Goal: Task Accomplishment & Management: Use online tool/utility

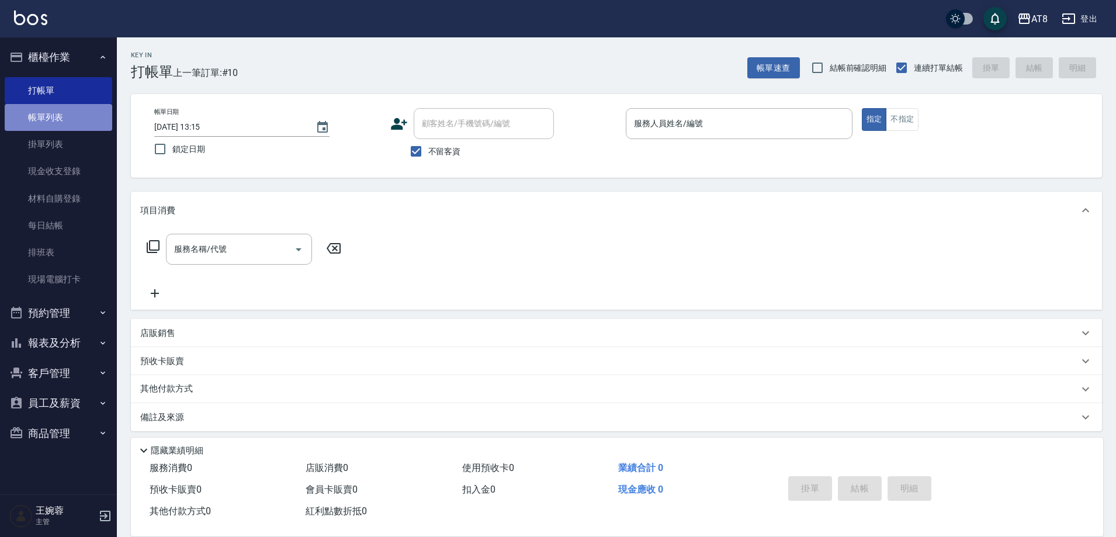
click at [108, 116] on link "帳單列表" at bounding box center [59, 117] width 108 height 27
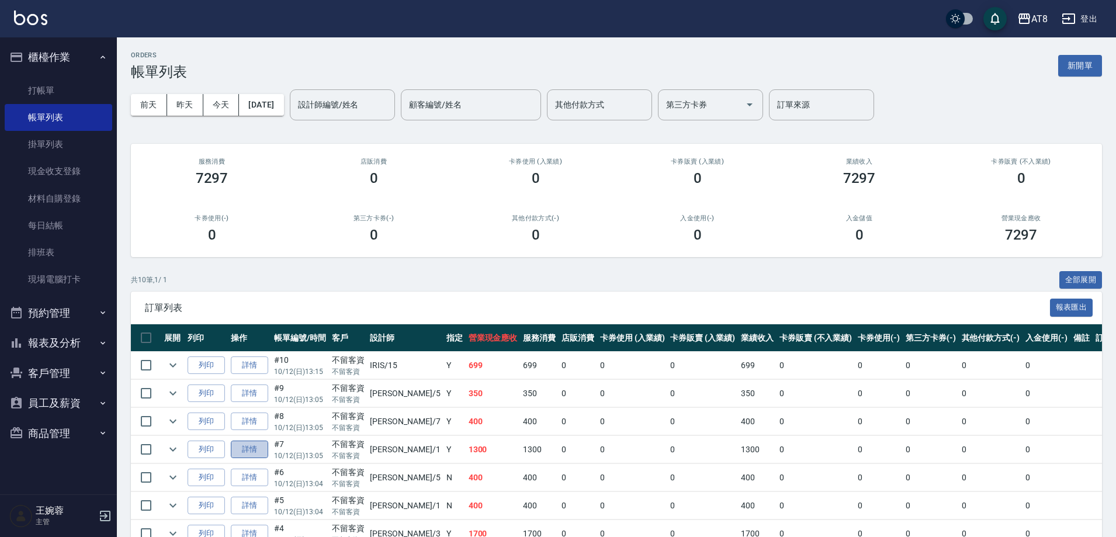
click at [261, 459] on link "詳情" at bounding box center [249, 450] width 37 height 18
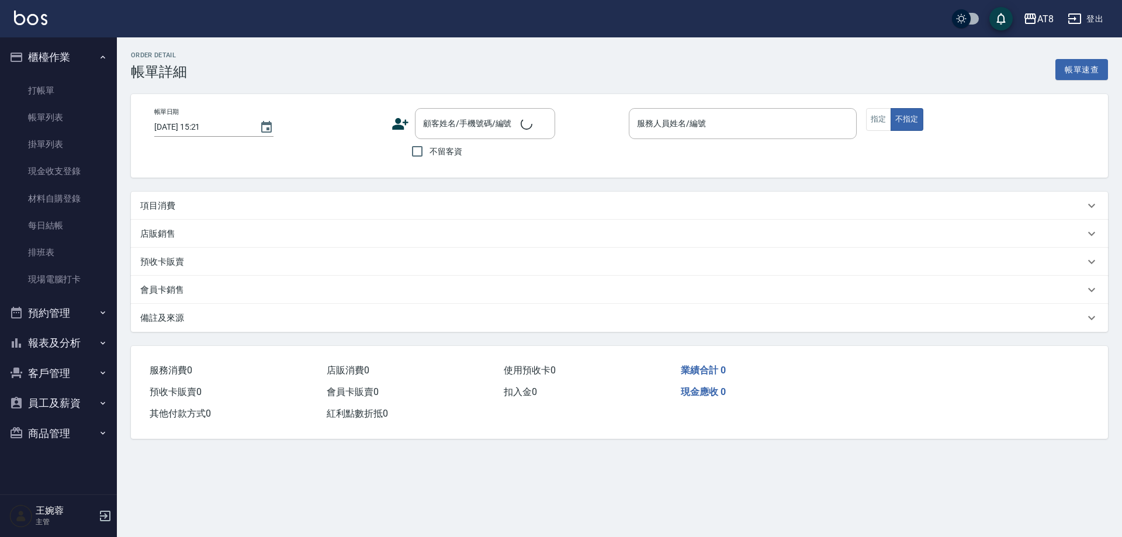
type input "[DATE] 13:05"
checkbox input "true"
type input "YUKI-1"
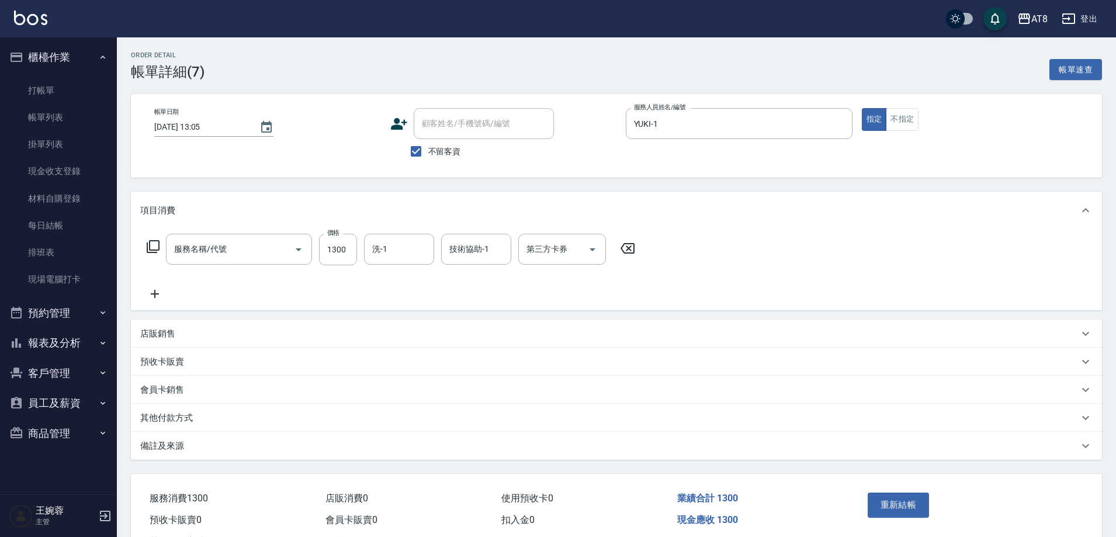
type input "染髮(41300)"
click at [286, 254] on icon "Clear" at bounding box center [282, 250] width 12 height 12
type input "染髮(4800)"
type input "500"
type input "助理25-25"
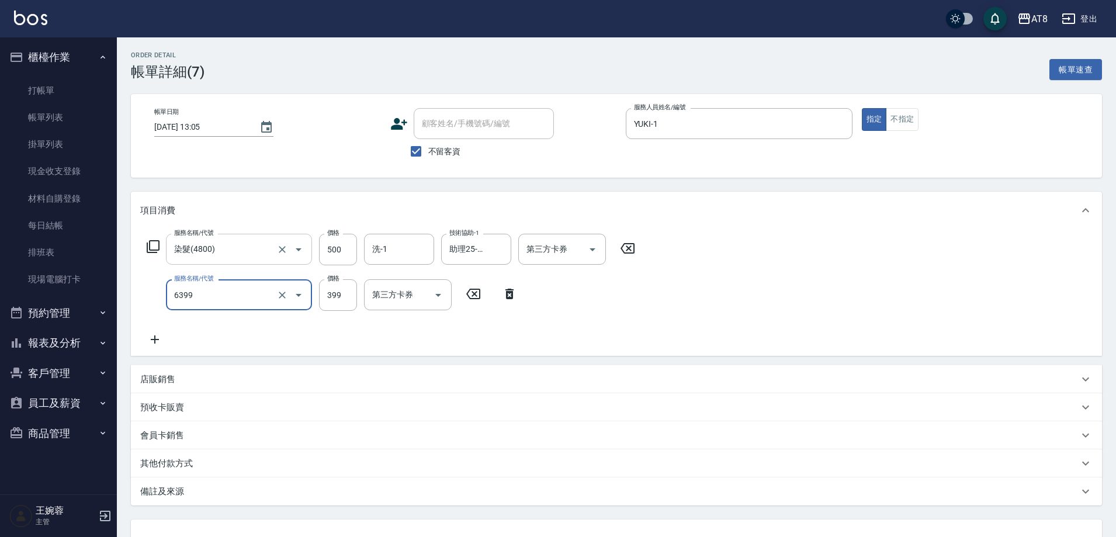
type input "SPA399(6399)"
type input "399"
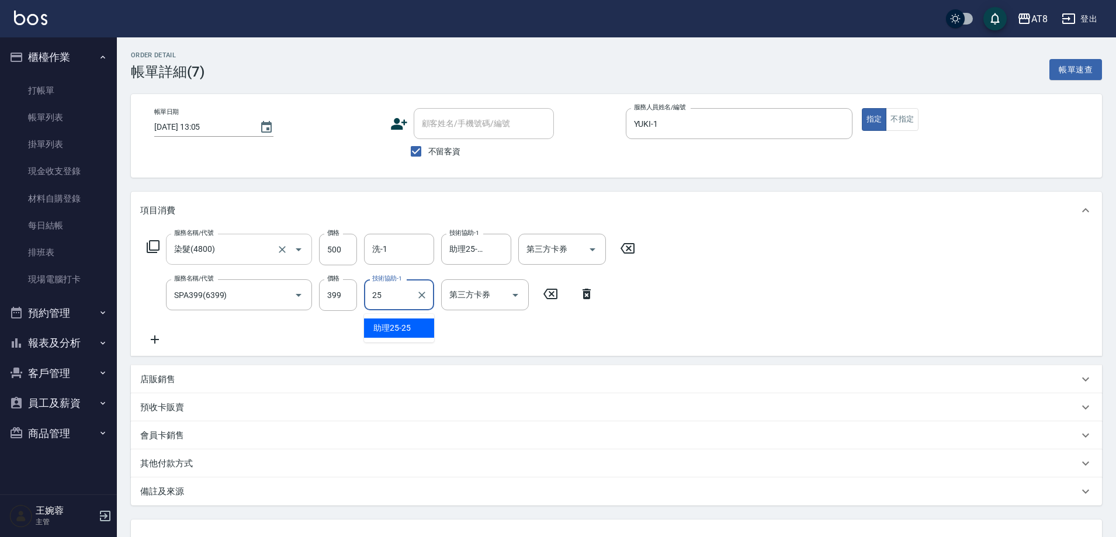
type input "助理25-25"
click at [153, 250] on icon at bounding box center [153, 247] width 14 height 14
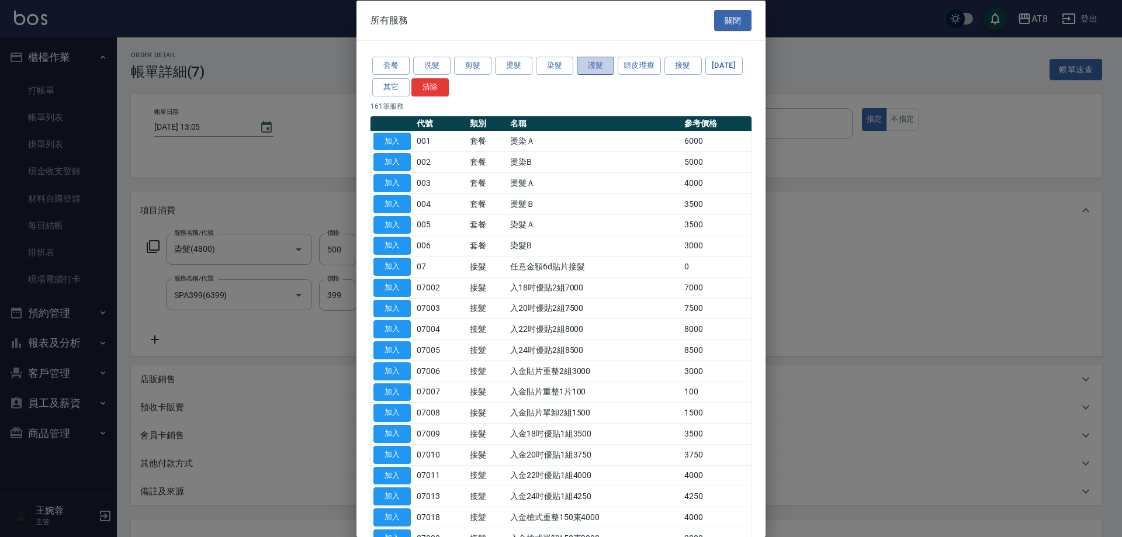
click at [606, 75] on button "護髮" at bounding box center [595, 66] width 37 height 18
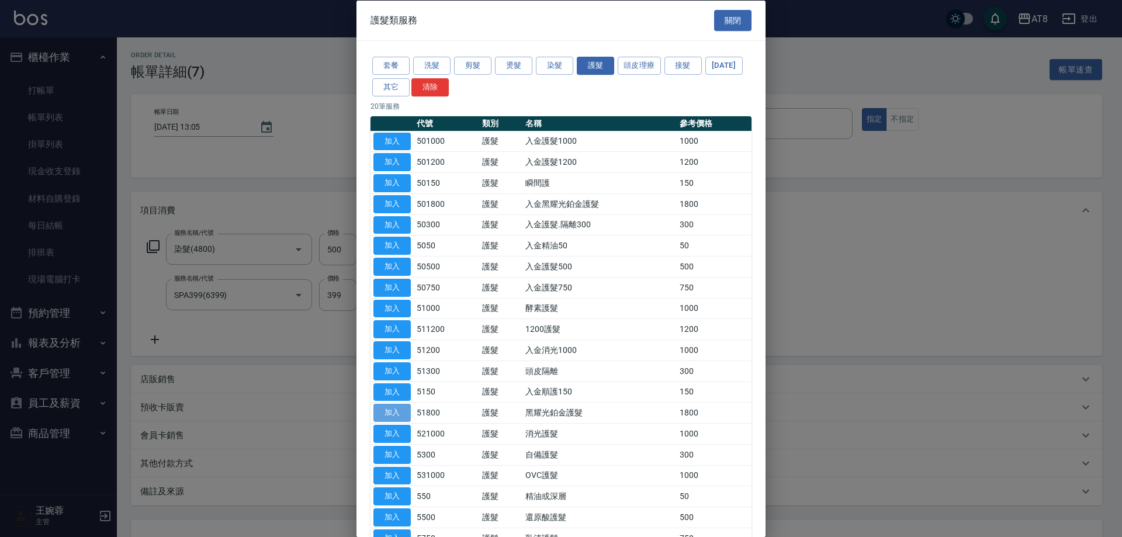
click at [396, 422] on button "加入" at bounding box center [392, 413] width 37 height 18
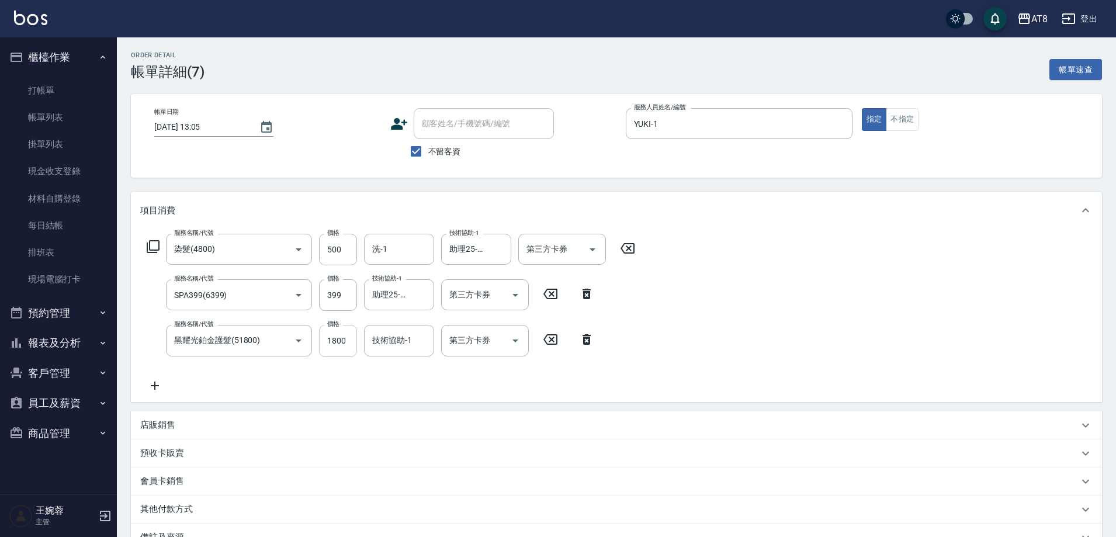
click at [336, 338] on input "1800" at bounding box center [338, 341] width 38 height 32
type input "1400"
type input "助理25-25"
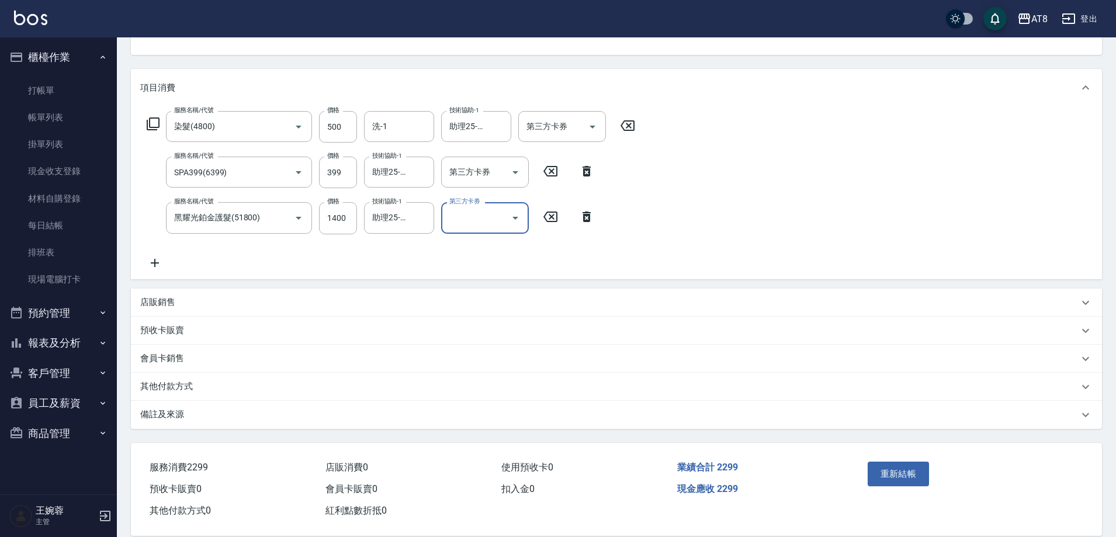
scroll to position [157, 0]
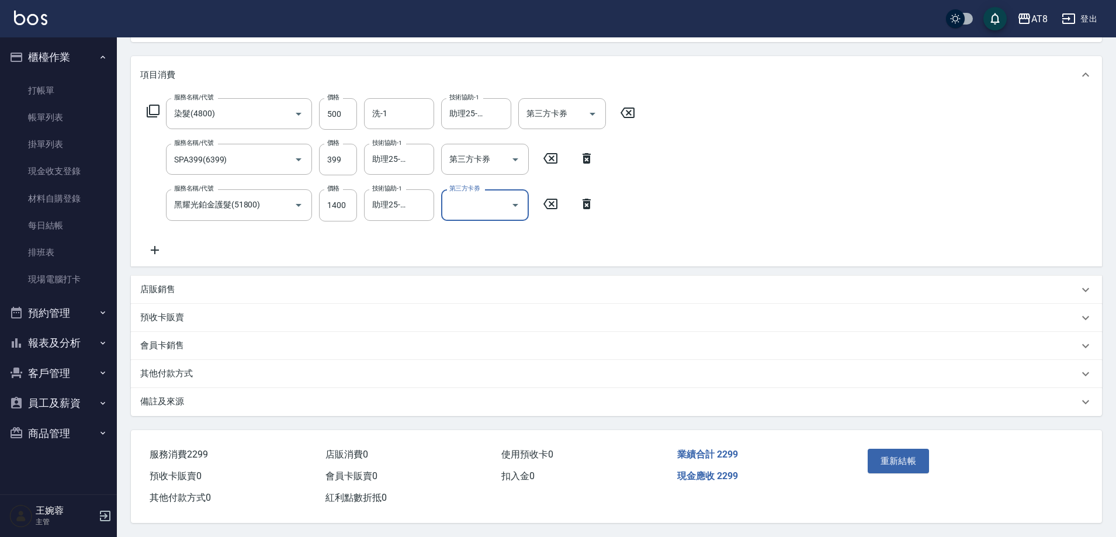
click at [589, 151] on icon at bounding box center [586, 158] width 29 height 14
type input "黑耀光鉑金護髮(51800)"
type input "1400"
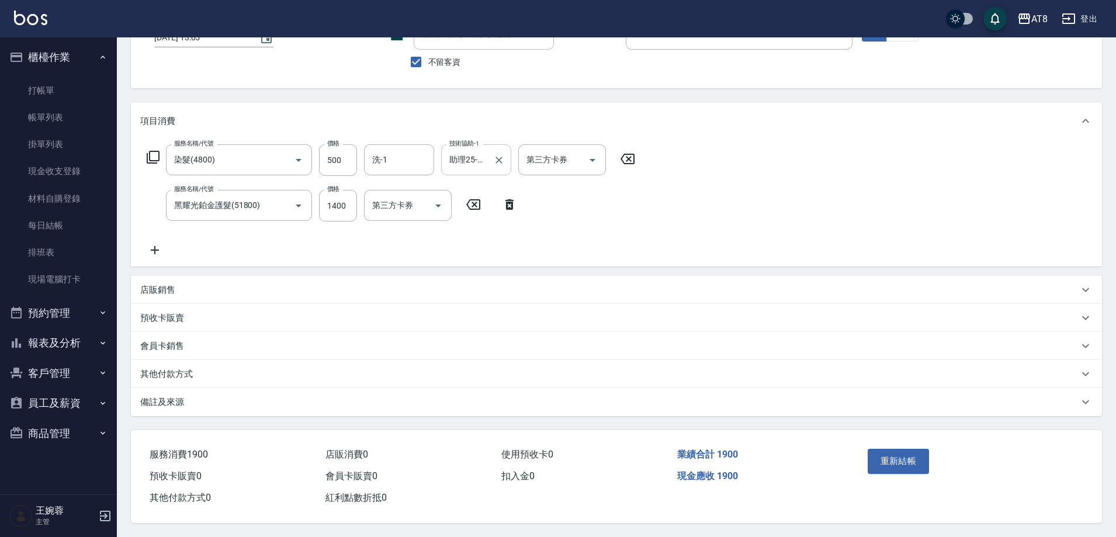
scroll to position [110, 0]
click at [150, 243] on icon at bounding box center [154, 250] width 29 height 14
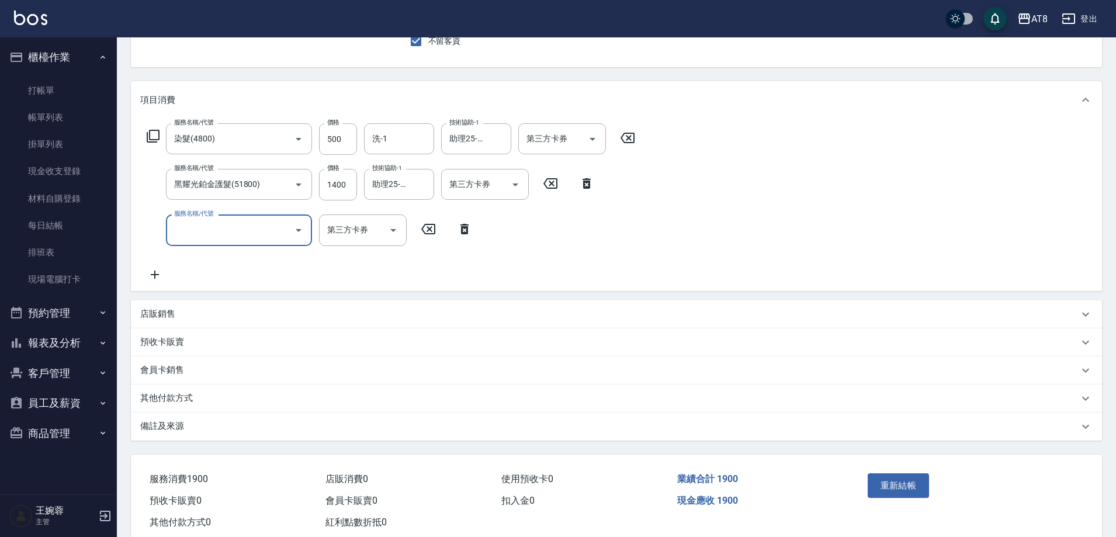
scroll to position [156, 0]
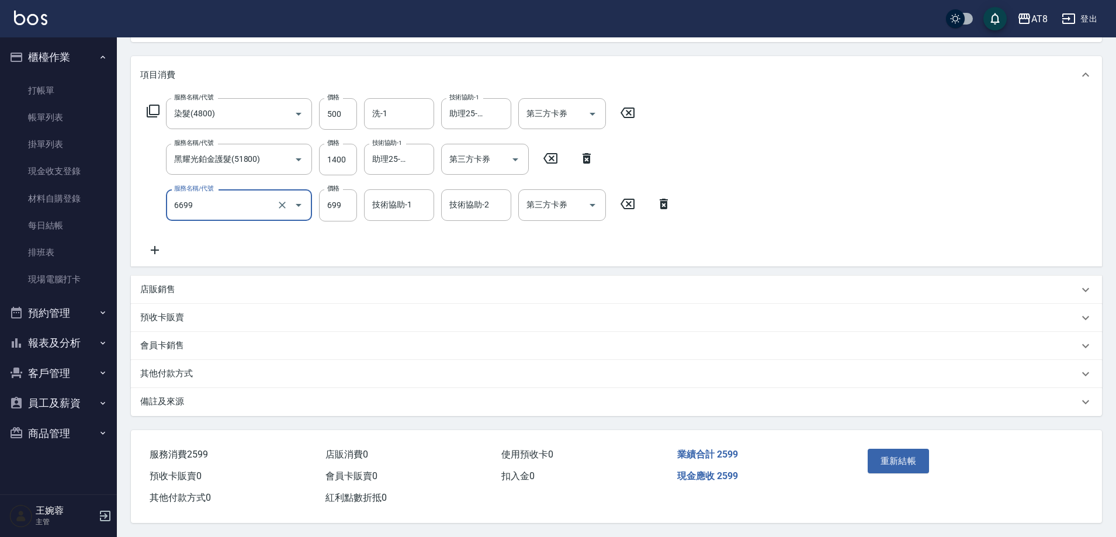
type input "SPA699(6699)"
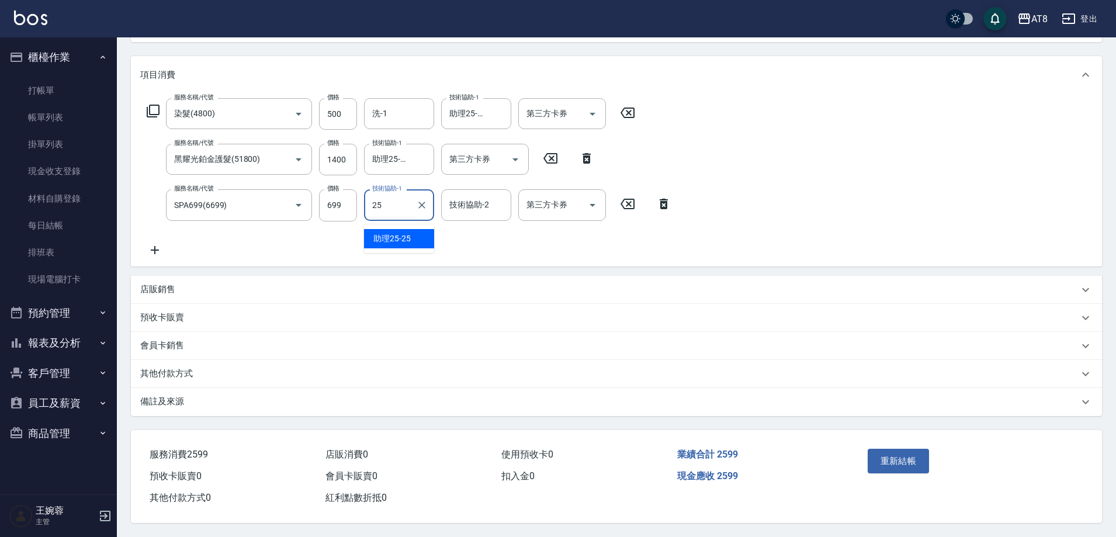
type input "助理25-25"
click at [891, 449] on button "重新結帳" at bounding box center [899, 461] width 62 height 25
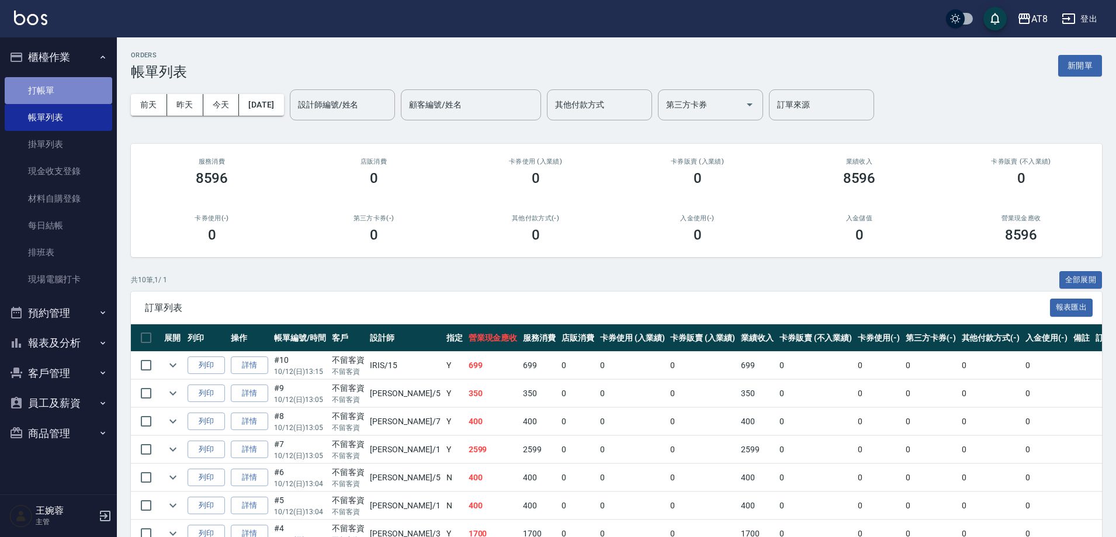
click at [61, 87] on link "打帳單" at bounding box center [59, 90] width 108 height 27
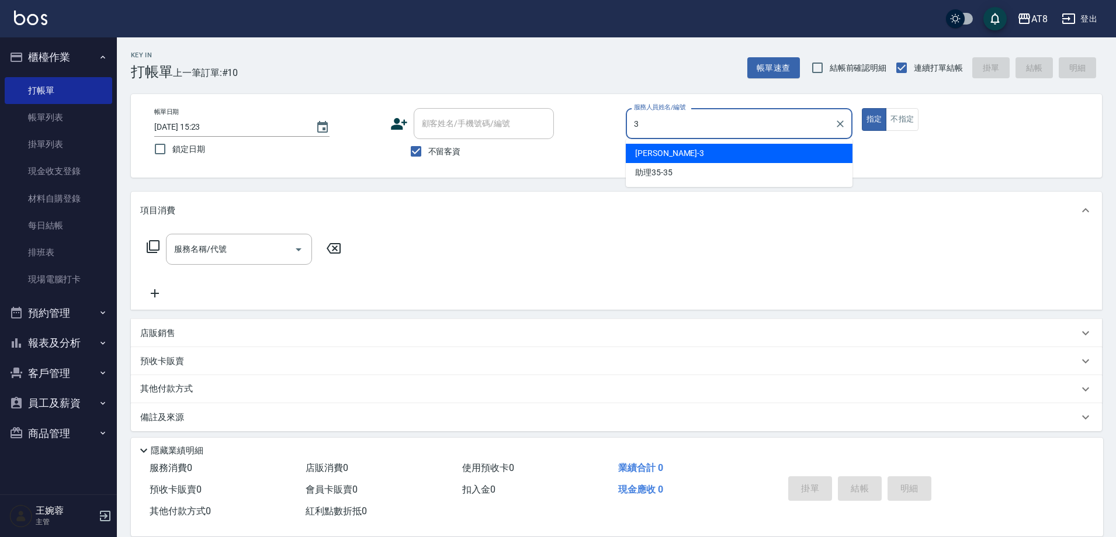
type input "[PERSON_NAME]-3"
type button "true"
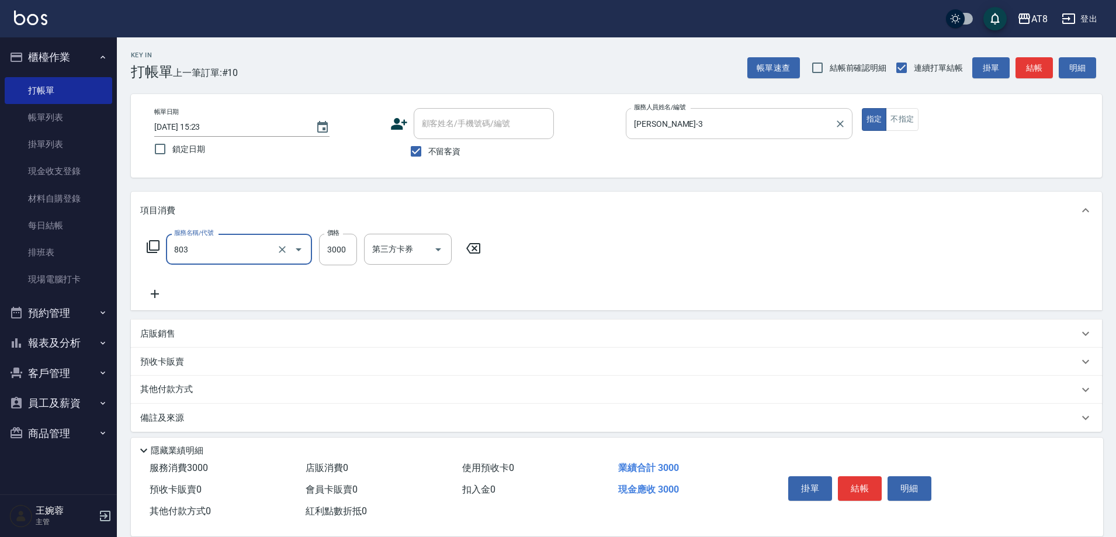
type input "頂級豪華3(803)"
type input "2000"
click at [159, 301] on icon at bounding box center [154, 294] width 29 height 14
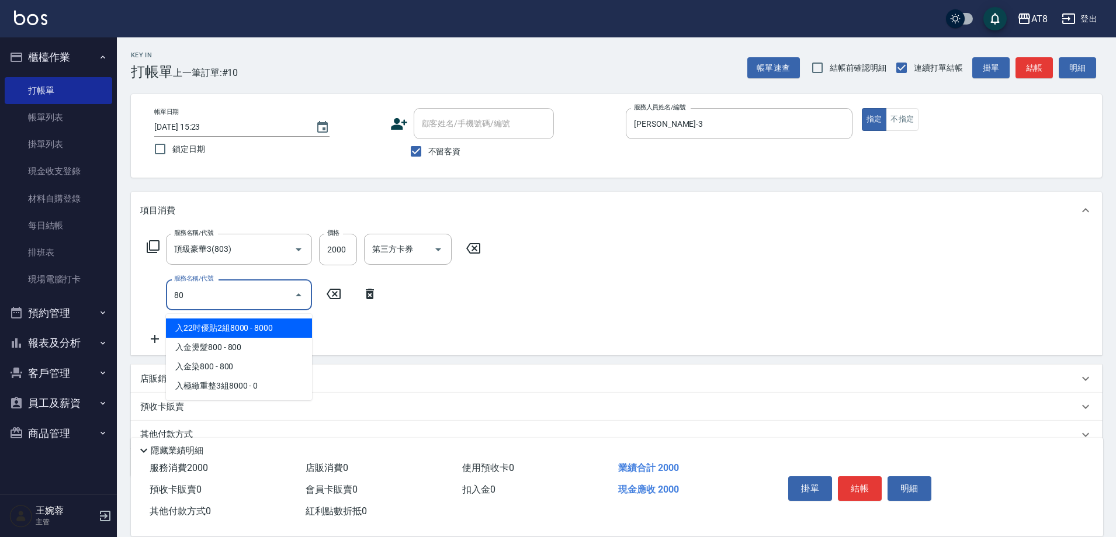
type input "8"
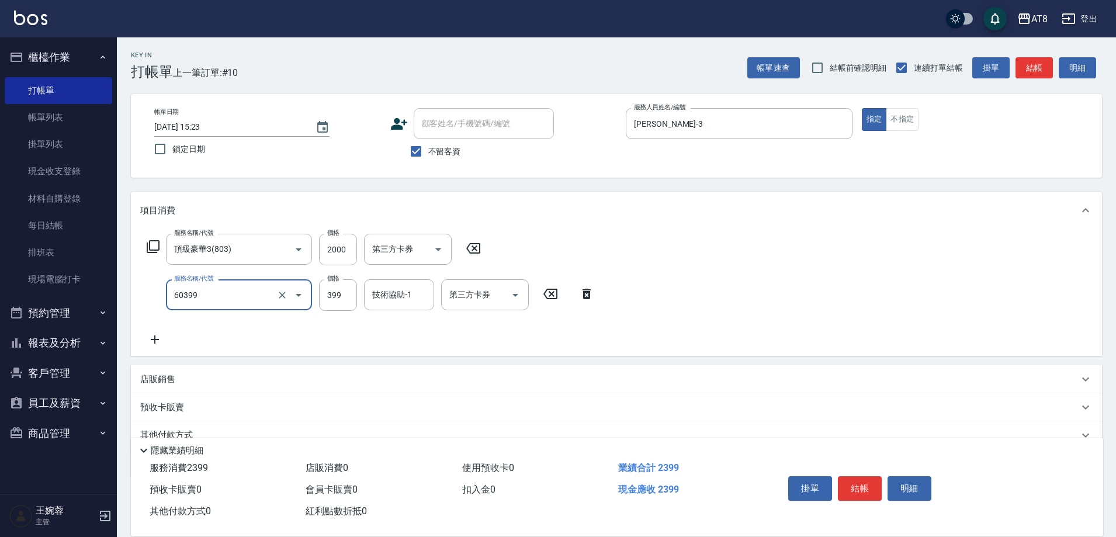
type input "入金SPA399(60399)"
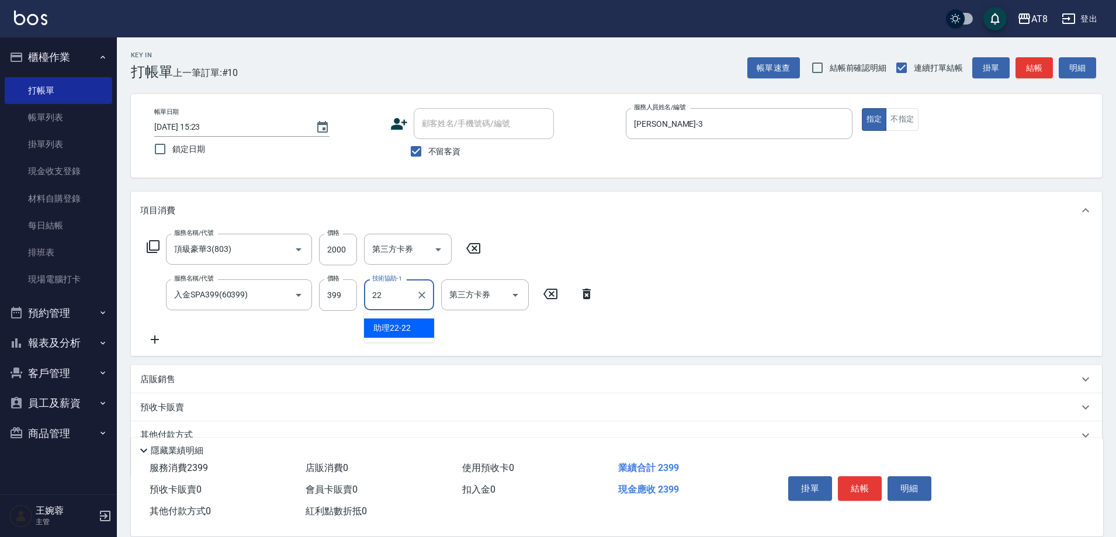
type input "助理22-22"
click at [156, 241] on div "服務名稱/代號 頂級豪華3(803) 服務名稱/代號 價格 2000 價格 第三方卡券 第三方卡券" at bounding box center [314, 250] width 348 height 32
click at [157, 242] on div "服務名稱/代號 頂級豪華3(803) 服務名稱/代號 價格 2000 價格 第三方卡券 第三方卡券" at bounding box center [314, 250] width 348 height 32
click at [152, 253] on icon at bounding box center [153, 246] width 13 height 13
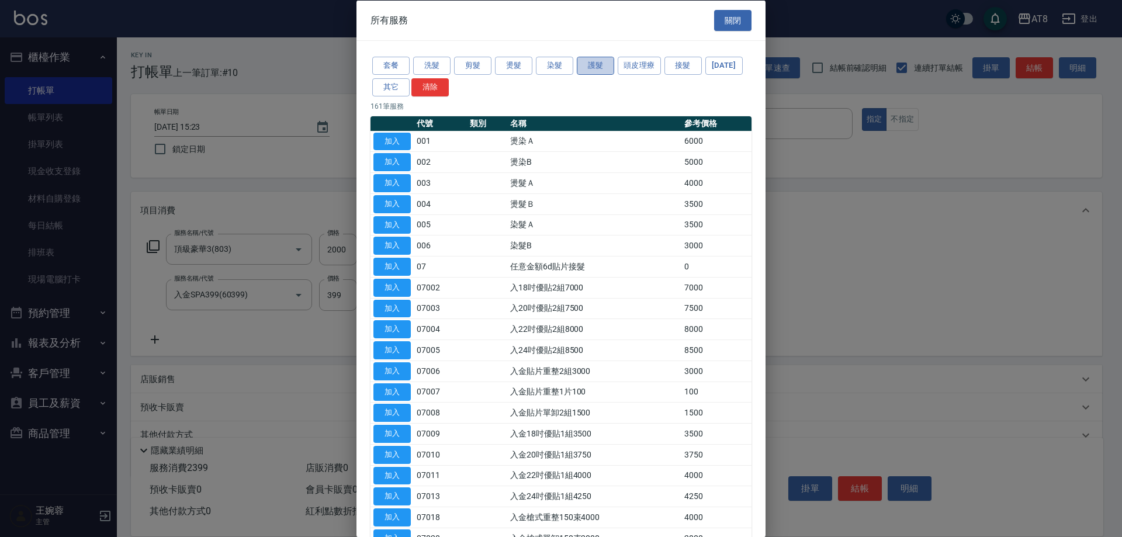
click at [596, 68] on button "護髮" at bounding box center [595, 66] width 37 height 18
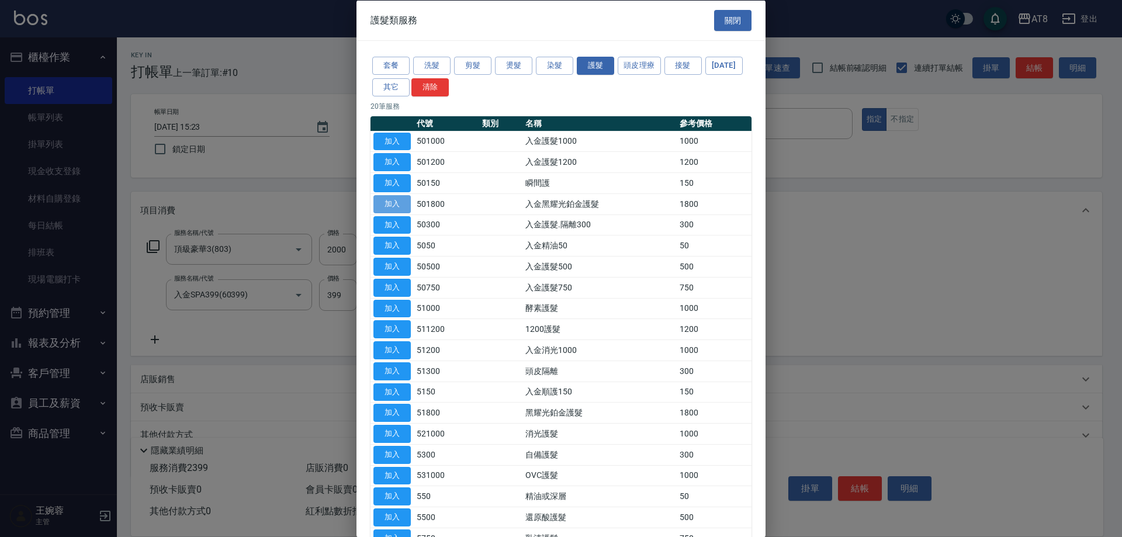
click at [383, 213] on button "加入" at bounding box center [392, 204] width 37 height 18
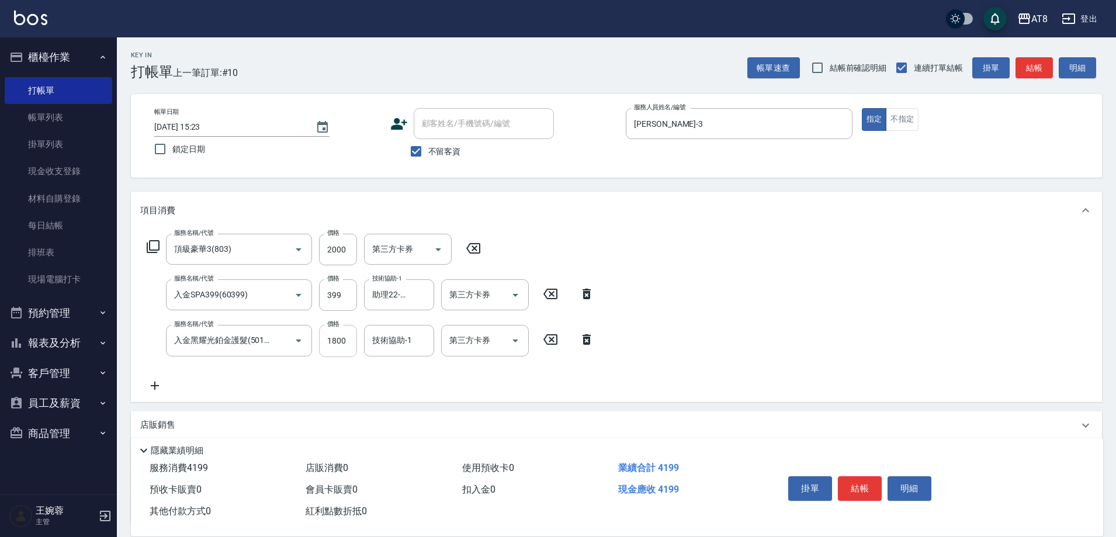
click at [336, 341] on input "1800" at bounding box center [338, 341] width 38 height 32
type input "1100"
type input "助理22-22"
click at [155, 390] on icon at bounding box center [155, 386] width 8 height 8
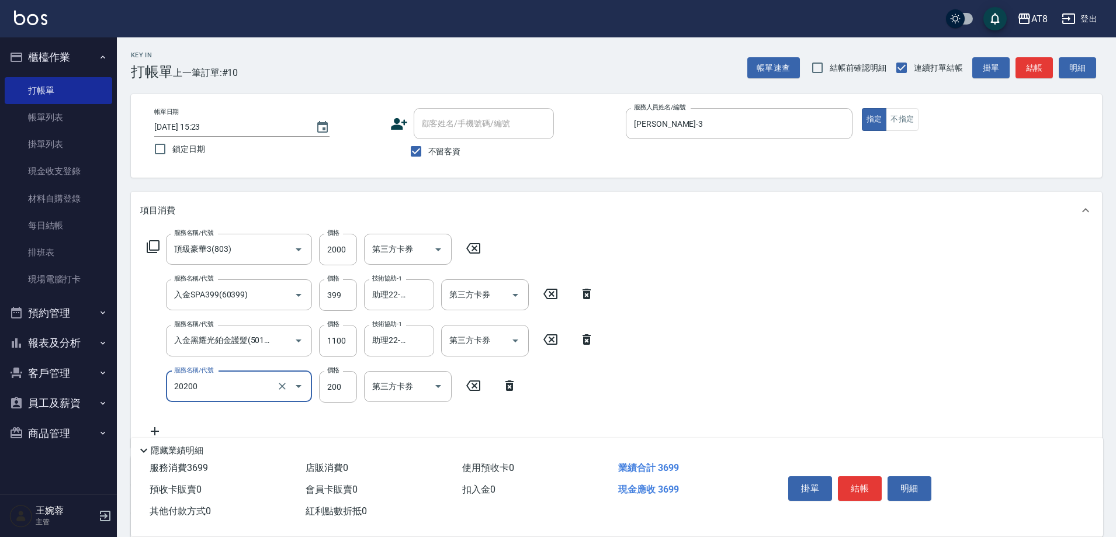
type input "入金剪髮200(20200)"
click at [337, 257] on input "2000" at bounding box center [338, 250] width 38 height 32
click at [521, 293] on icon "Open" at bounding box center [516, 295] width 14 height 14
type input "2499"
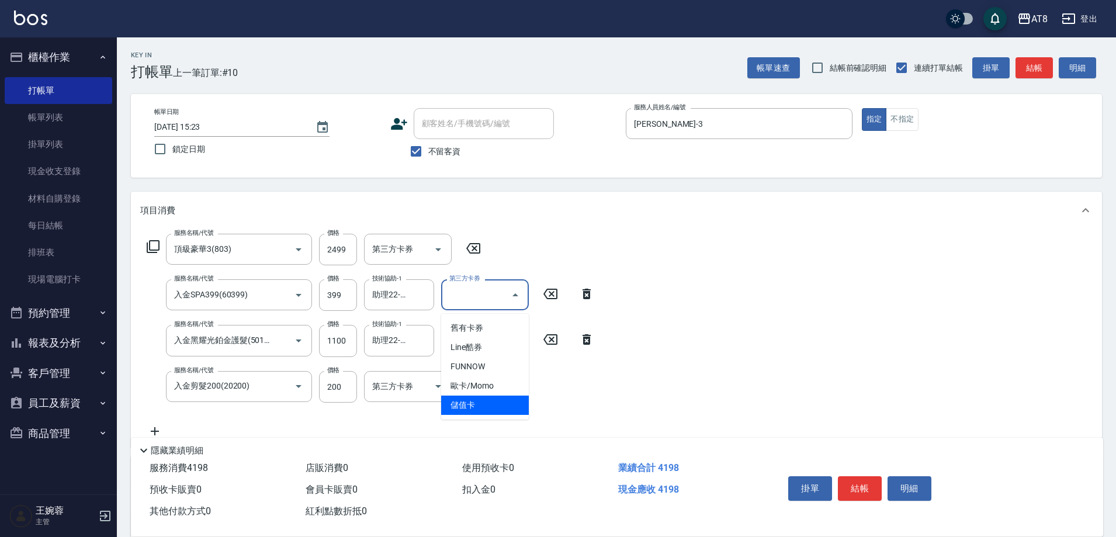
drag, startPoint x: 495, startPoint y: 399, endPoint x: 507, endPoint y: 374, distance: 27.2
click at [495, 398] on span "儲值卡" at bounding box center [485, 405] width 88 height 19
type input "儲值卡"
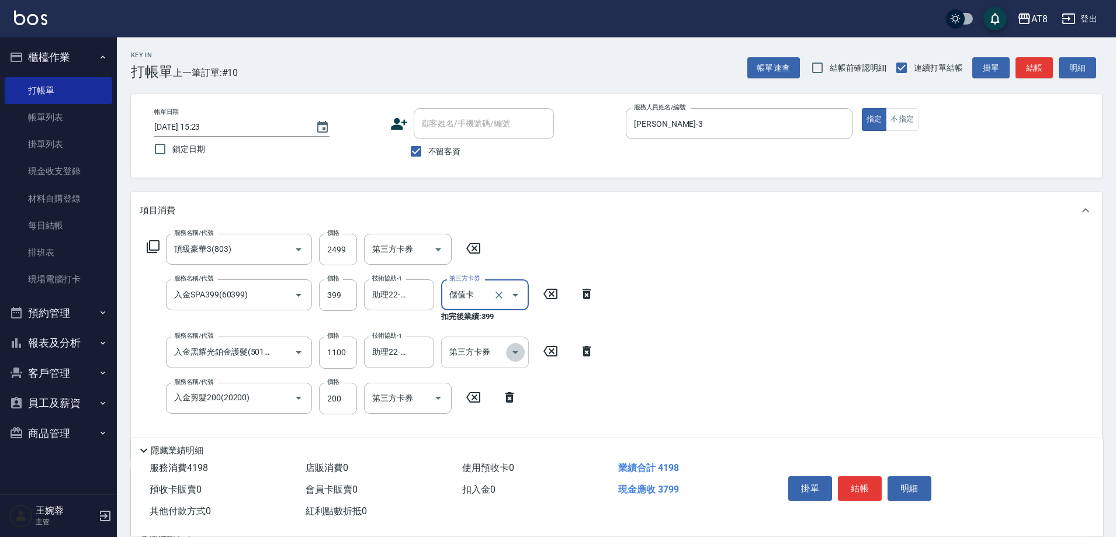
click at [515, 352] on icon "Open" at bounding box center [516, 352] width 14 height 14
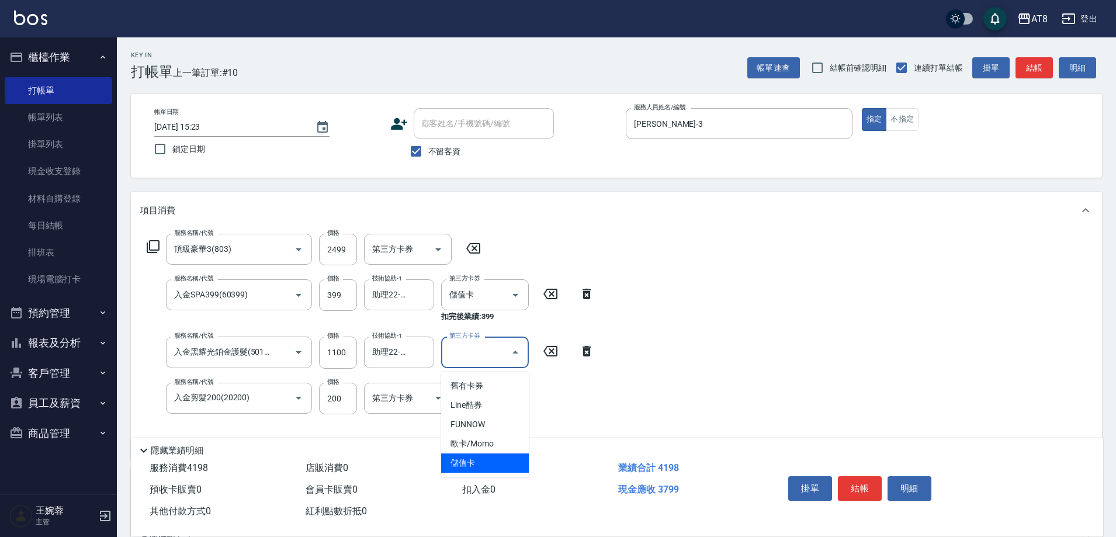
click at [492, 463] on span "儲值卡" at bounding box center [485, 463] width 88 height 19
type input "儲值卡"
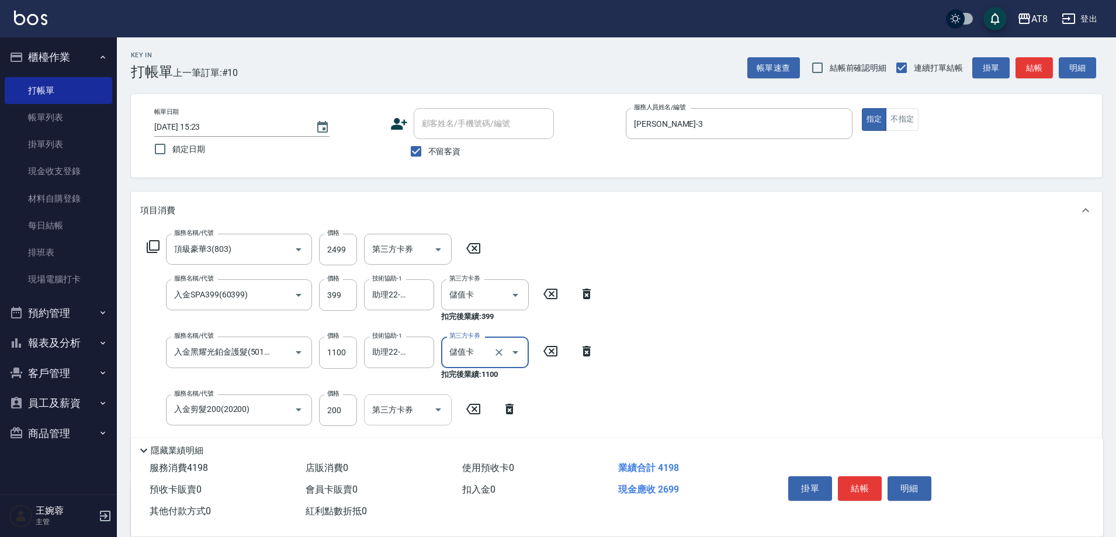
click at [440, 407] on icon "Open" at bounding box center [438, 410] width 14 height 14
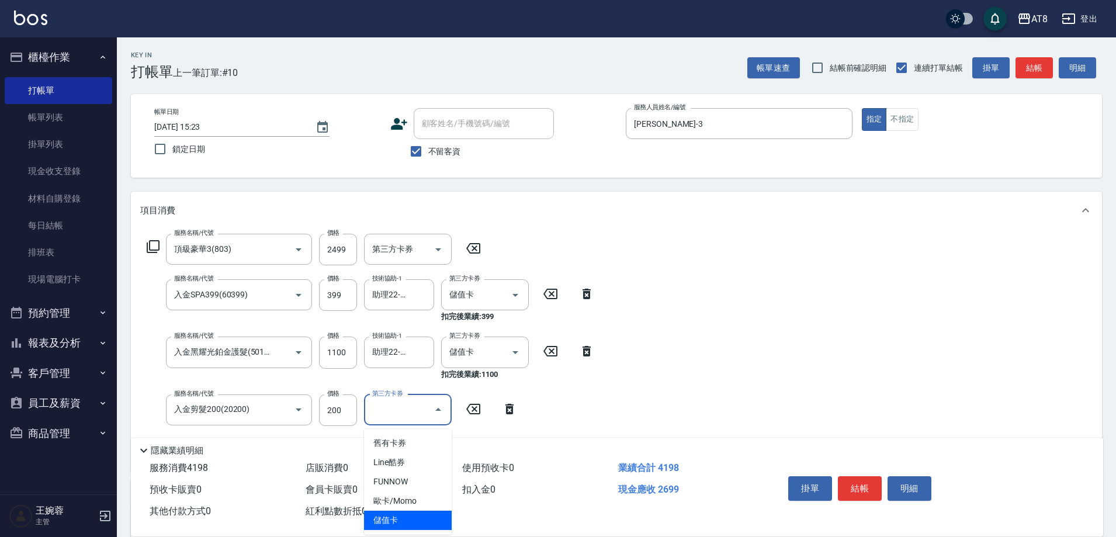
click at [426, 526] on span "儲值卡" at bounding box center [408, 520] width 88 height 19
type input "儲值卡"
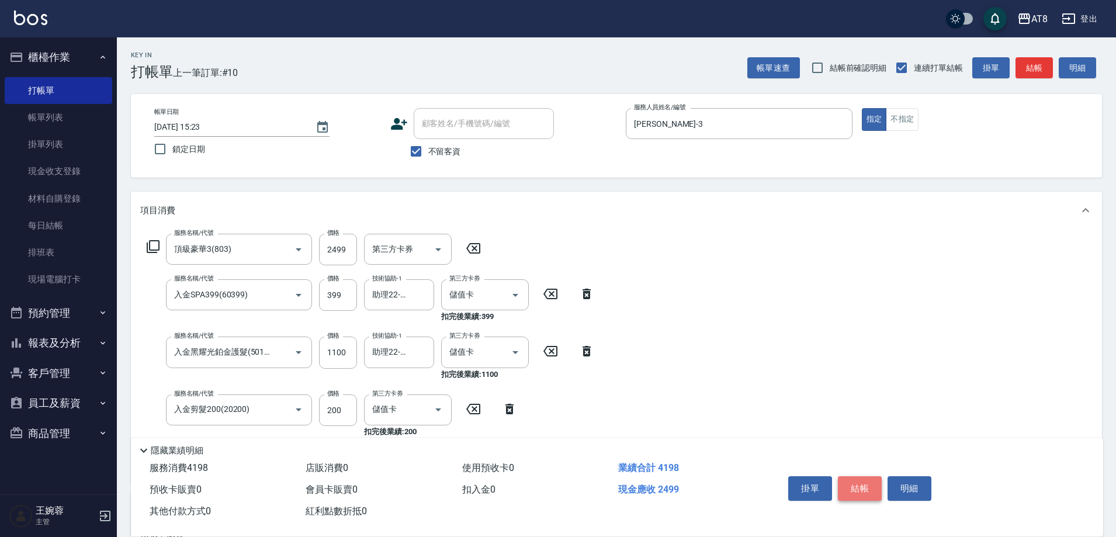
click at [873, 476] on button "結帳" at bounding box center [860, 488] width 44 height 25
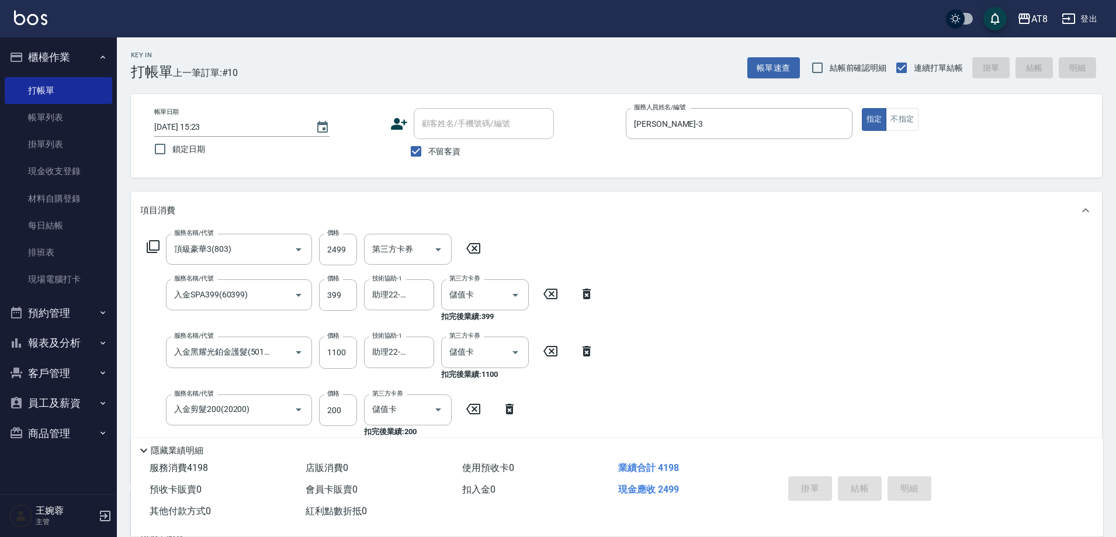
type input "[DATE] 15:24"
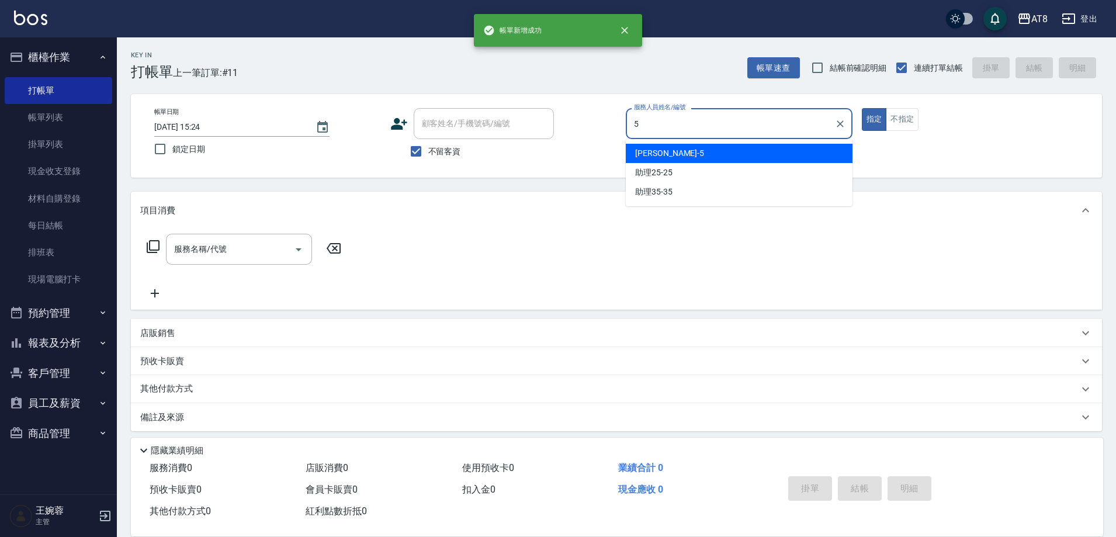
type input "HANK-5"
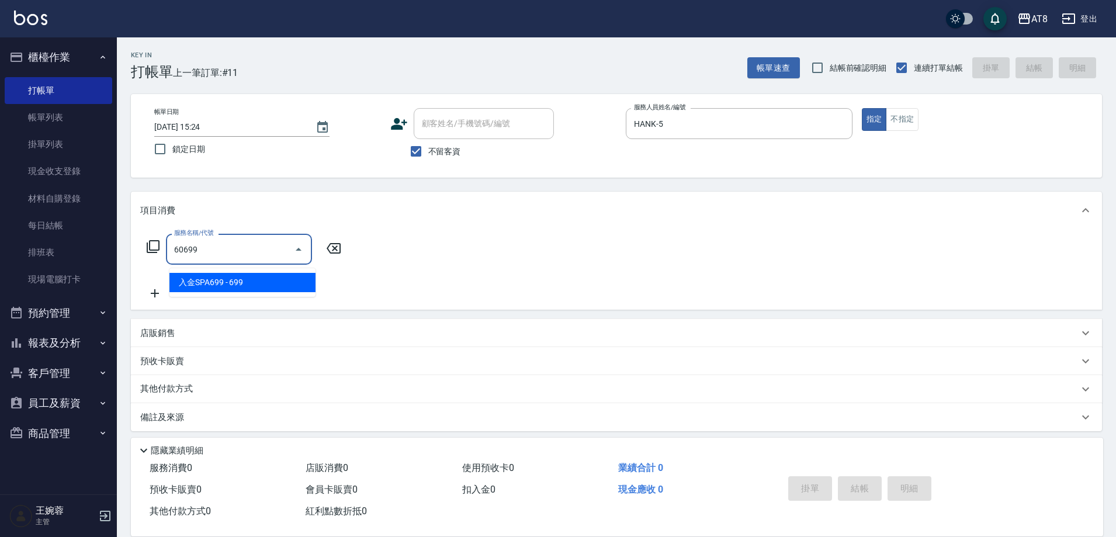
type input "入金SPA699(60699)"
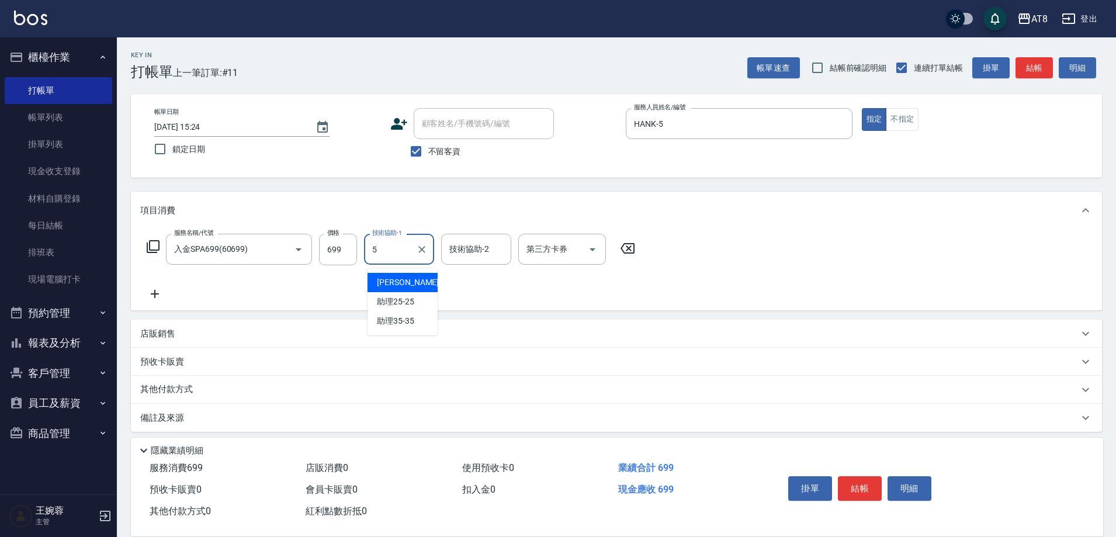
type input "HANK-5"
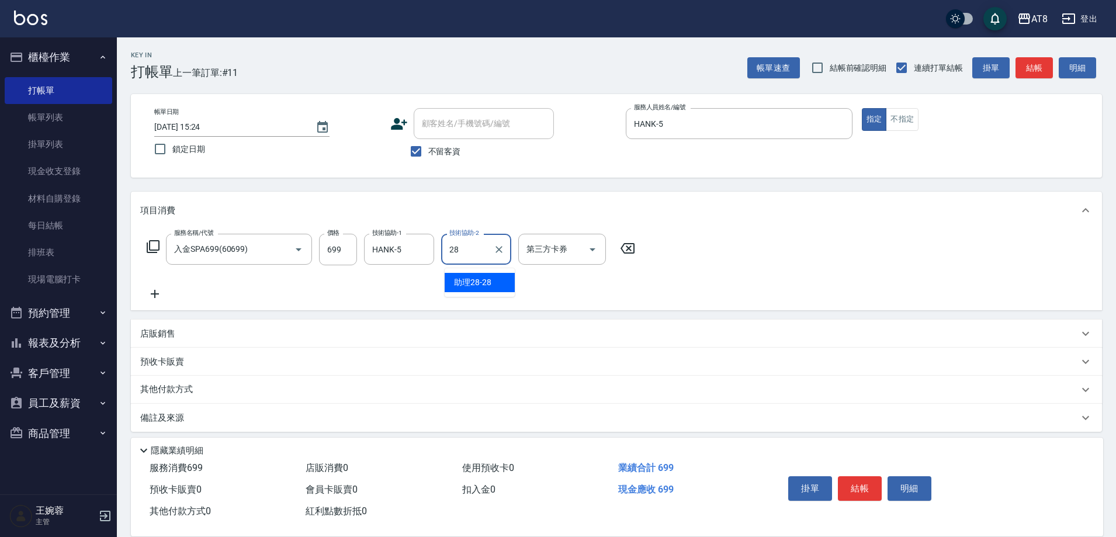
type input "助理28-28"
click at [588, 254] on icon "Open" at bounding box center [593, 250] width 14 height 14
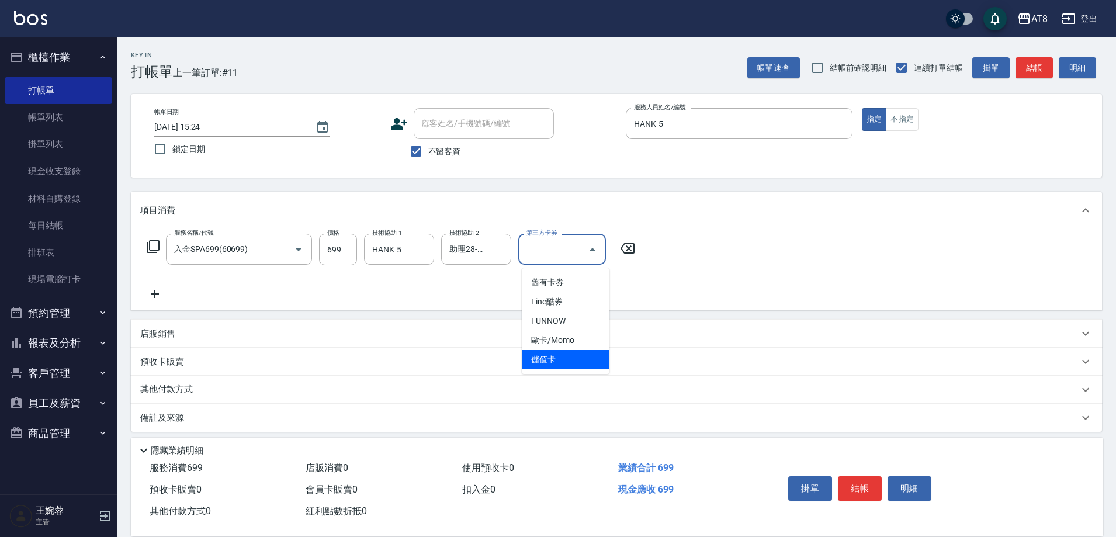
click at [575, 354] on span "儲值卡" at bounding box center [566, 359] width 88 height 19
type input "儲值卡"
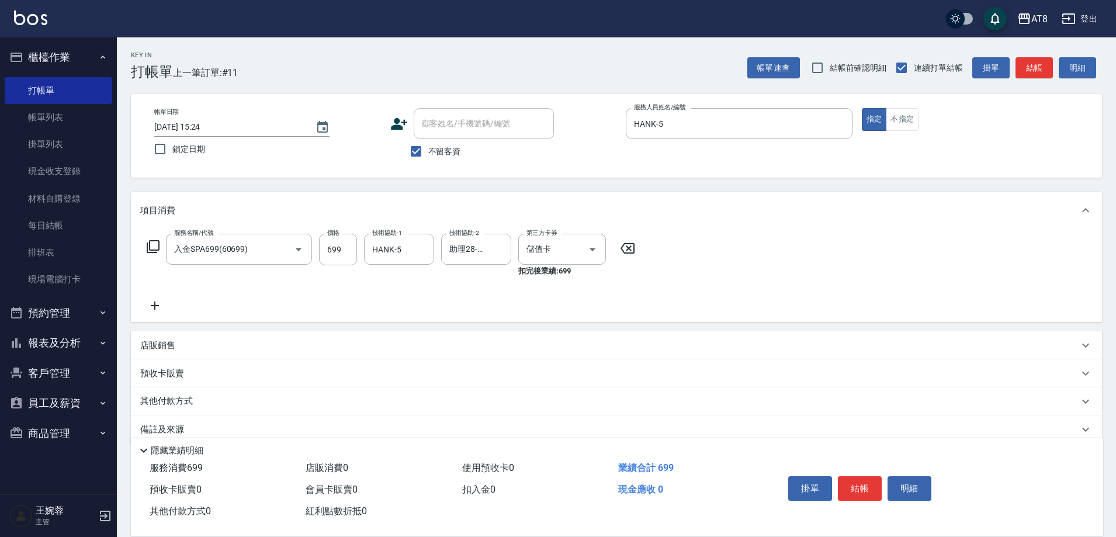
click at [876, 491] on div "掛單 結帳 明細" at bounding box center [860, 490] width 153 height 37
click at [875, 483] on button "結帳" at bounding box center [860, 488] width 44 height 25
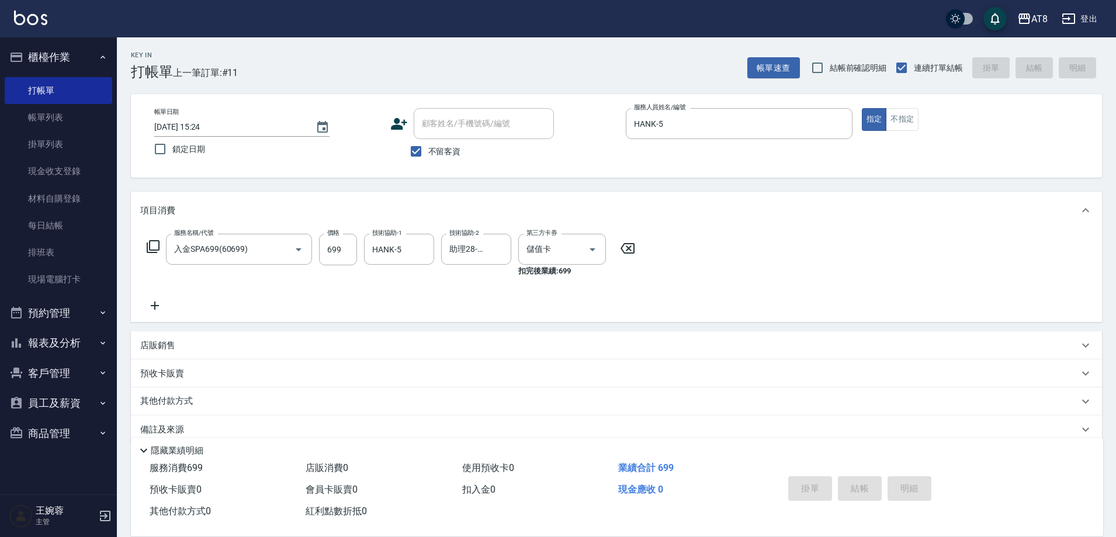
type input "[DATE] 15:25"
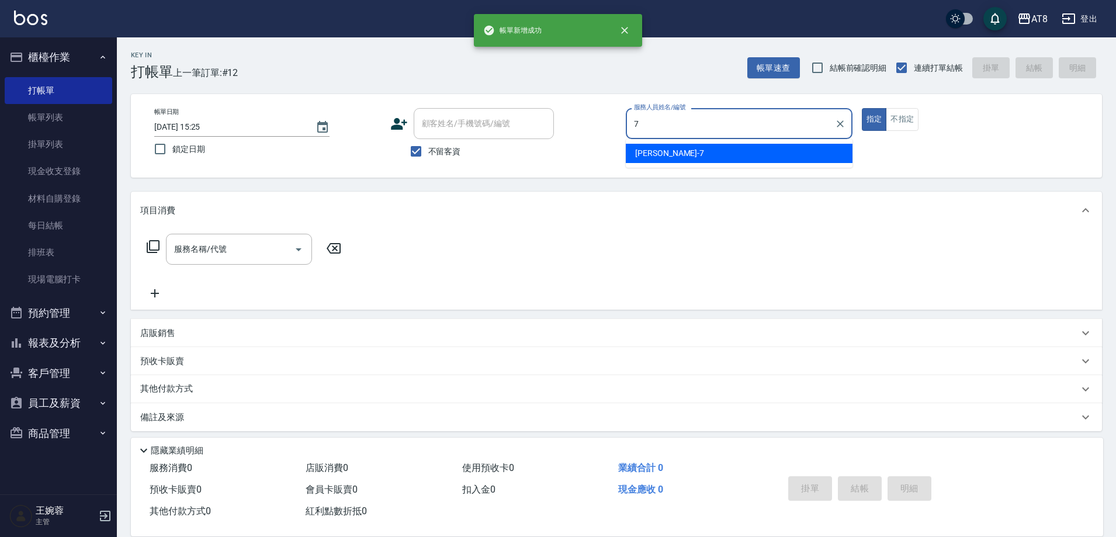
type input "[PERSON_NAME]-7"
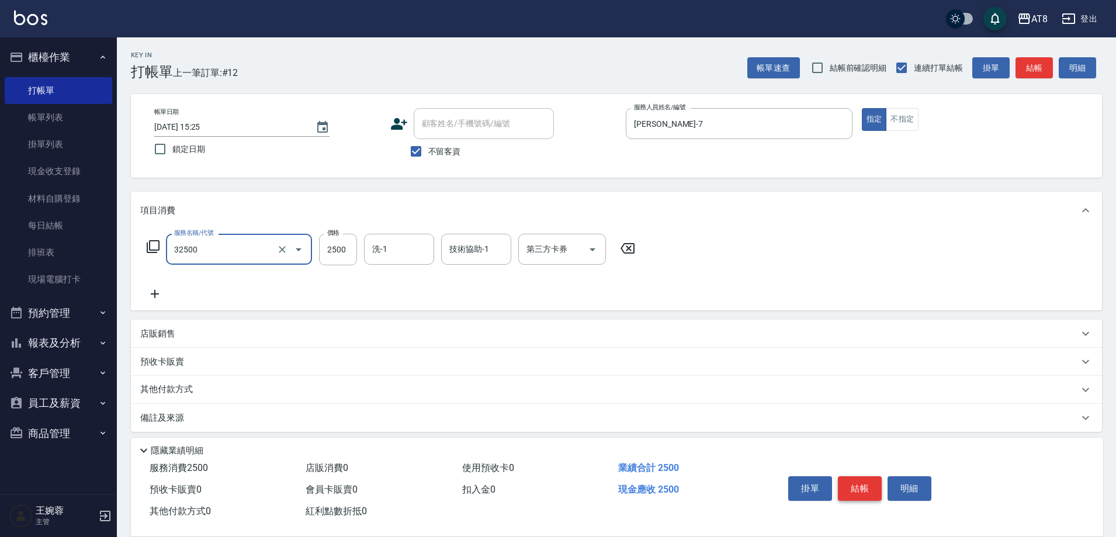
type input "燙髮(32500)"
type input "助理25-25"
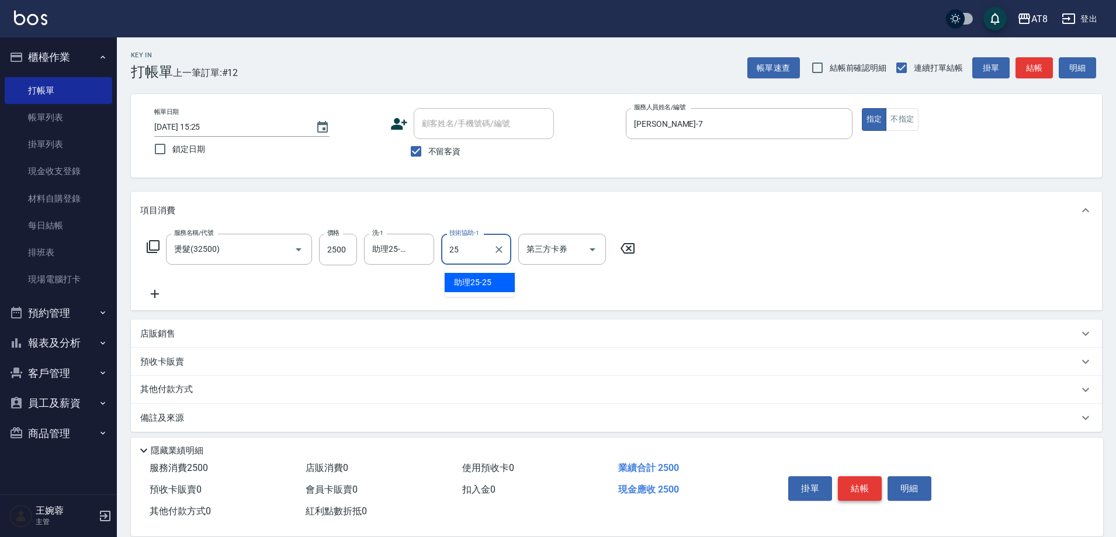
type input "助理25-25"
click at [875, 483] on button "結帳" at bounding box center [860, 488] width 44 height 25
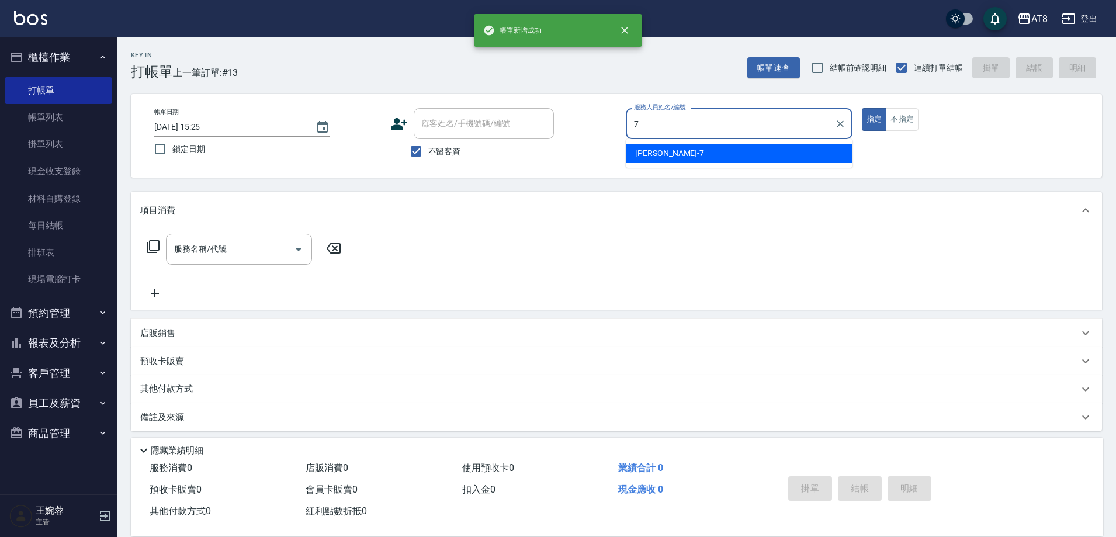
type input "[PERSON_NAME]-7"
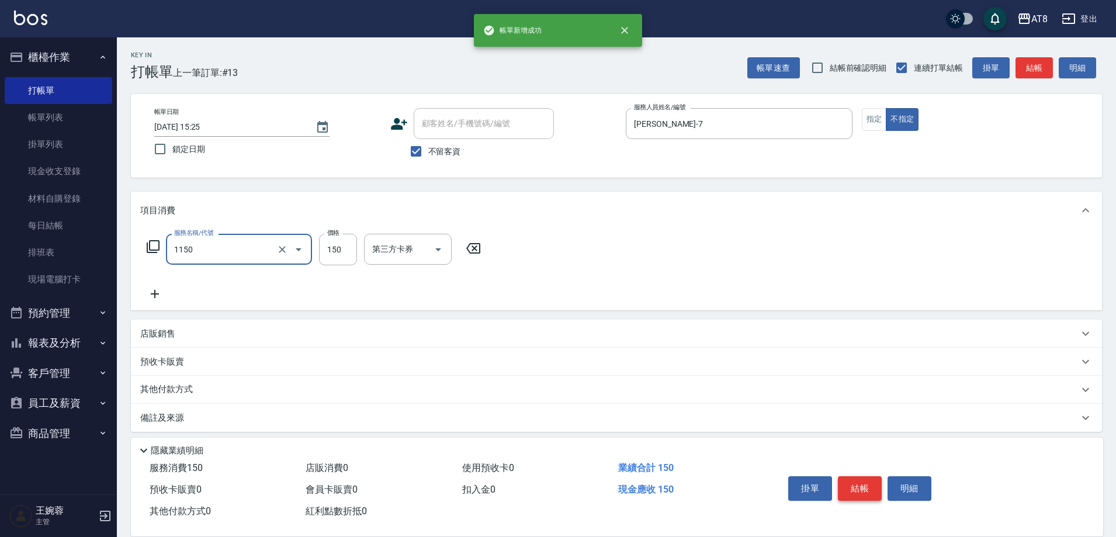
type input "洗髮(1150)"
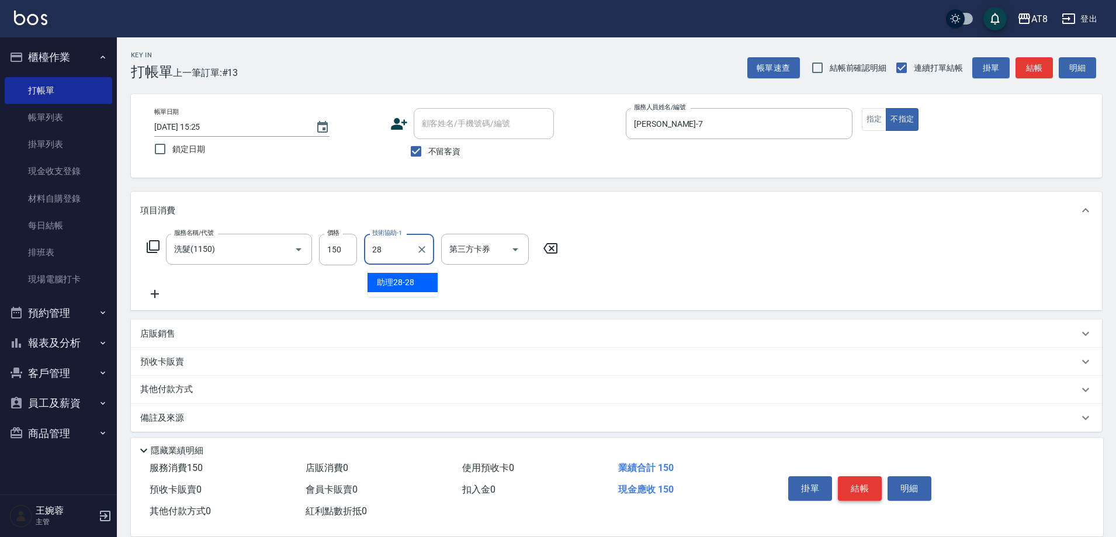
type input "助理28-28"
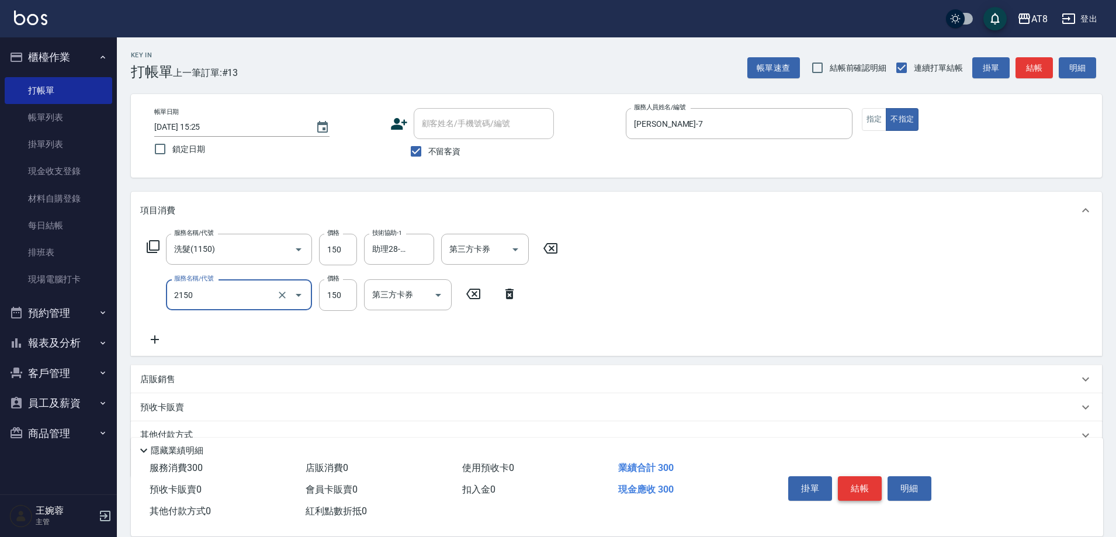
type input "剪髮(2150)"
click at [875, 483] on button "結帳" at bounding box center [860, 488] width 44 height 25
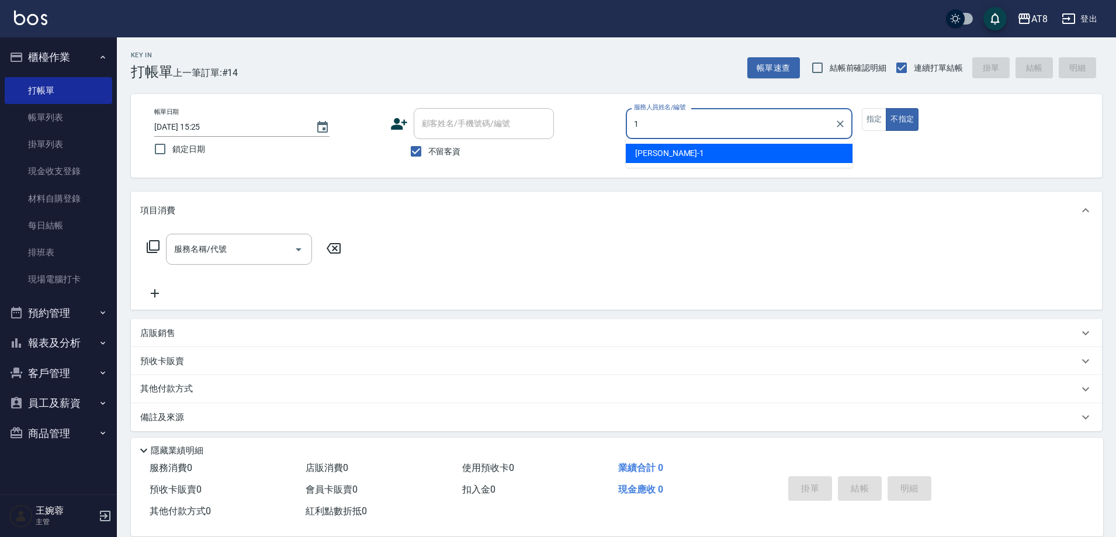
type input "YUKI-1"
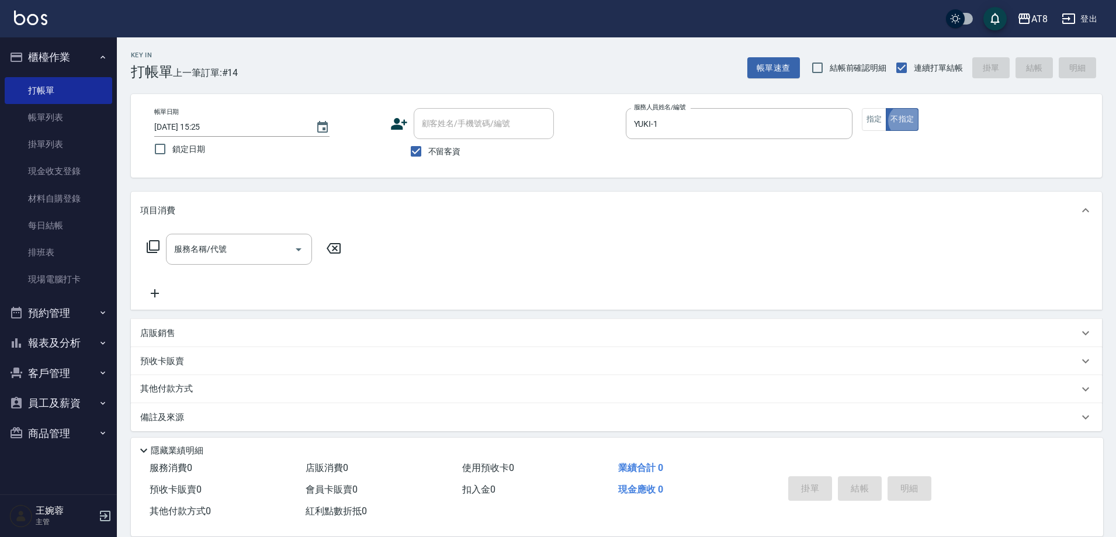
type button "false"
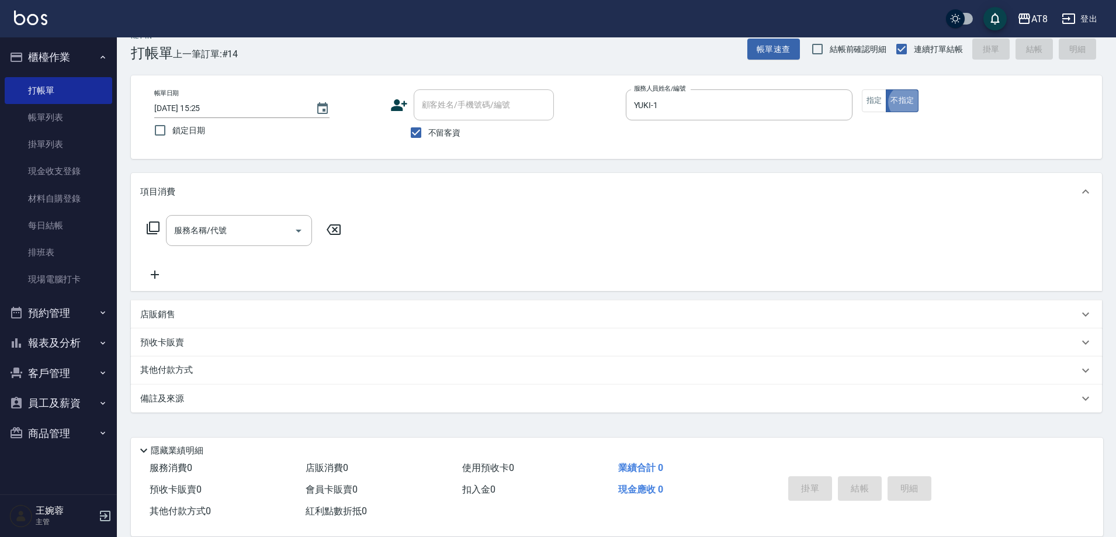
scroll to position [23, 0]
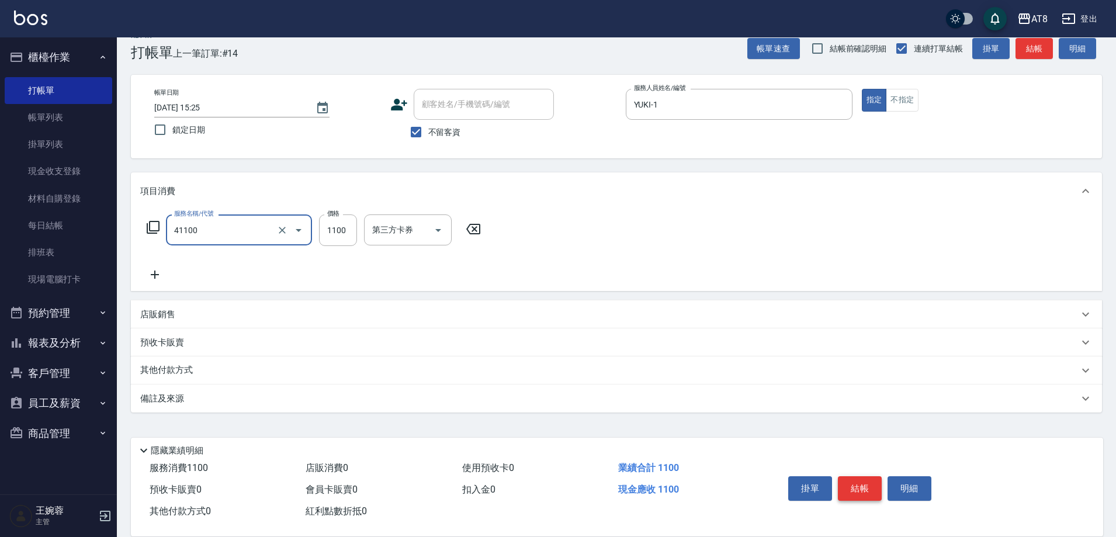
type input "染髮(41100)"
click at [875, 483] on button "結帳" at bounding box center [860, 488] width 44 height 25
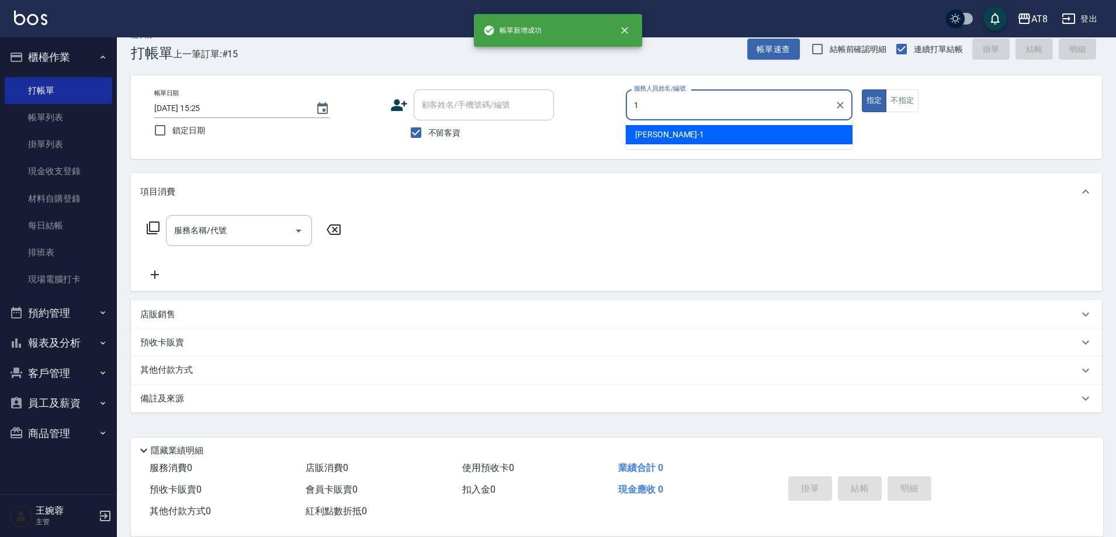
type input "YUKI-1"
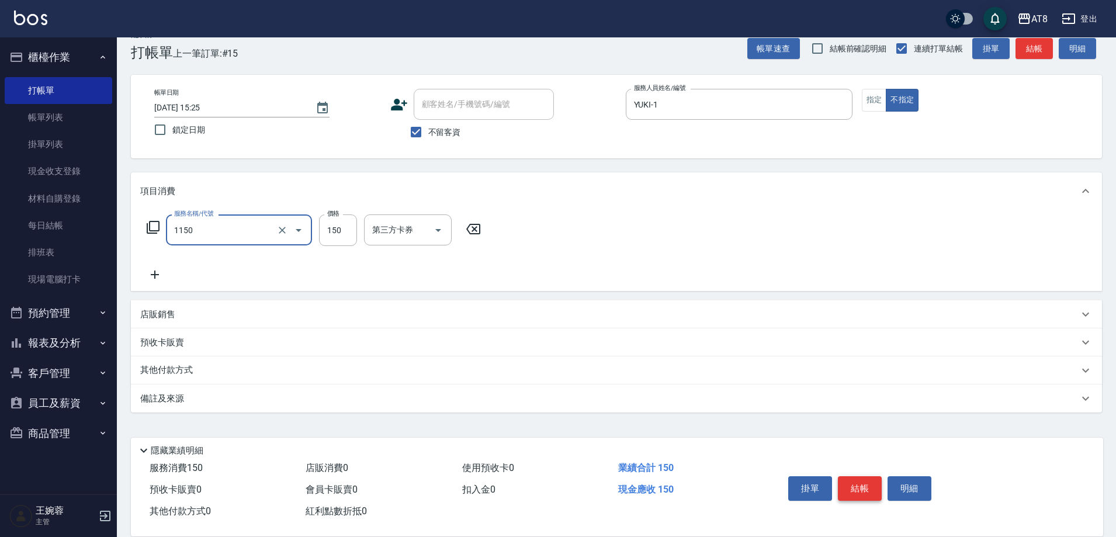
type input "洗髮(1150)"
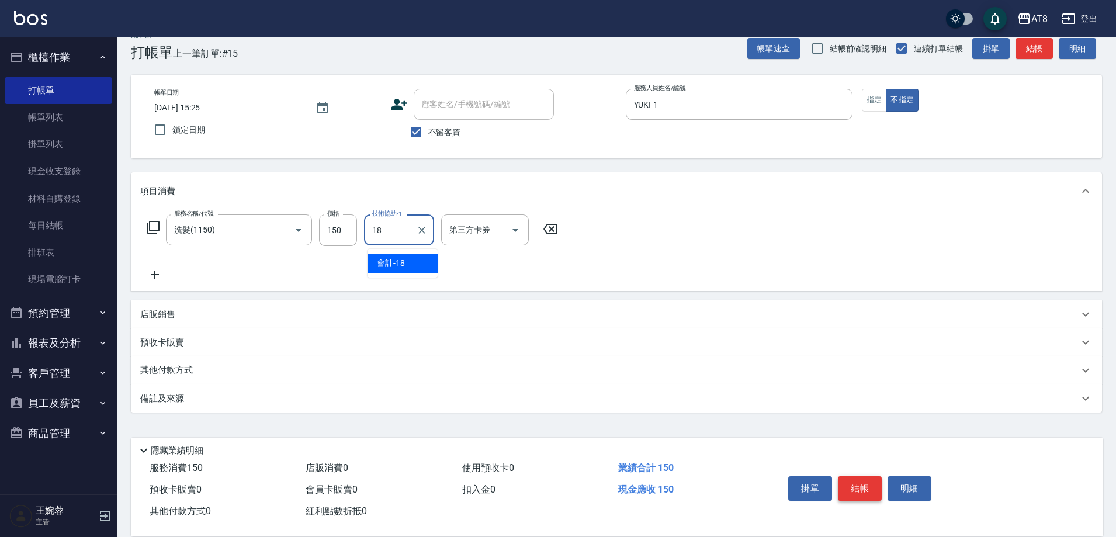
type input "會計-18"
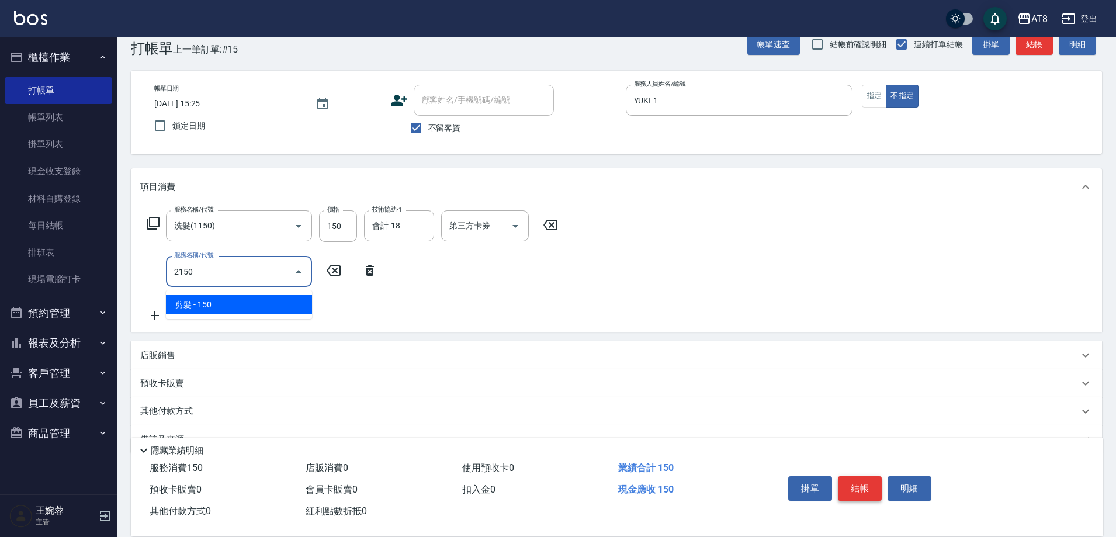
type input "剪髮(2150)"
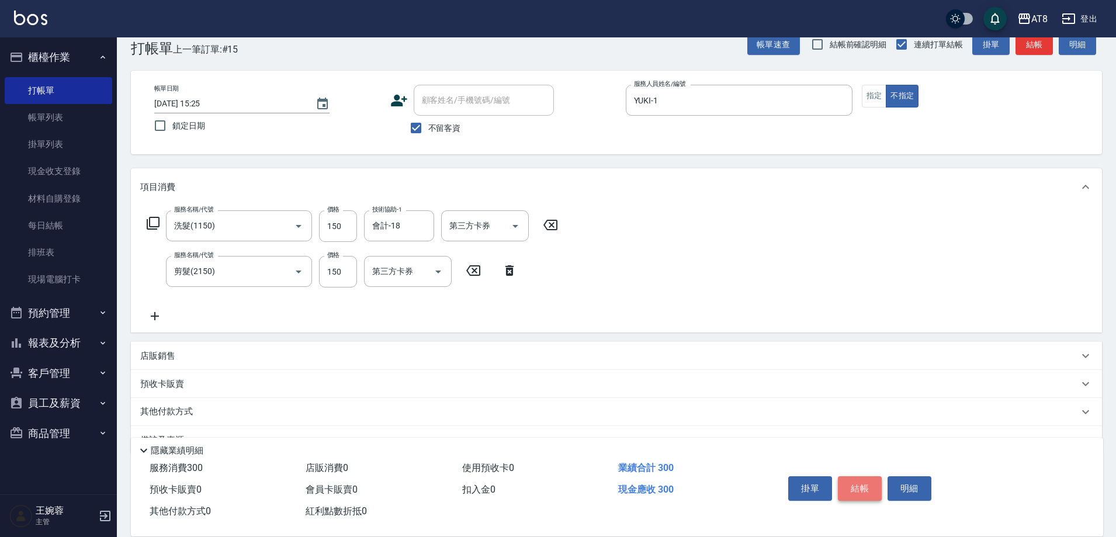
click at [875, 483] on button "結帳" at bounding box center [860, 488] width 44 height 25
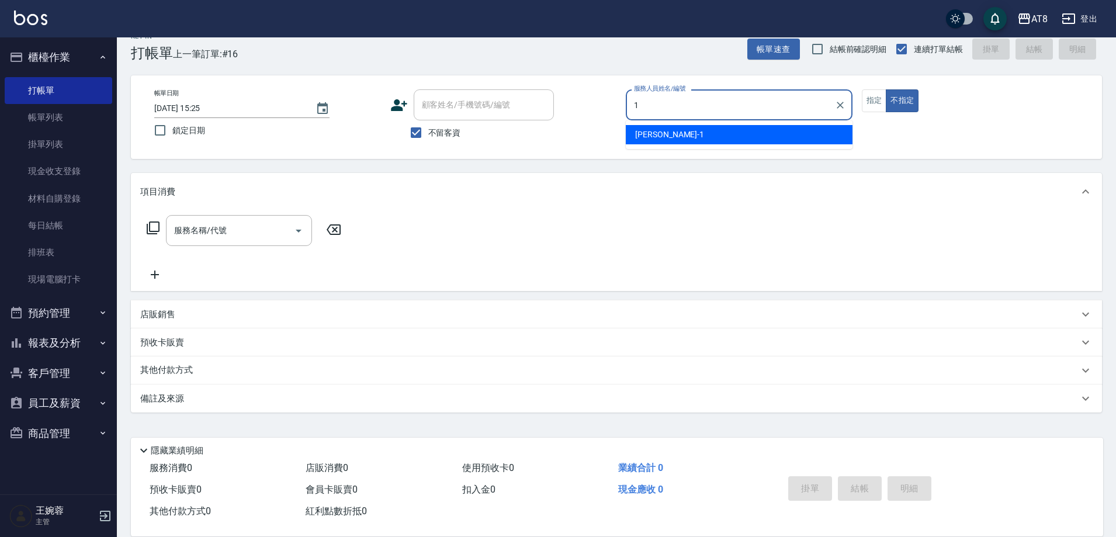
type input "YUKI-1"
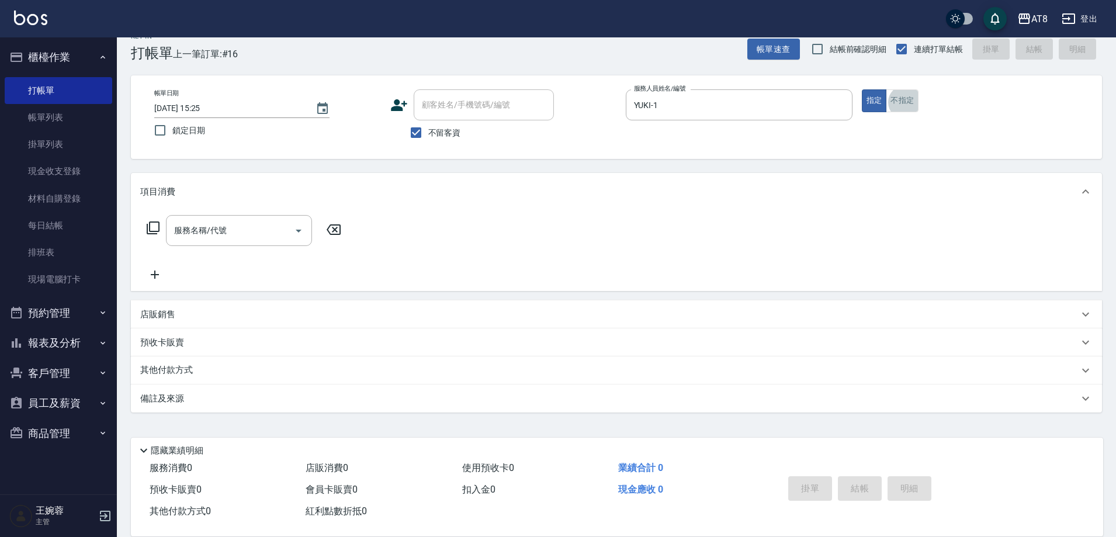
scroll to position [26, 0]
click at [153, 226] on icon at bounding box center [153, 228] width 14 height 14
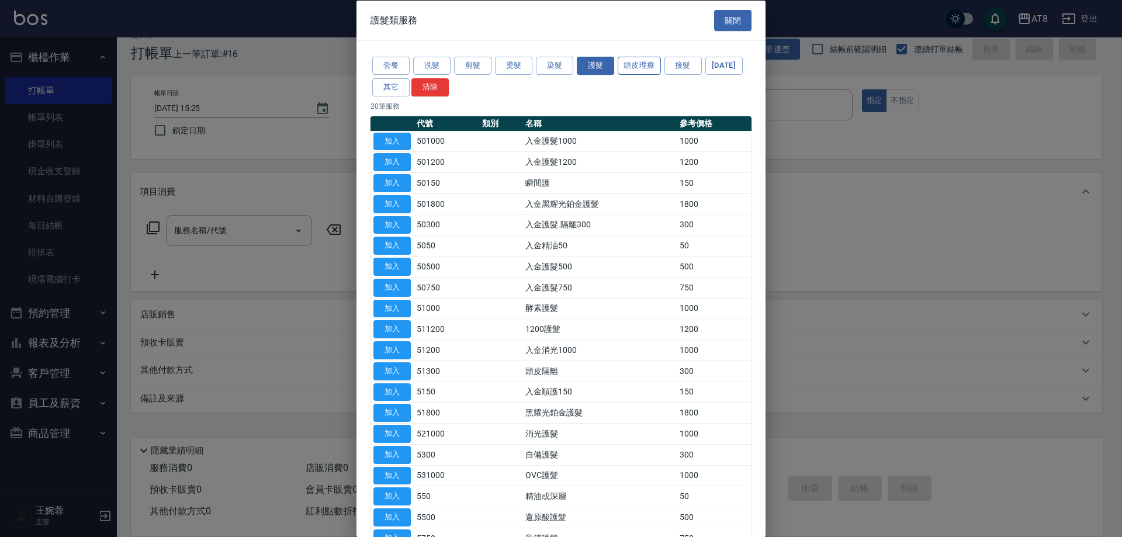
click at [639, 66] on button "頭皮理療" at bounding box center [639, 66] width 43 height 18
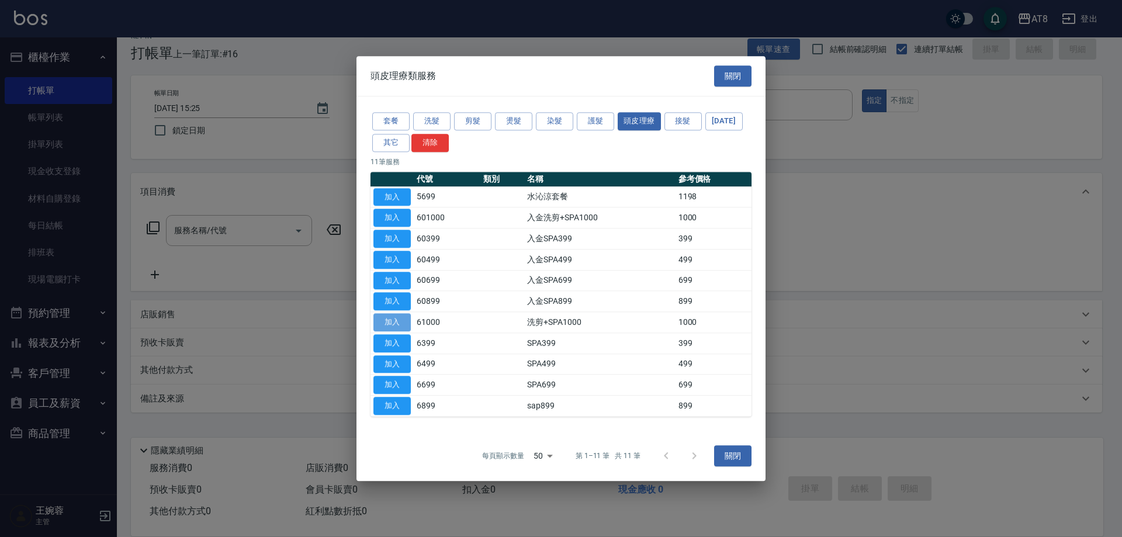
click at [400, 331] on button "加入" at bounding box center [392, 322] width 37 height 18
type input "洗剪+SPA1000(61000)"
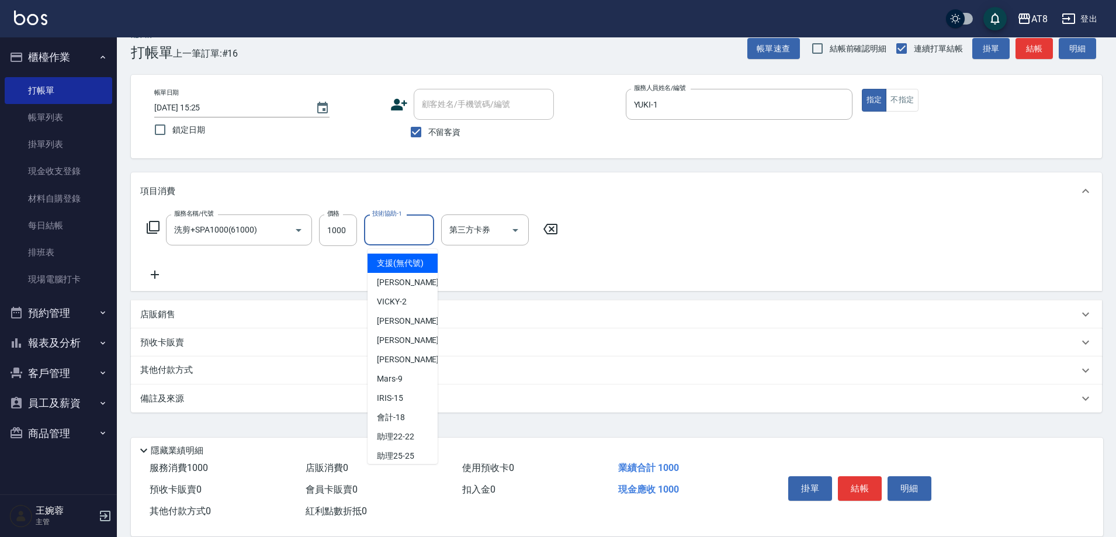
click at [396, 220] on input "技術協助-1" at bounding box center [399, 230] width 60 height 20
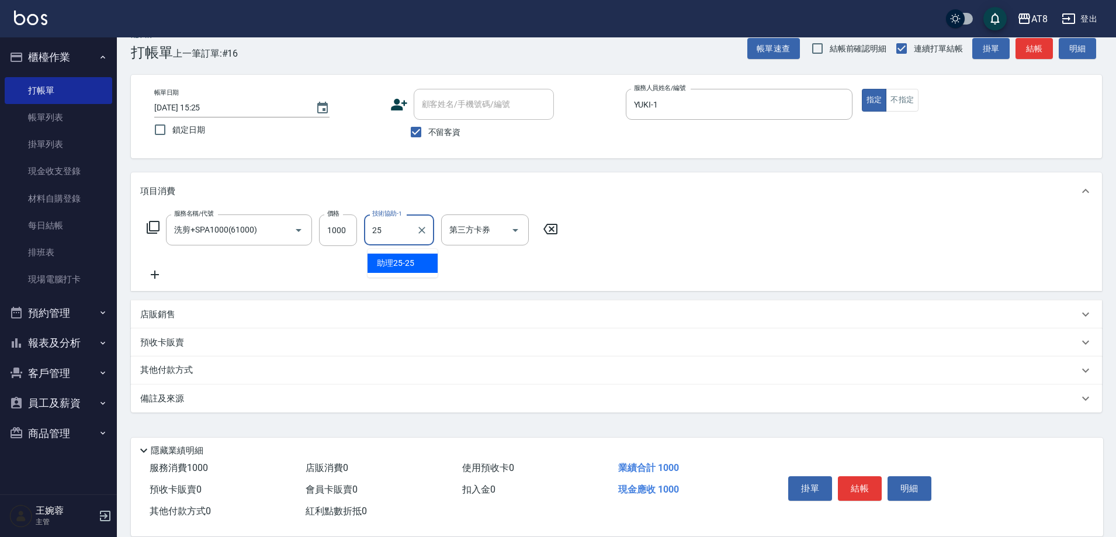
type input "助理25-25"
click at [855, 480] on button "結帳" at bounding box center [860, 488] width 44 height 25
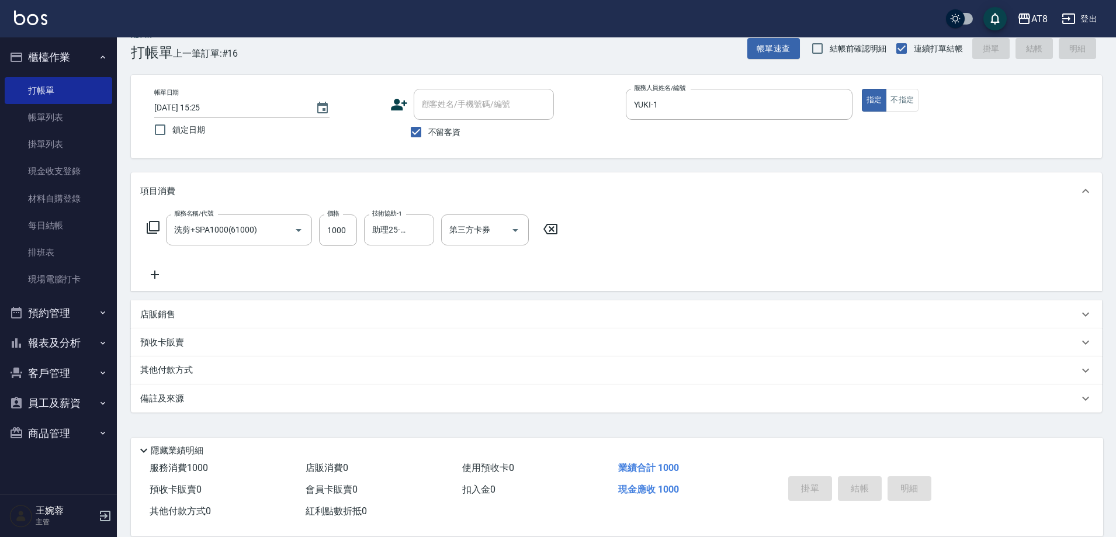
type input "[DATE] 15:31"
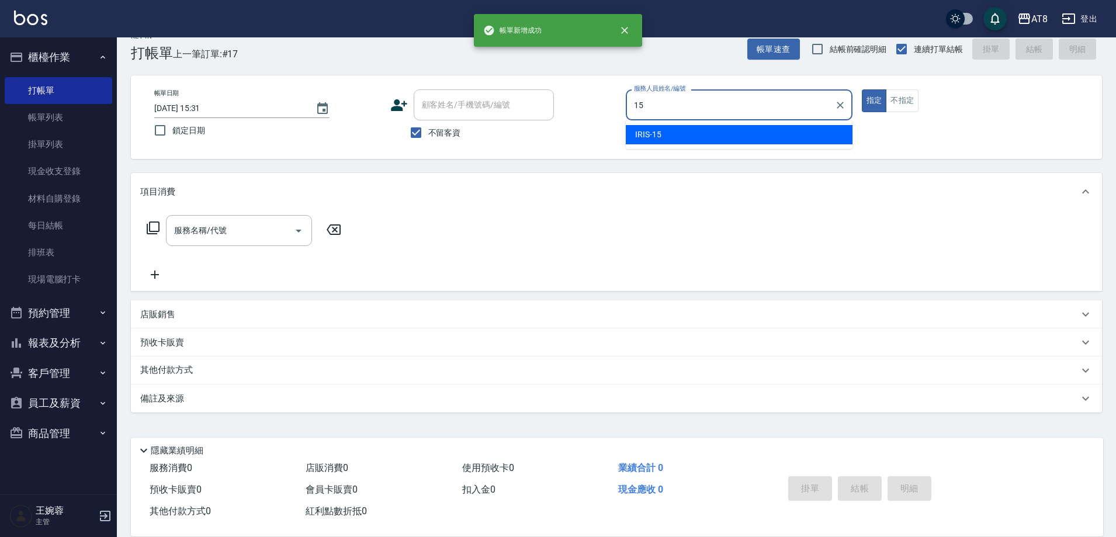
type input "IRIS-15"
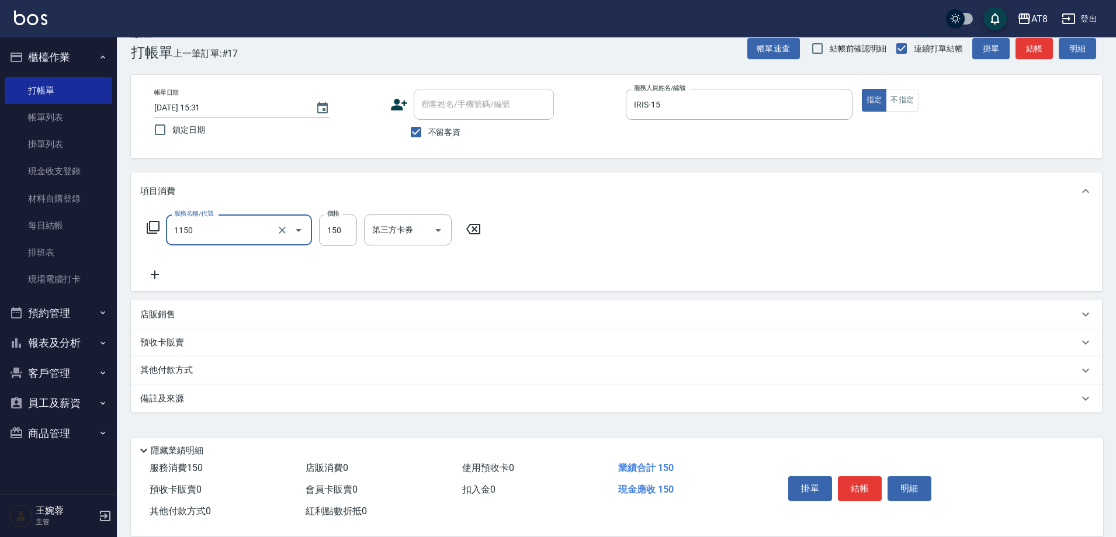
type input "洗髮(1150)"
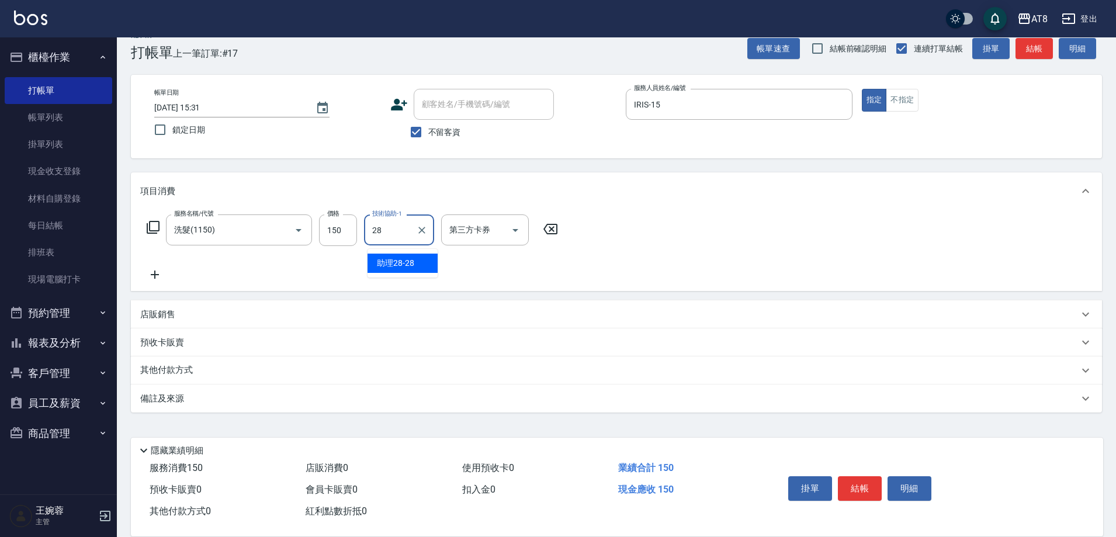
type input "助理28-28"
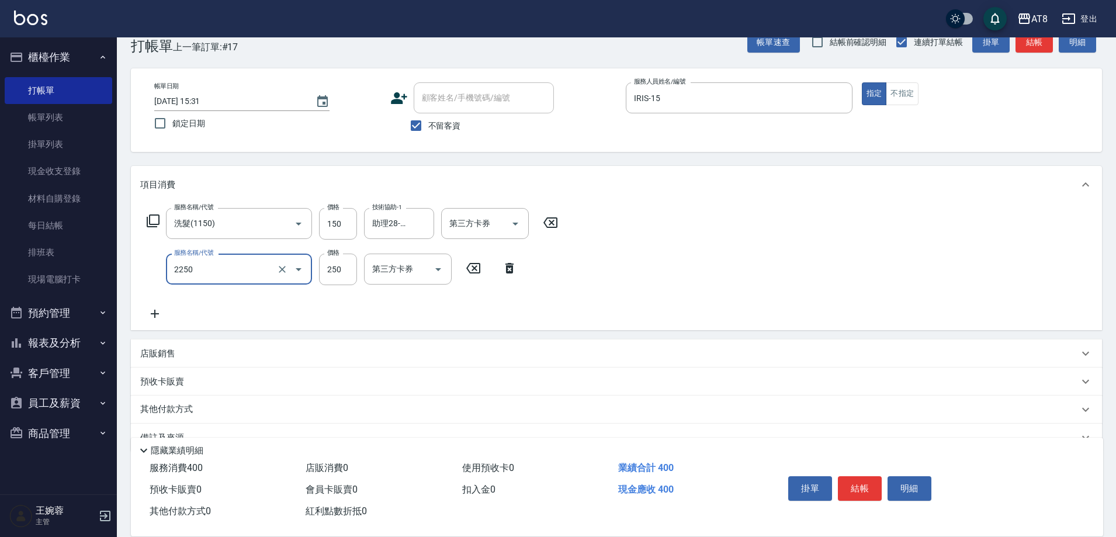
type input "剪髮(2250)"
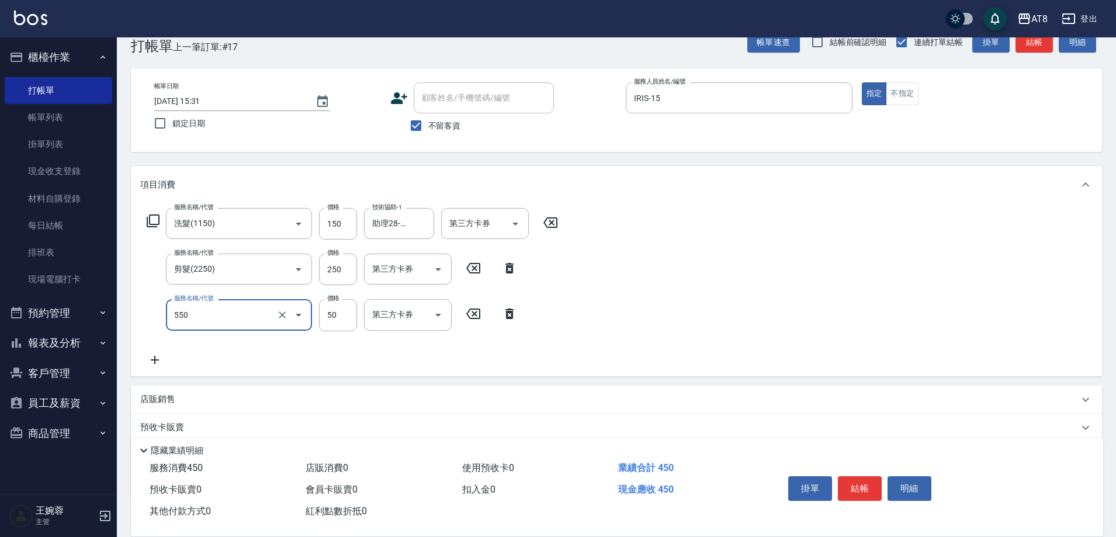
type input "精油或深層(550)"
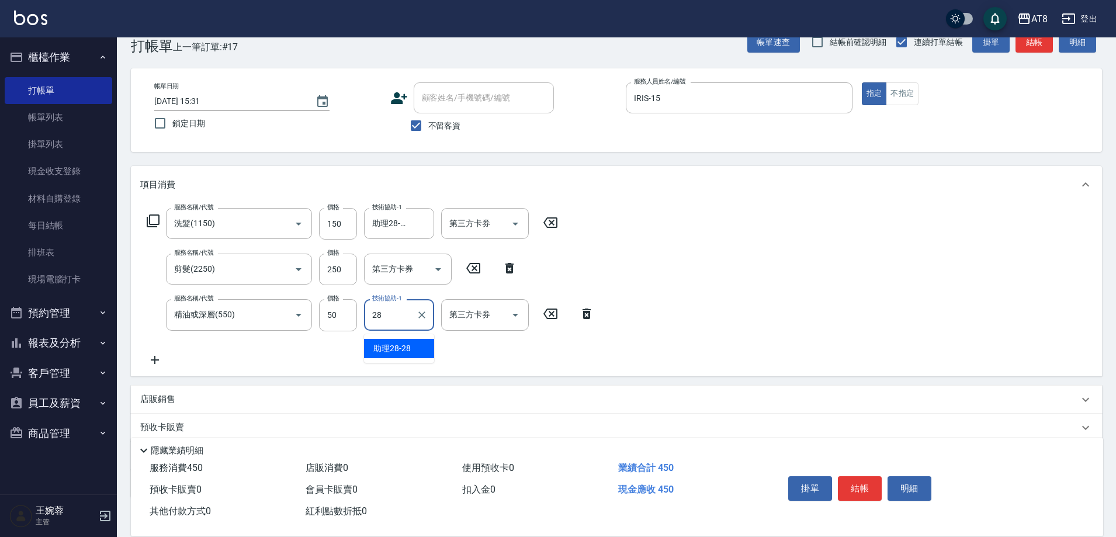
type input "助理28-28"
click at [864, 478] on button "結帳" at bounding box center [860, 488] width 44 height 25
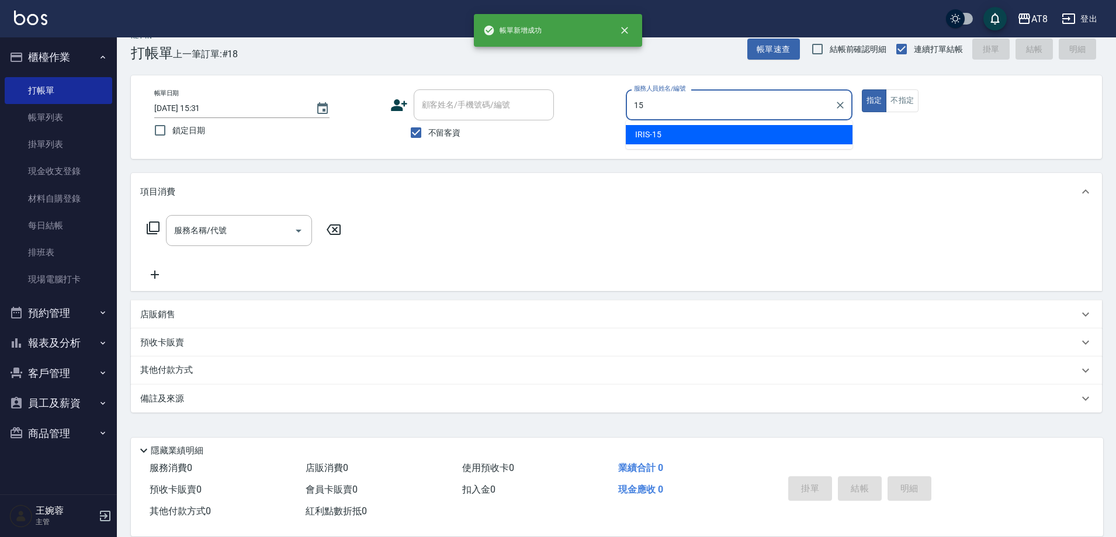
type input "IRIS-15"
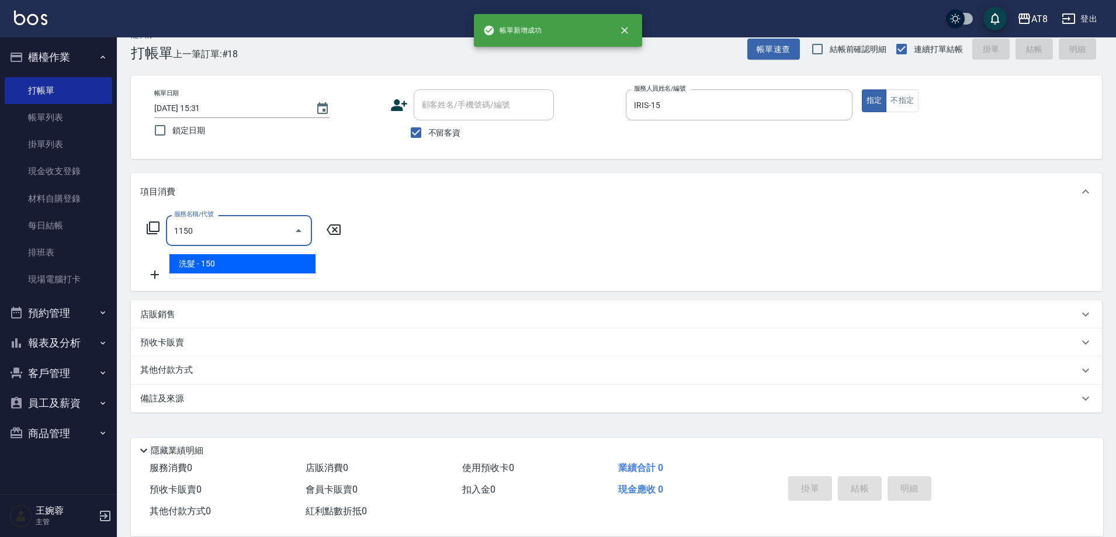
type input "洗髮(1150)"
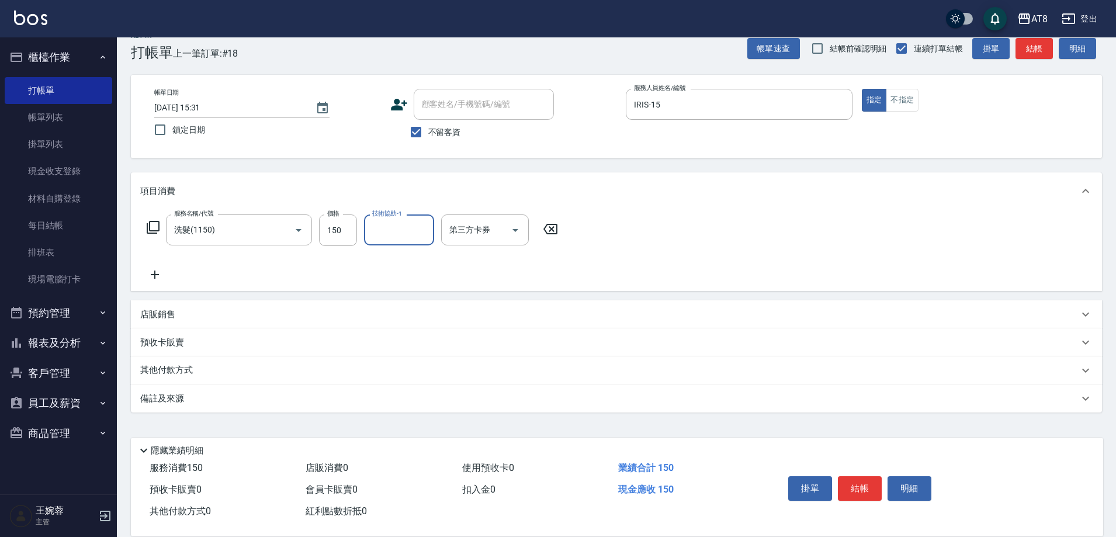
click at [361, 224] on div "服務名稱/代號 洗髮(1150) 服務名稱/代號 價格 150 價格 技術協助-1 技術協助-1 第三方卡券 第三方卡券" at bounding box center [352, 231] width 425 height 32
click at [355, 229] on input "150" at bounding box center [338, 231] width 38 height 32
type input "200"
type input "會計-18"
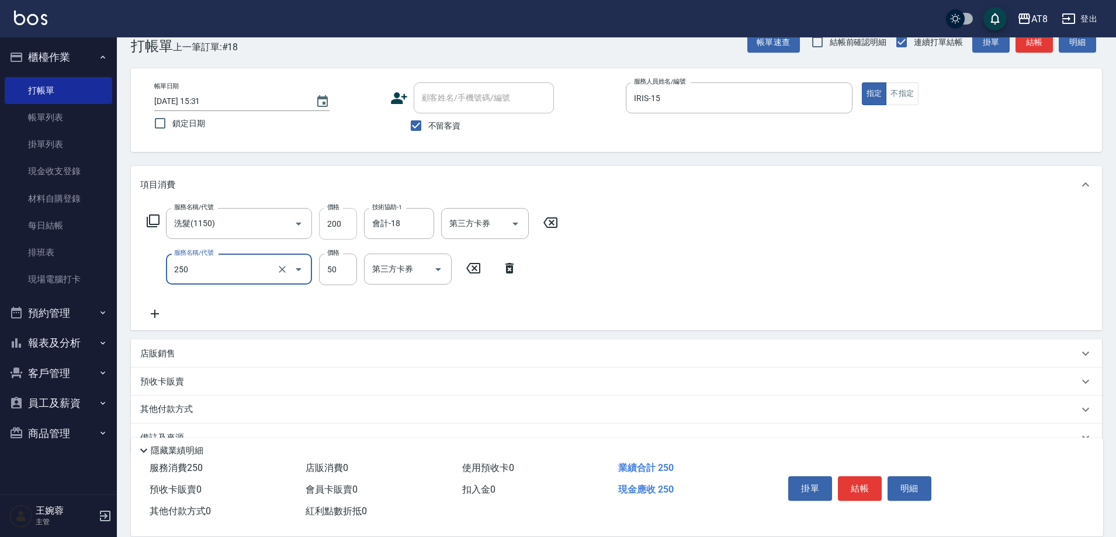
type input "剪瀏海(250)"
type input "80"
click at [848, 476] on button "結帳" at bounding box center [860, 488] width 44 height 25
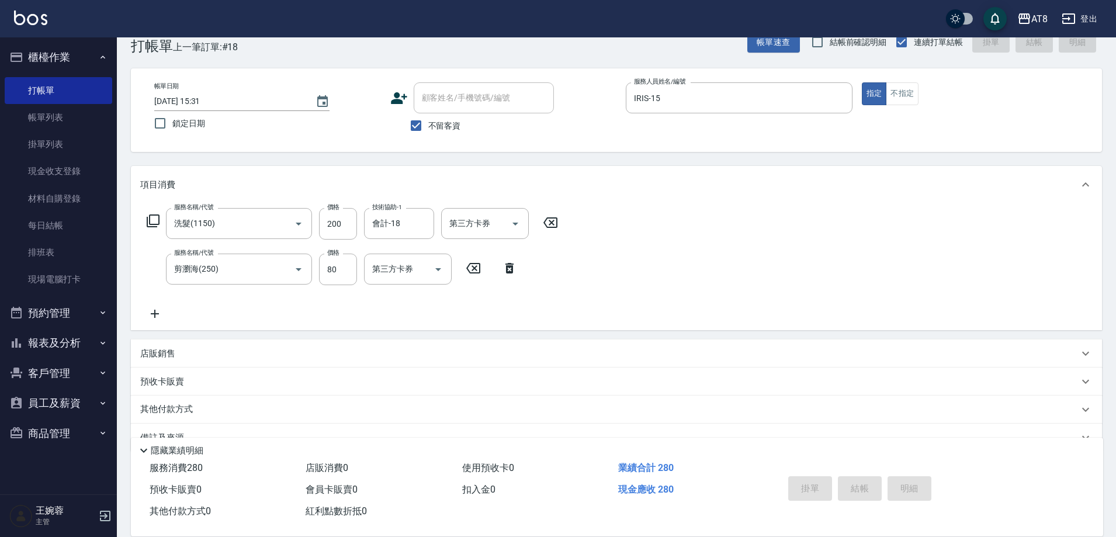
type input "[DATE] 15:32"
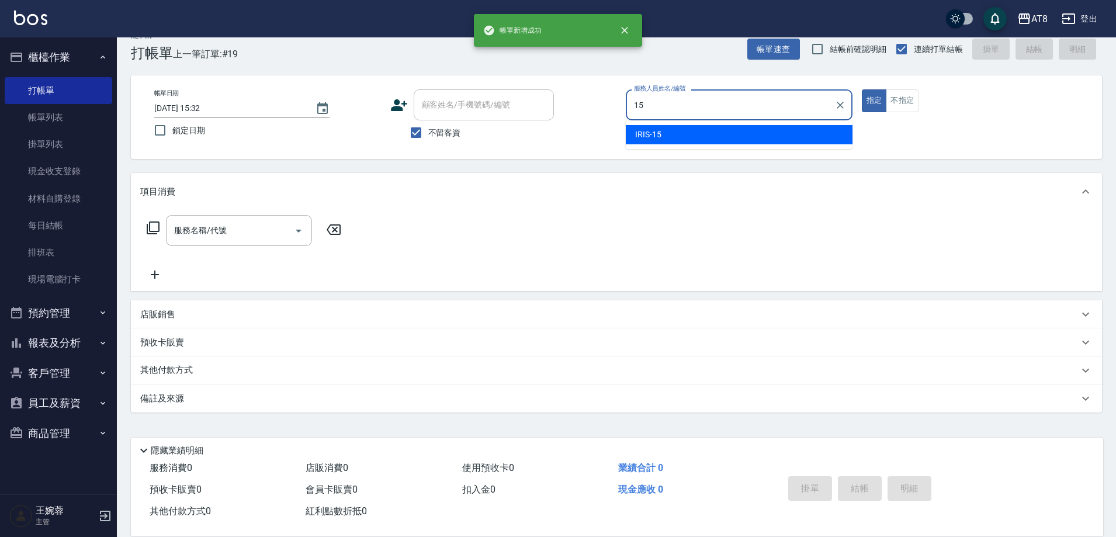
type input "IRIS-15"
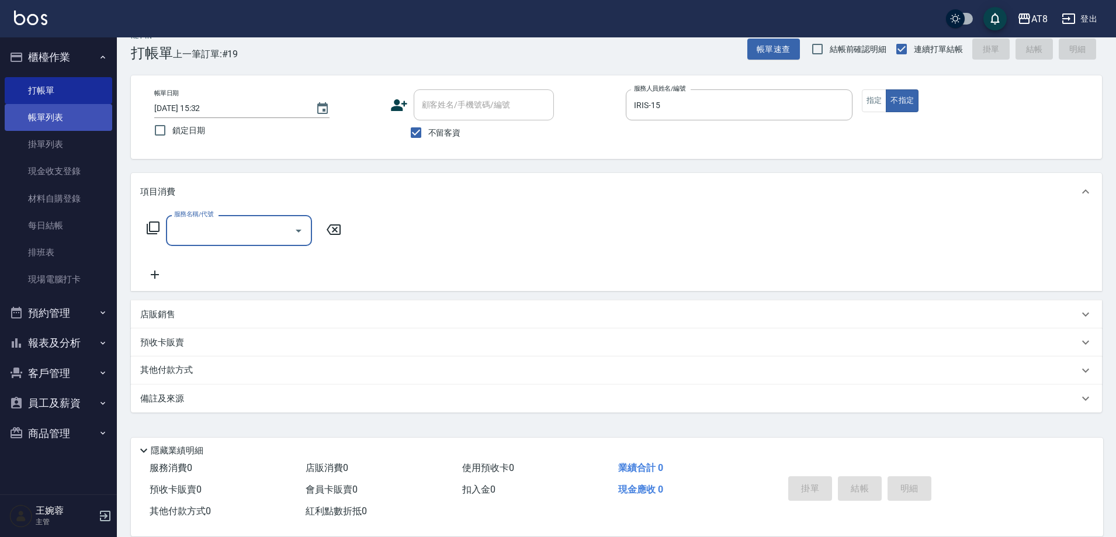
click at [71, 112] on link "帳單列表" at bounding box center [59, 117] width 108 height 27
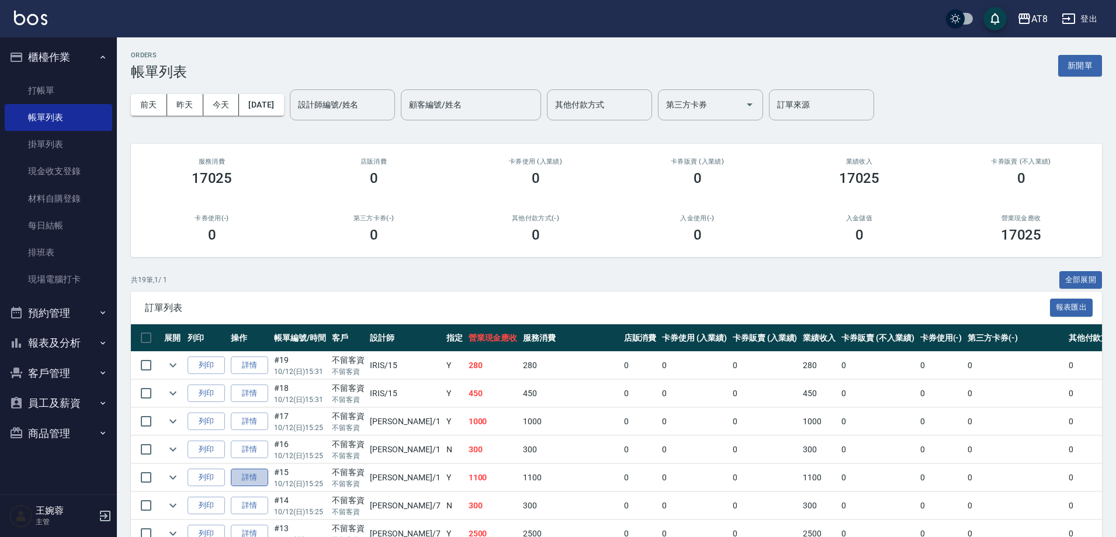
click at [268, 487] on link "詳情" at bounding box center [249, 478] width 37 height 18
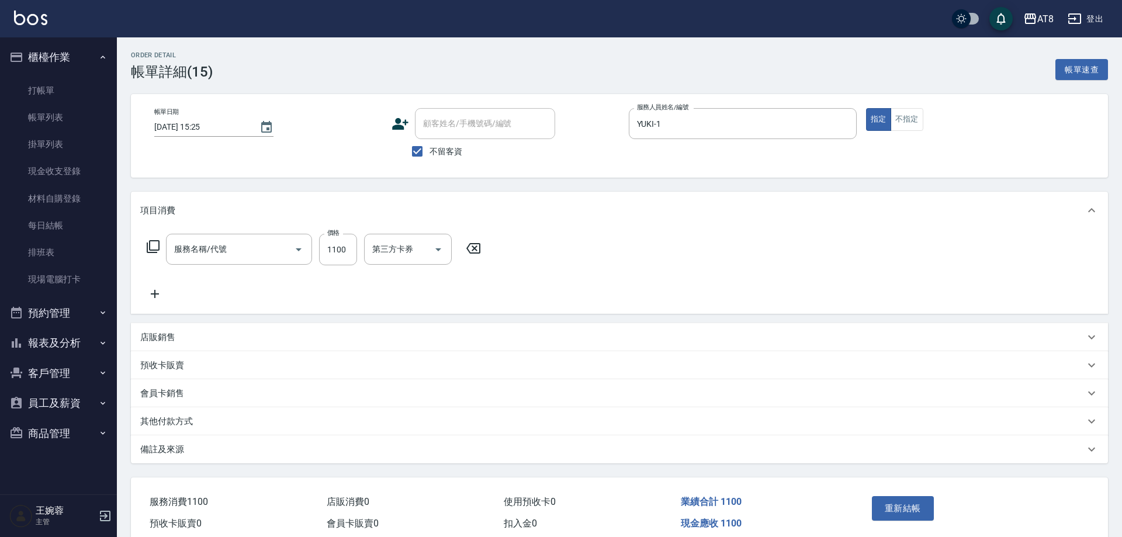
type input "[DATE] 15:25"
checkbox input "true"
type input "YUKI-1"
type input "染髮(41100)"
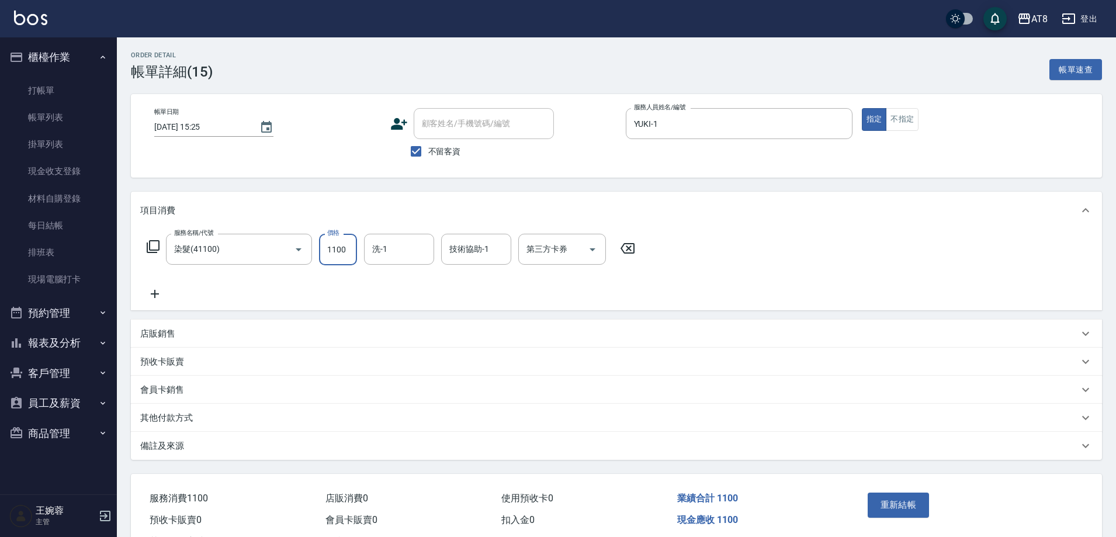
click at [345, 259] on input "1100" at bounding box center [338, 250] width 38 height 32
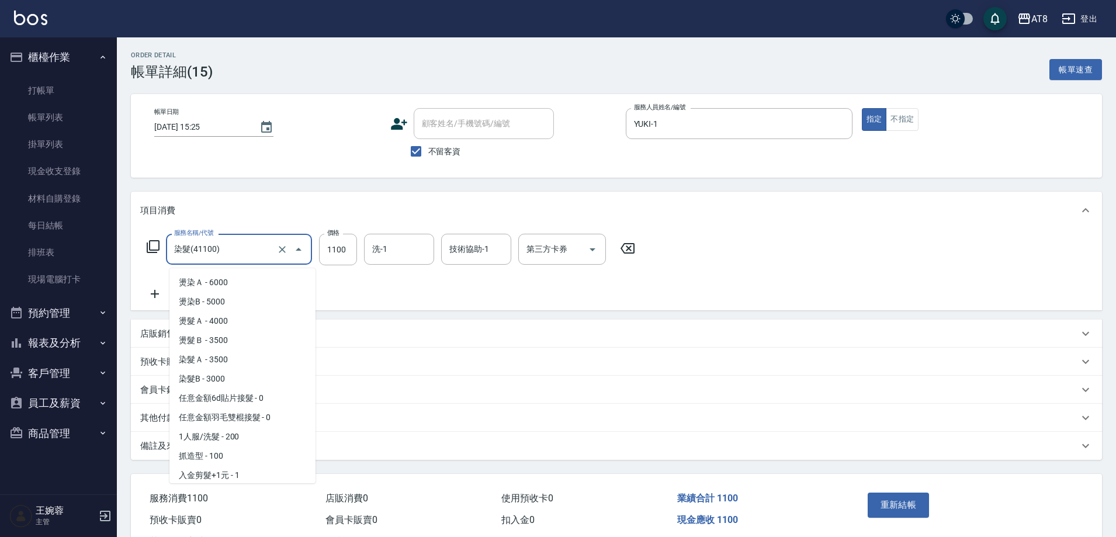
click at [249, 252] on input "染髮(41100)" at bounding box center [222, 249] width 103 height 20
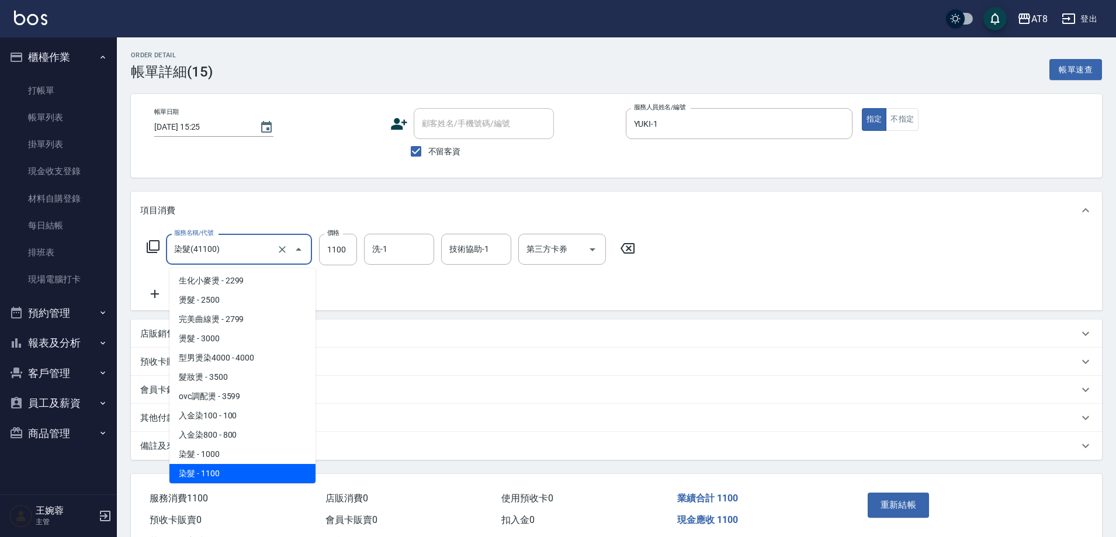
click at [289, 251] on button "Close" at bounding box center [298, 249] width 19 height 19
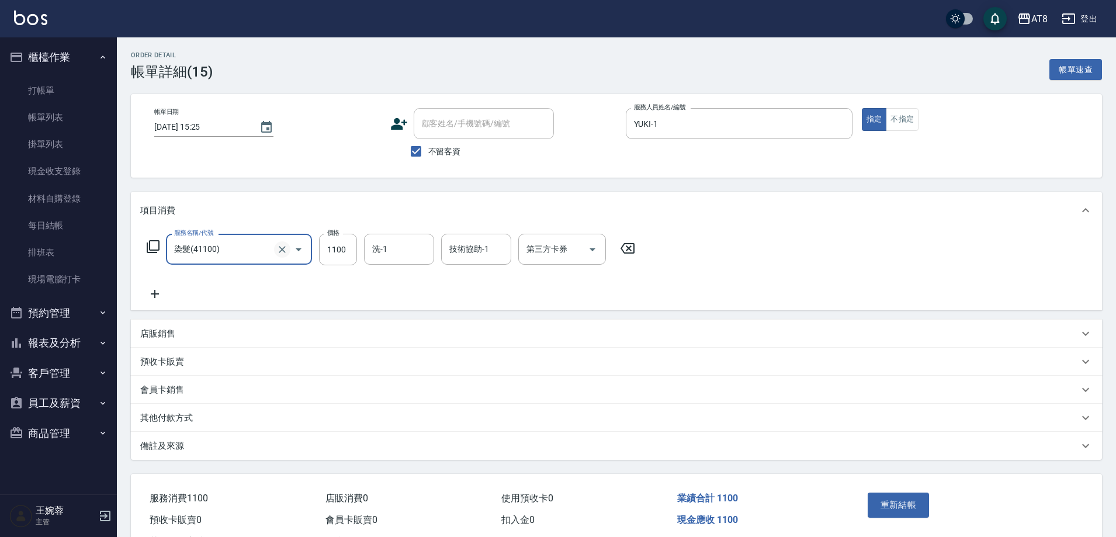
click at [276, 253] on icon "Clear" at bounding box center [282, 250] width 12 height 12
type input "染髮(41000)"
type input "1001"
type input "助理22-22"
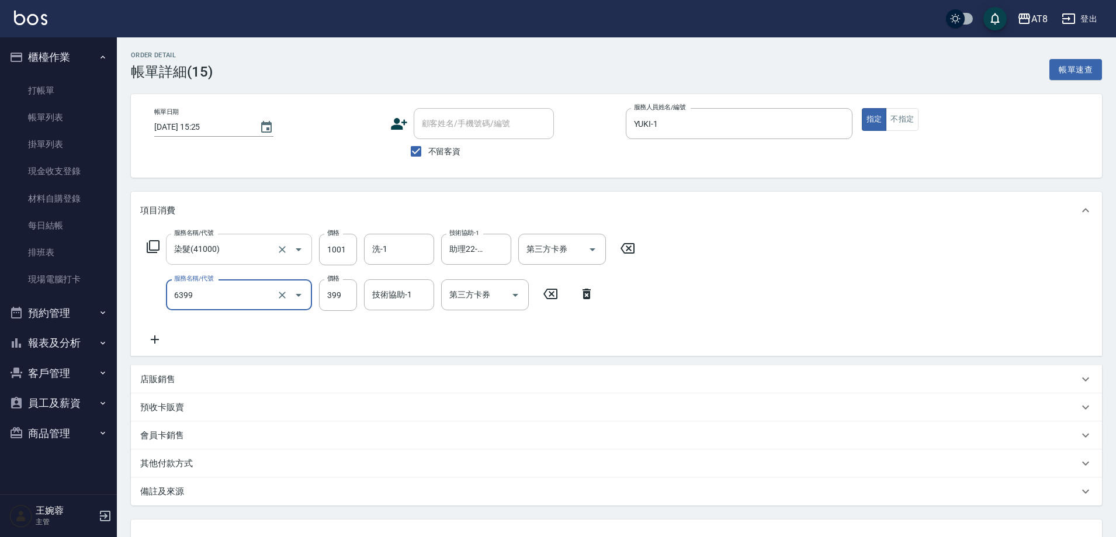
type input "SPA399(6399)"
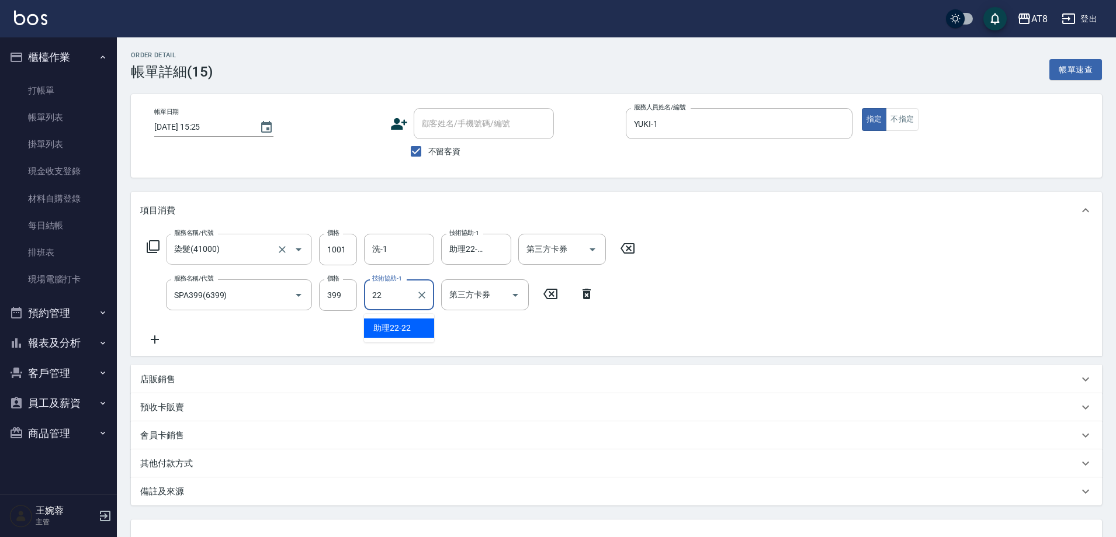
type input "助理22-22"
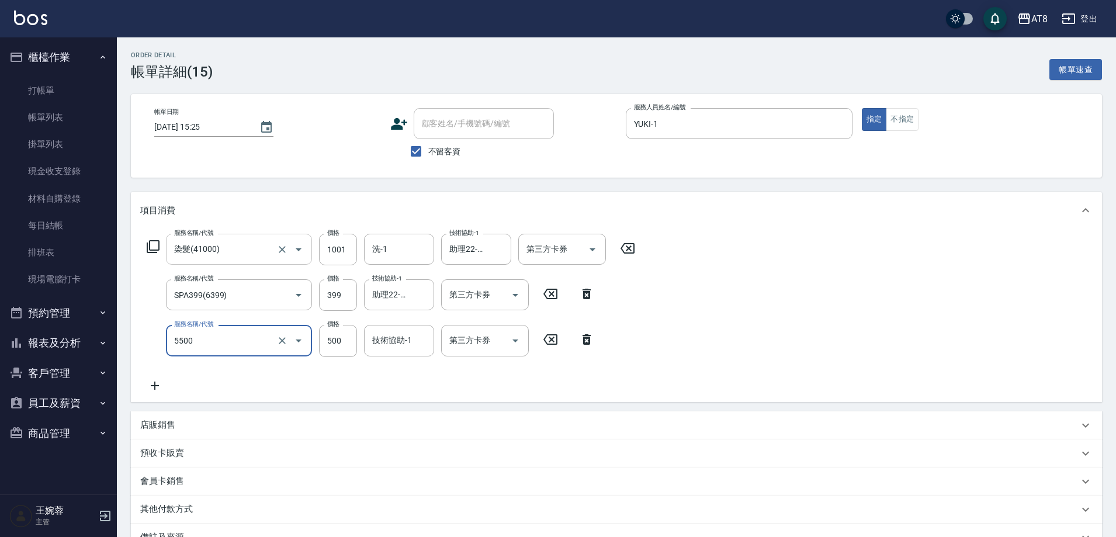
type input "還原酸護髮(5500)"
type input "800"
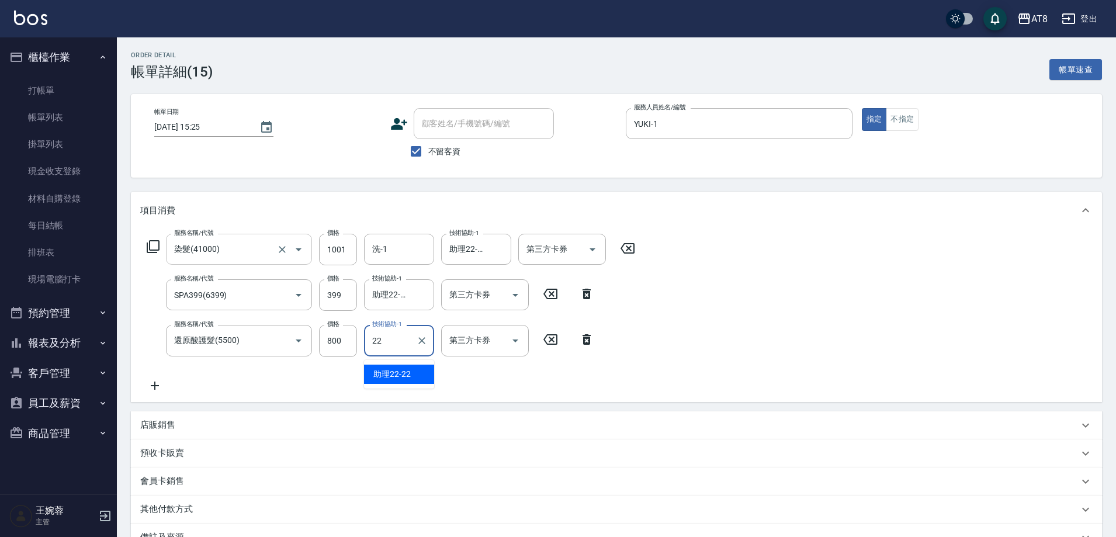
type input "助理22-22"
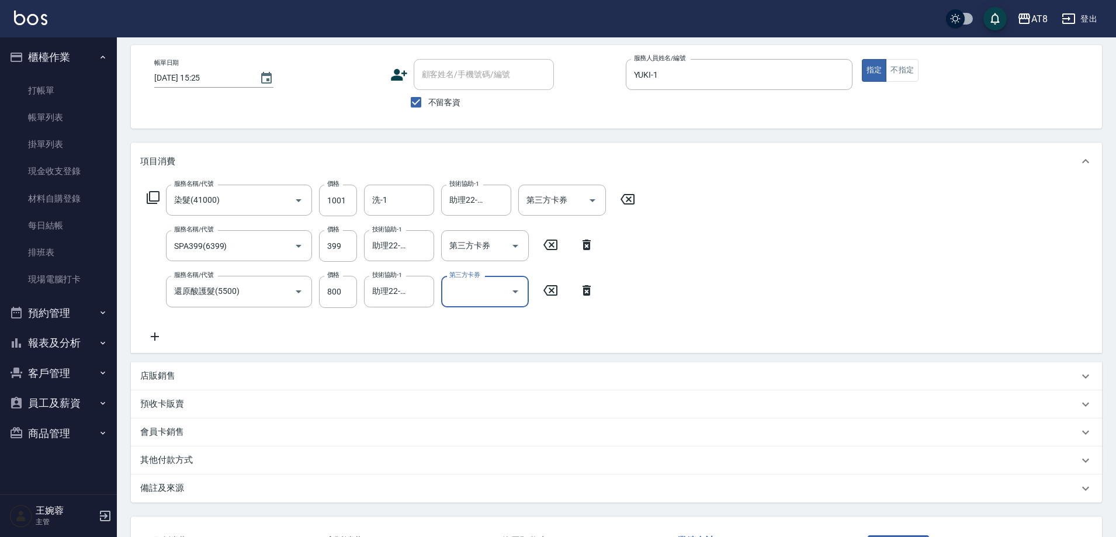
scroll to position [157, 0]
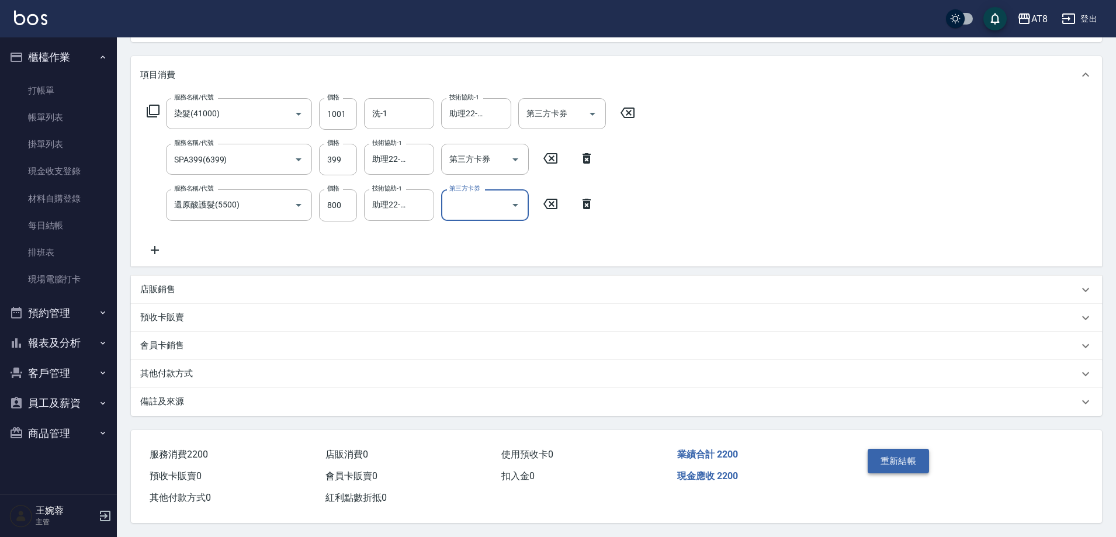
click at [916, 449] on button "重新結帳" at bounding box center [899, 461] width 62 height 25
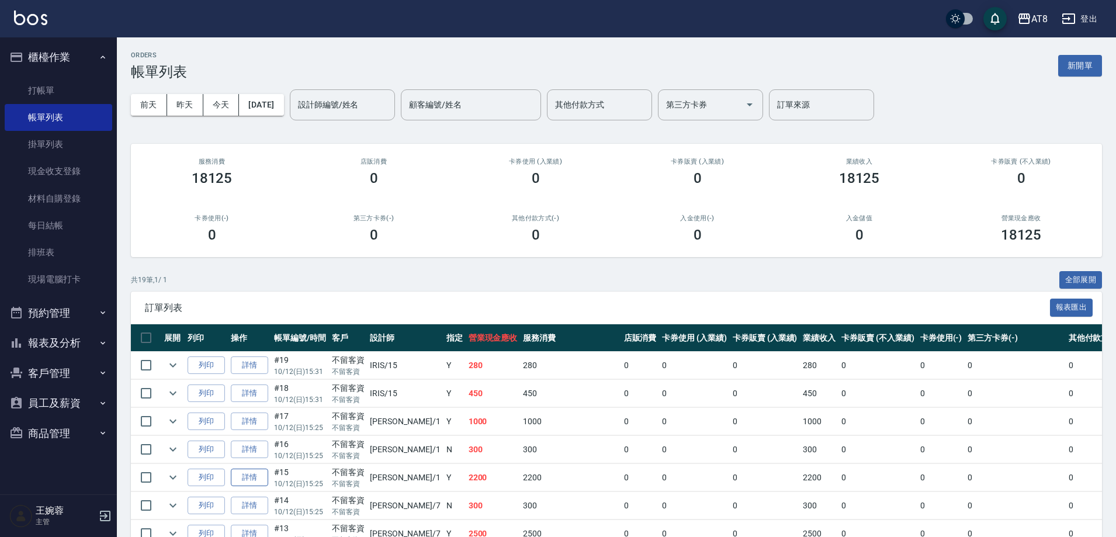
click at [254, 487] on link "詳情" at bounding box center [249, 478] width 37 height 18
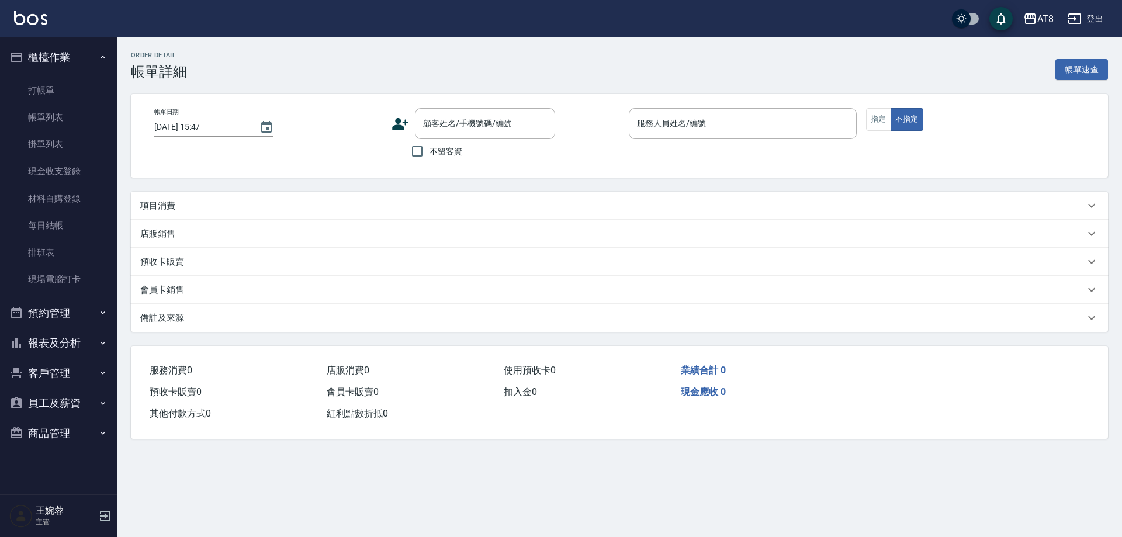
type input "[DATE] 15:25"
checkbox input "true"
type input "YUKI-1"
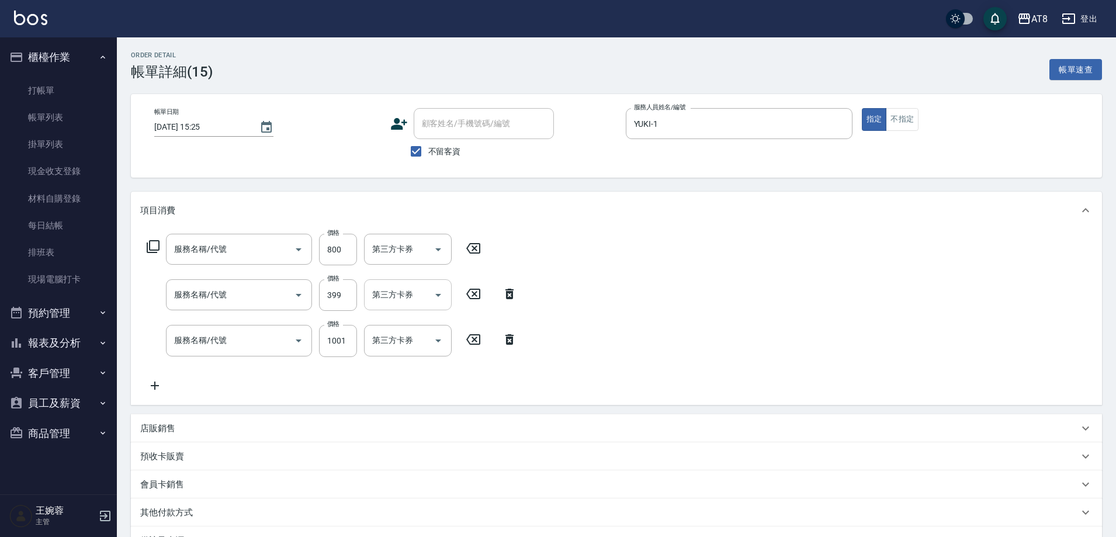
type input "還原酸護髮(5500)"
type input "SPA399(6399)"
type input "染髮(41000)"
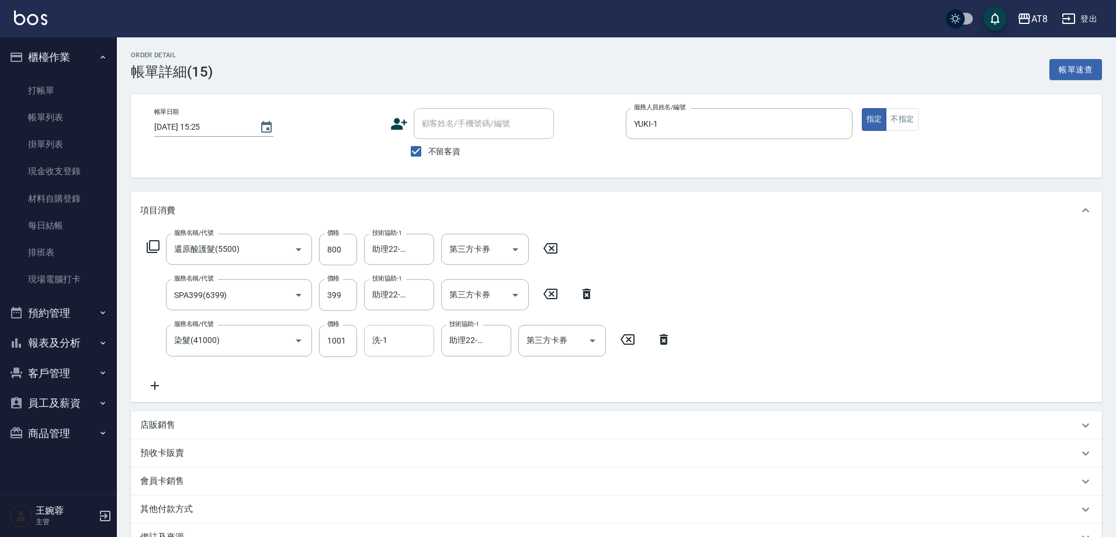
click at [395, 346] on input "洗-1" at bounding box center [399, 340] width 60 height 20
type input "助理22-22"
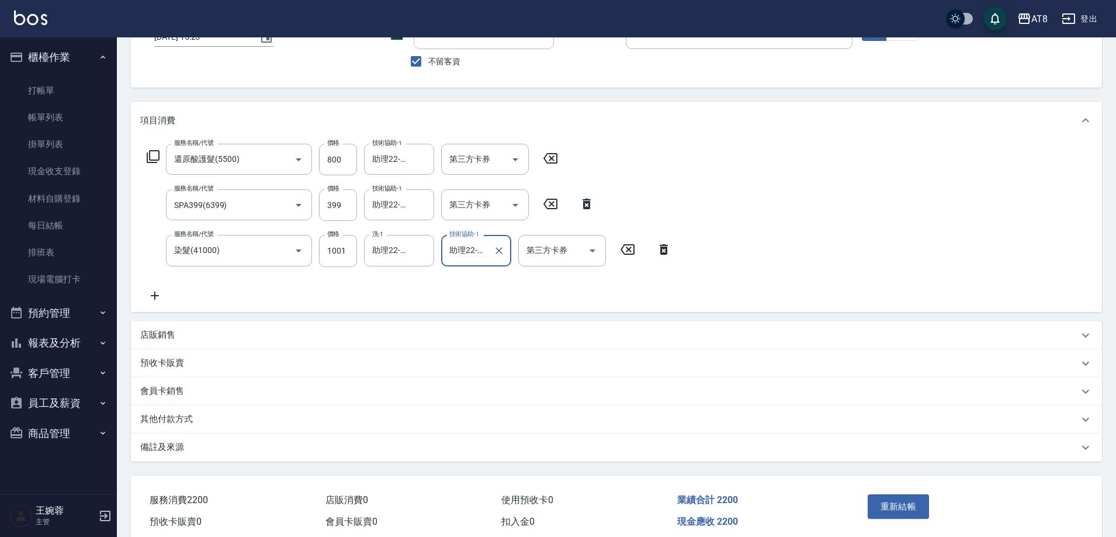
scroll to position [157, 0]
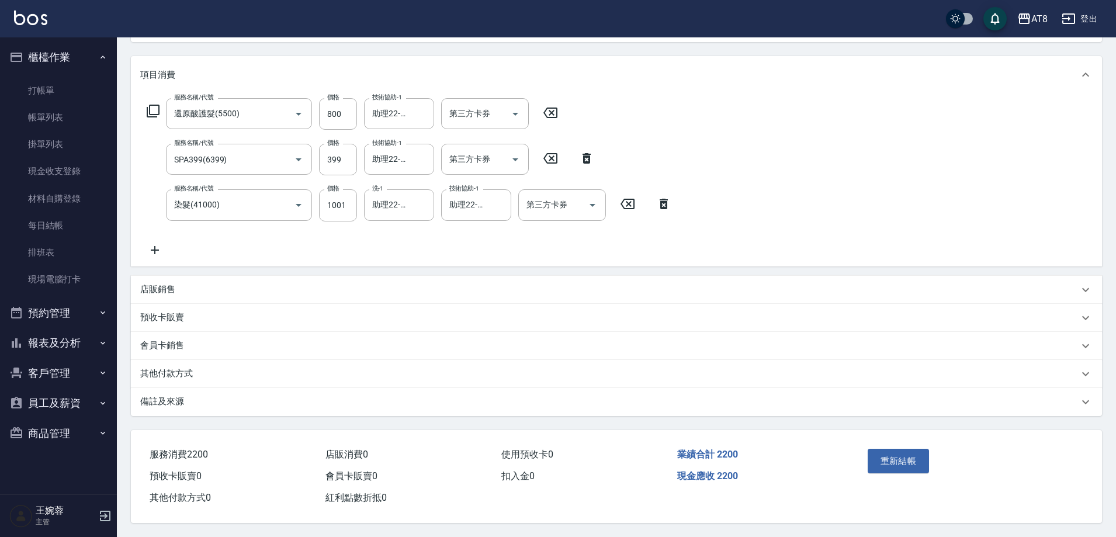
click at [905, 464] on div "重新結帳" at bounding box center [916, 469] width 106 height 51
click at [900, 449] on button "重新結帳" at bounding box center [899, 461] width 62 height 25
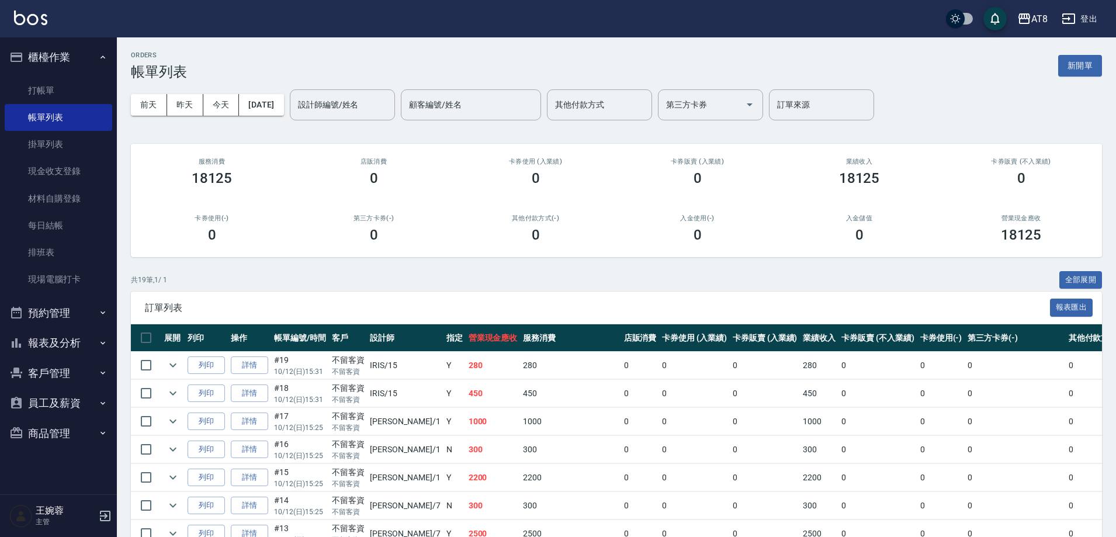
scroll to position [247, 0]
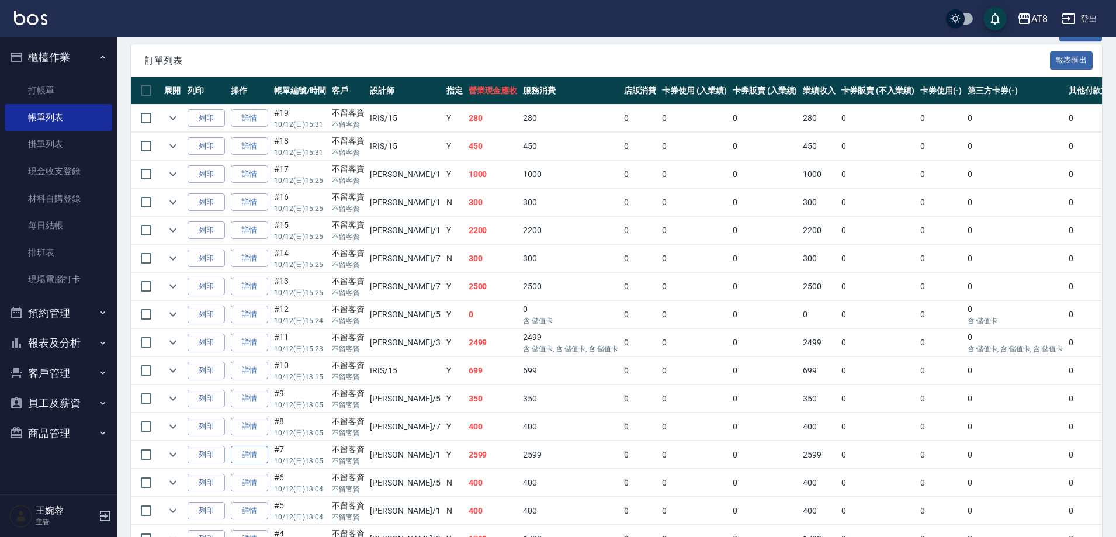
click at [251, 464] on link "詳情" at bounding box center [249, 455] width 37 height 18
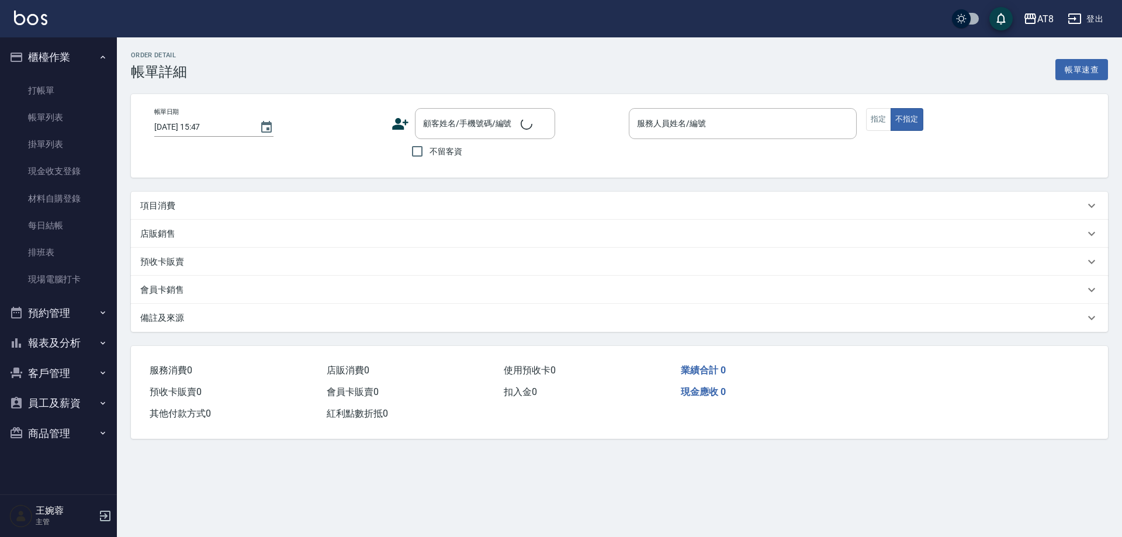
type input "[DATE] 13:05"
checkbox input "true"
type input "YUKI-1"
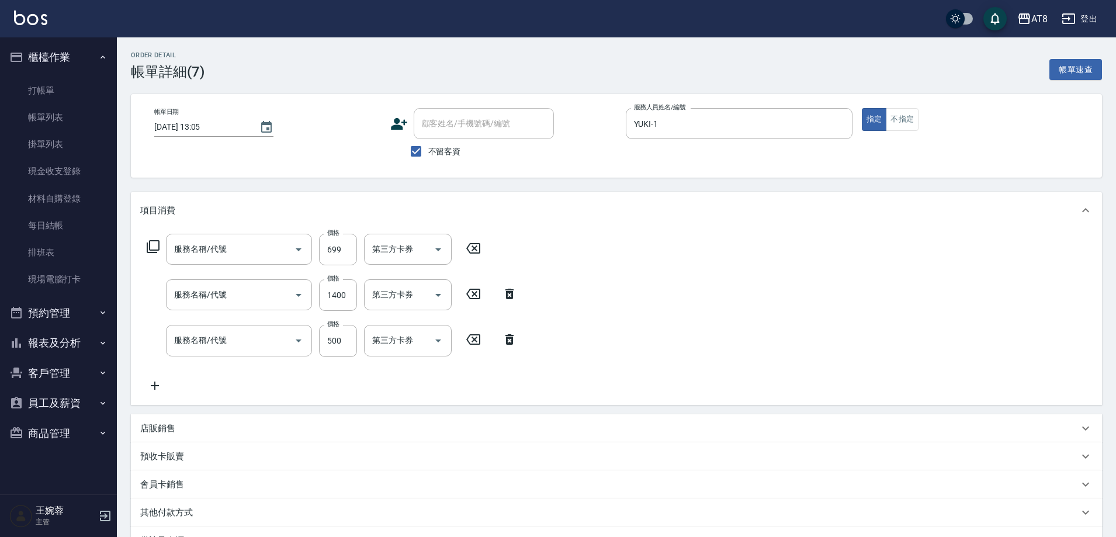
type input "SPA699(6699)"
type input "黑耀光鉑金護髮(51800)"
type input "染髮(4800)"
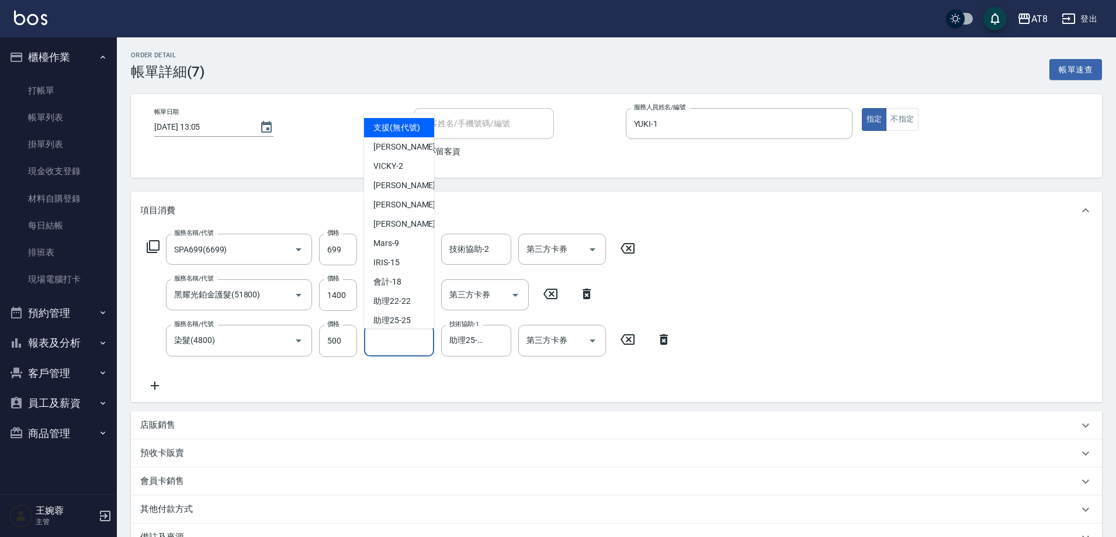
click at [379, 340] on input "洗-1" at bounding box center [399, 340] width 60 height 20
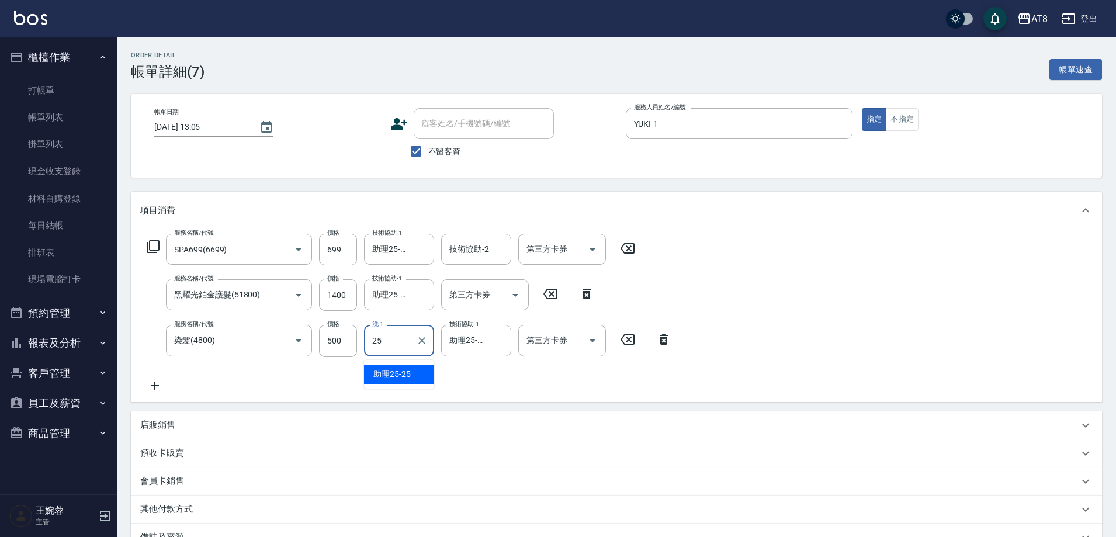
type input "助理25-25"
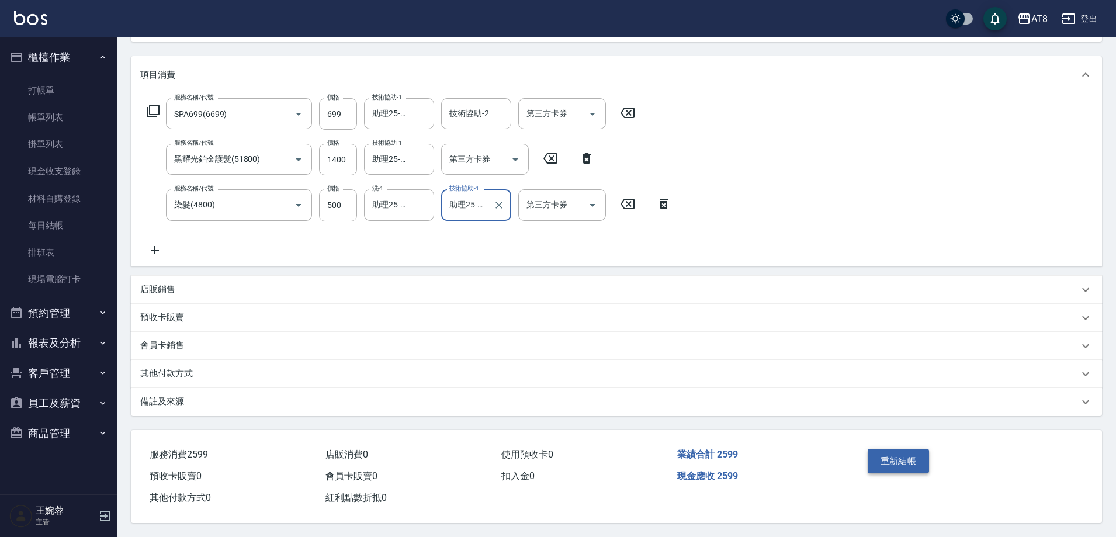
click at [919, 462] on button "重新結帳" at bounding box center [899, 461] width 62 height 25
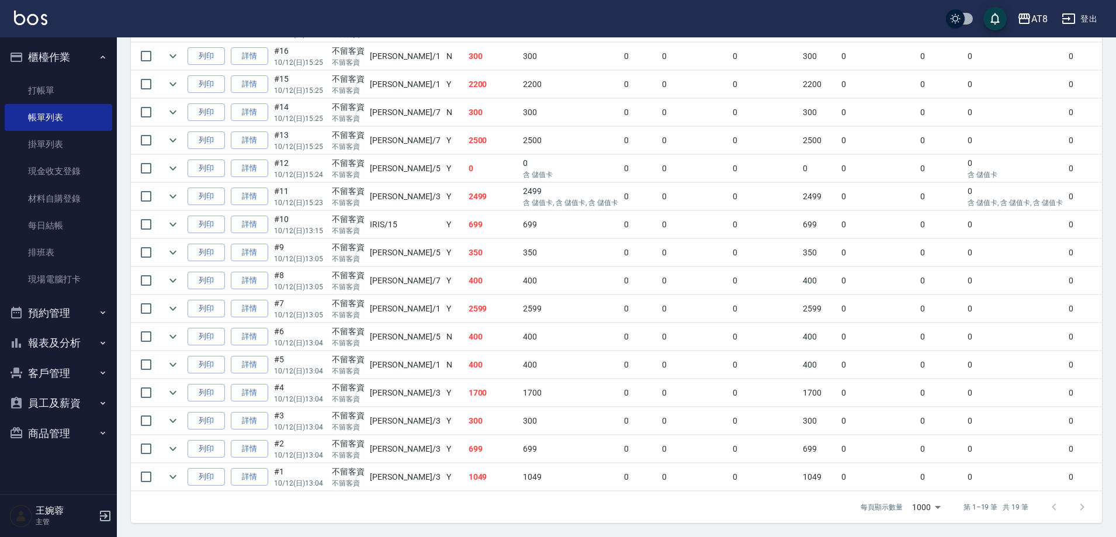
scroll to position [435, 0]
click at [258, 402] on link "詳情" at bounding box center [249, 393] width 37 height 18
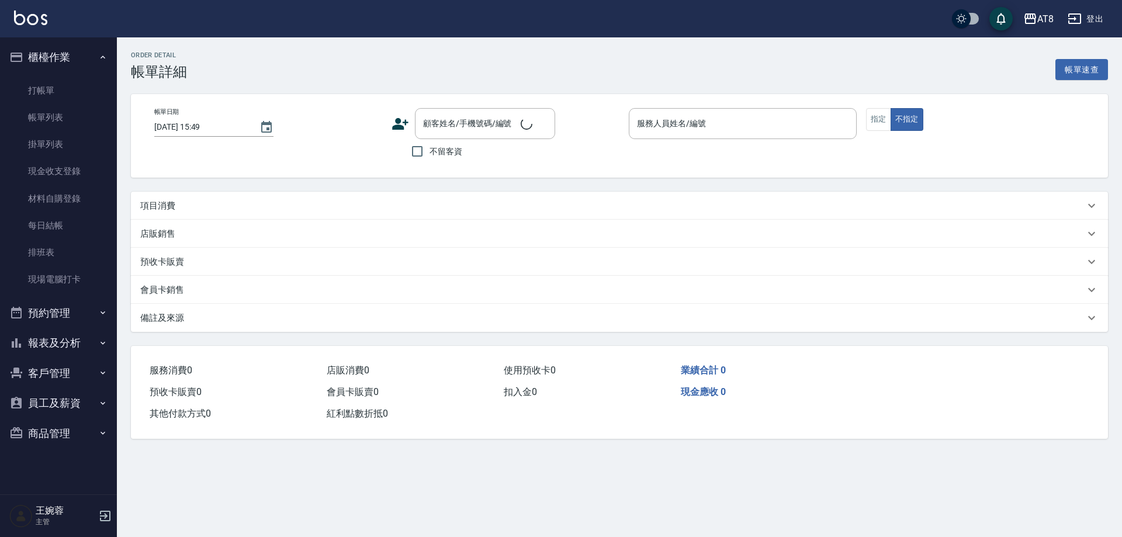
type input "[DATE] 13:04"
checkbox input "true"
type input "[PERSON_NAME]-3"
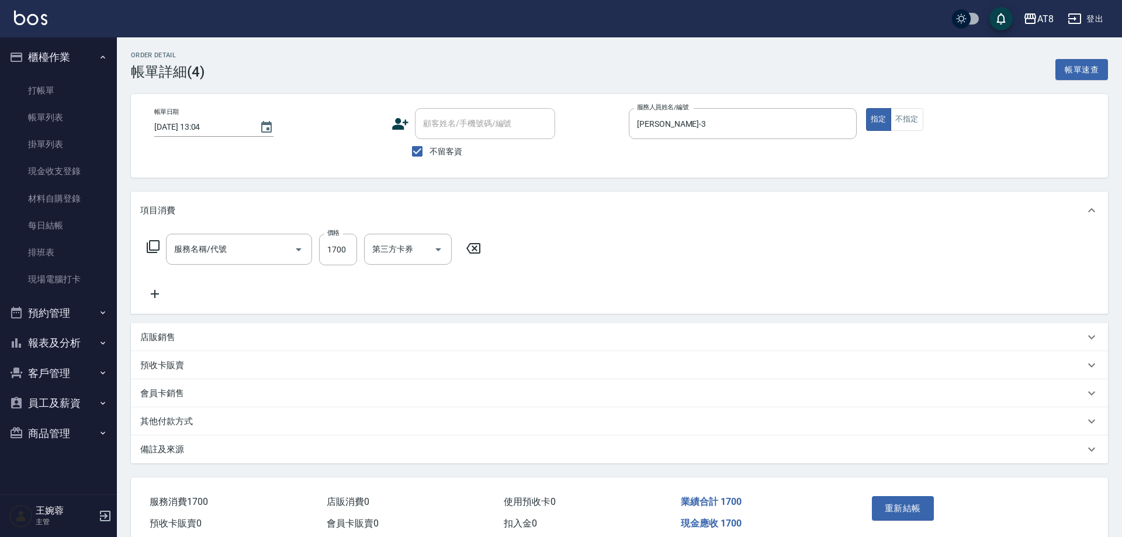
type input "燙髮(31500)"
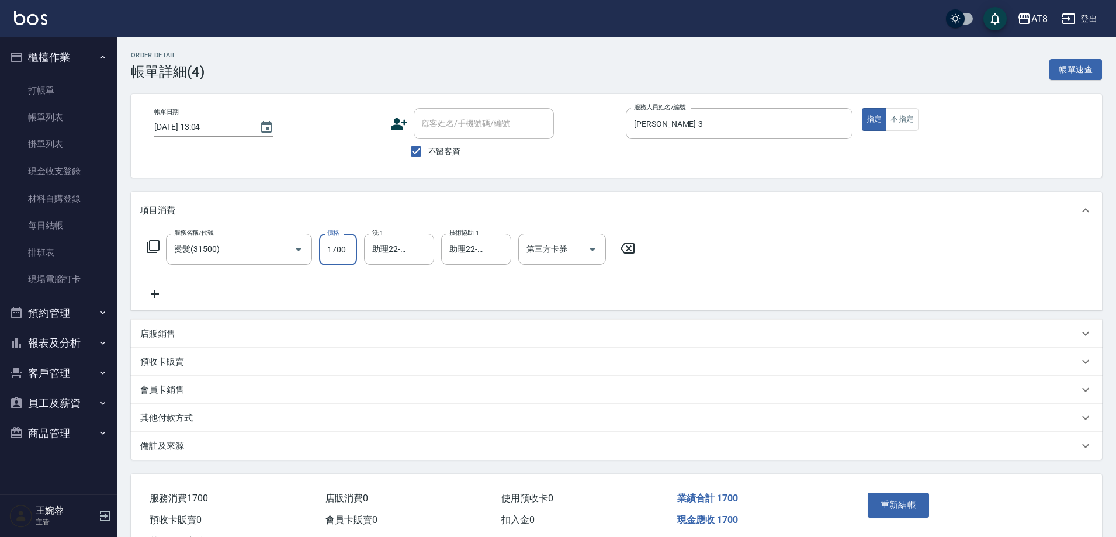
click at [347, 250] on input "1700" at bounding box center [338, 250] width 38 height 32
type input "1500"
click at [157, 251] on icon at bounding box center [153, 247] width 14 height 14
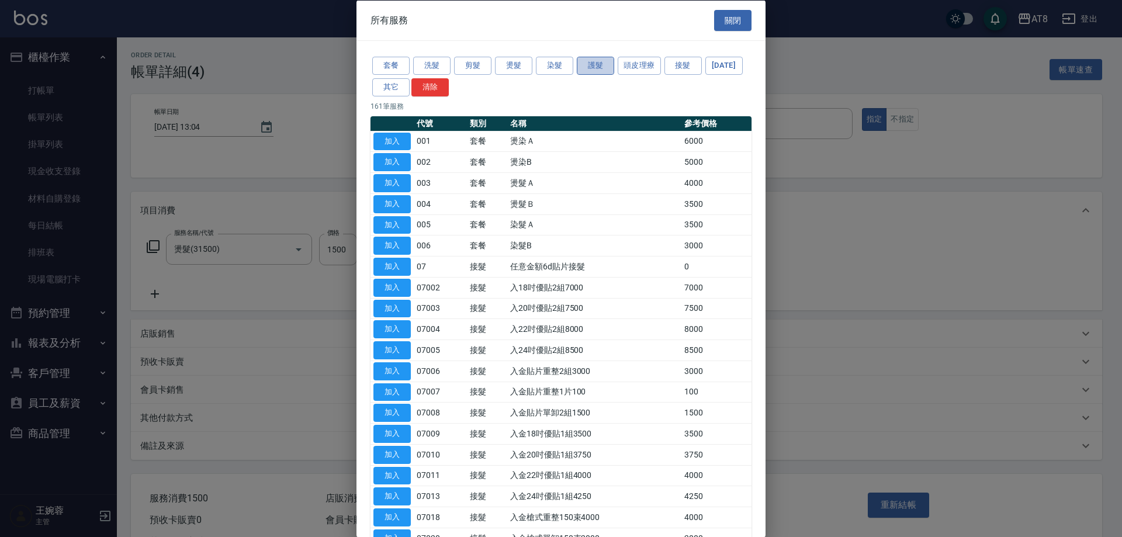
click at [602, 73] on button "護髮" at bounding box center [595, 66] width 37 height 18
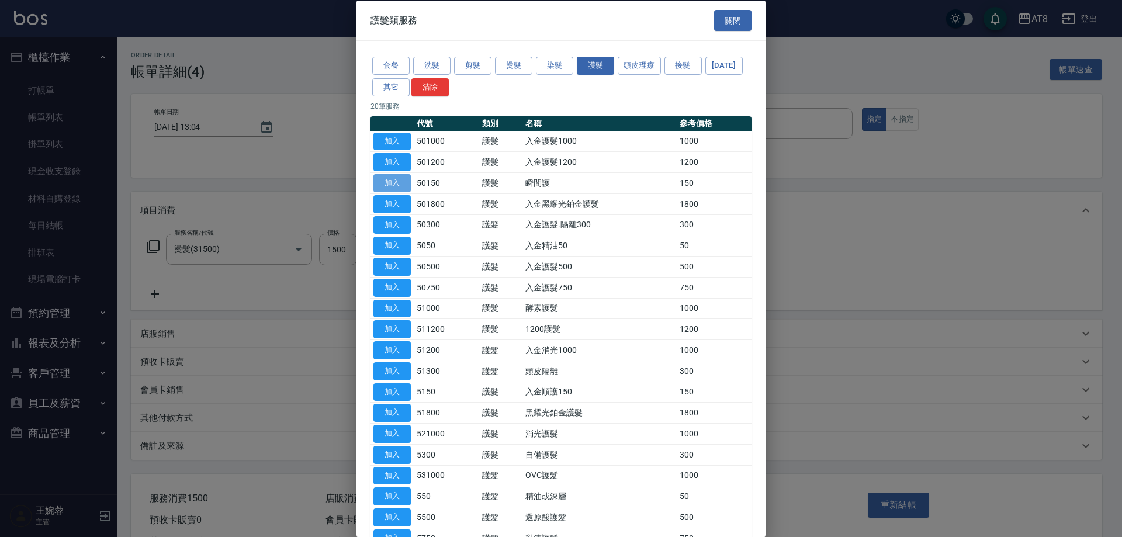
click at [401, 192] on button "加入" at bounding box center [392, 183] width 37 height 18
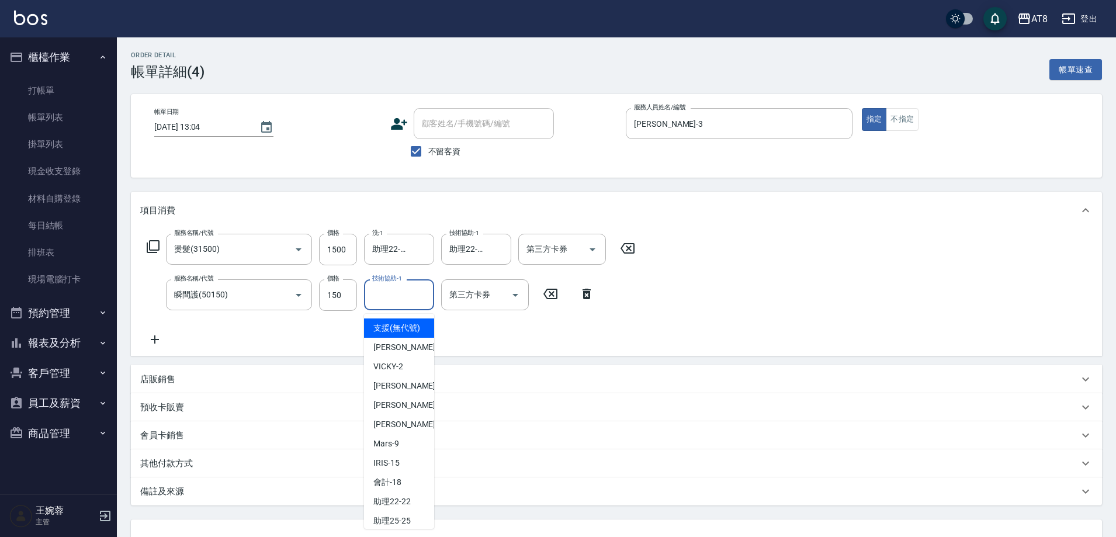
click at [403, 302] on input "技術協助-1" at bounding box center [399, 295] width 60 height 20
type input "5"
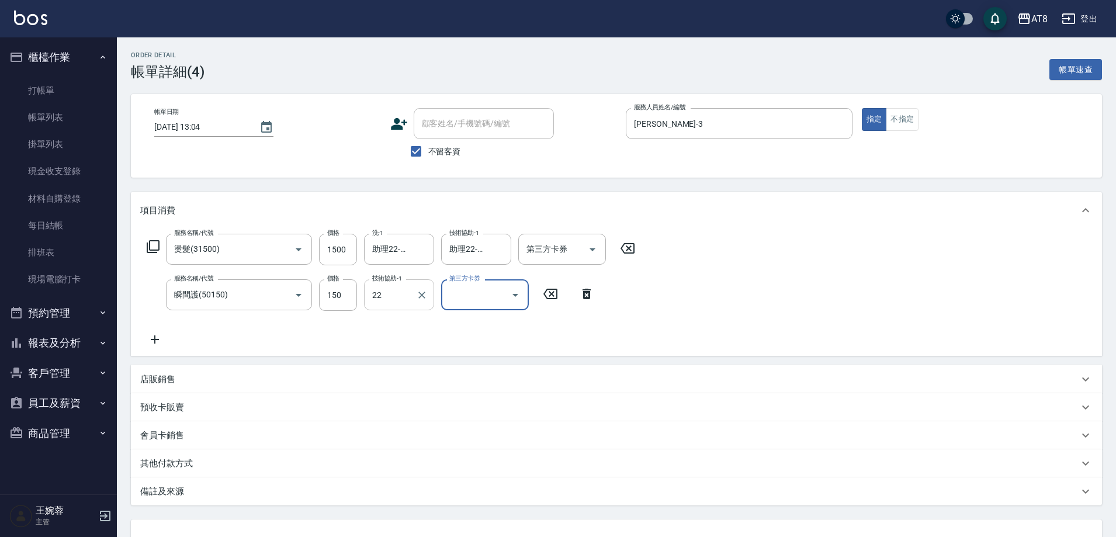
type input "助理22-22"
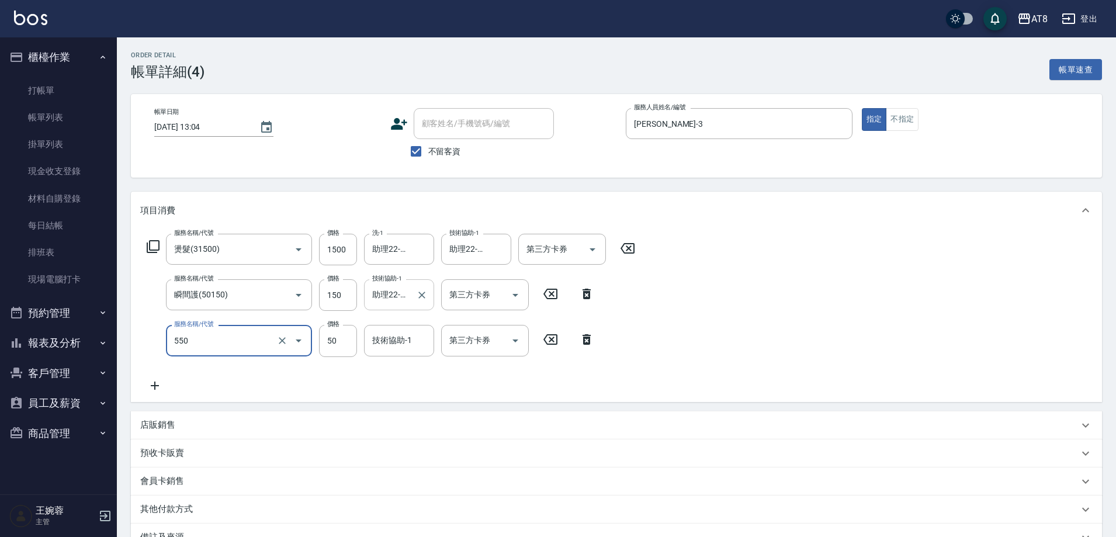
type input "精油或深層(550)"
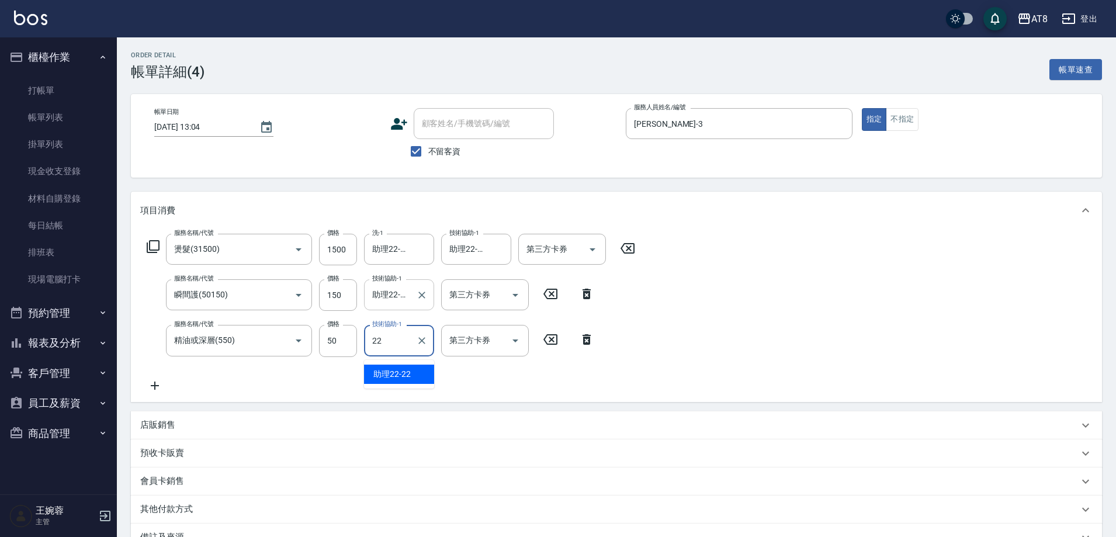
type input "助理22-22"
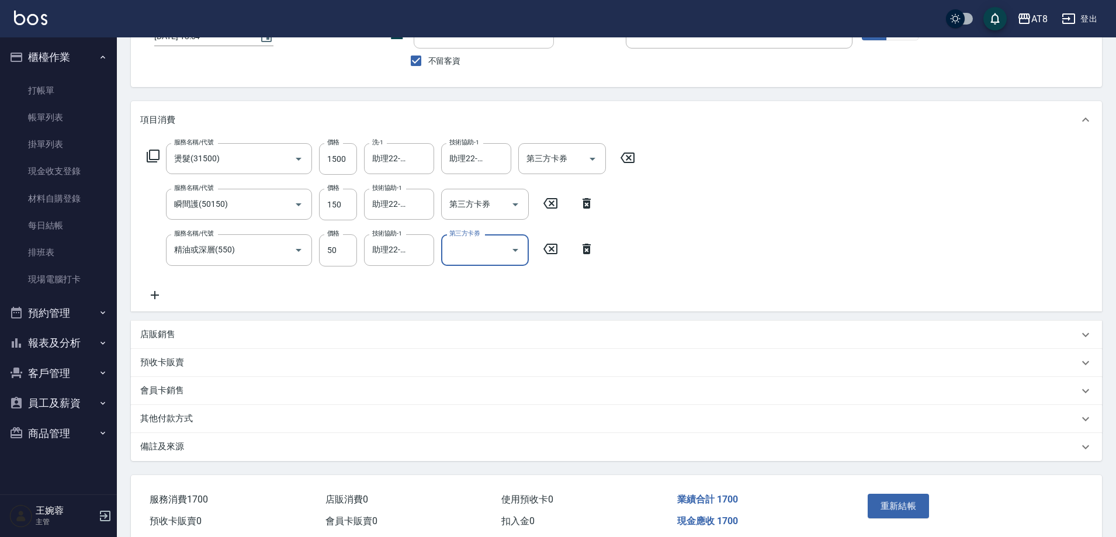
scroll to position [123, 0]
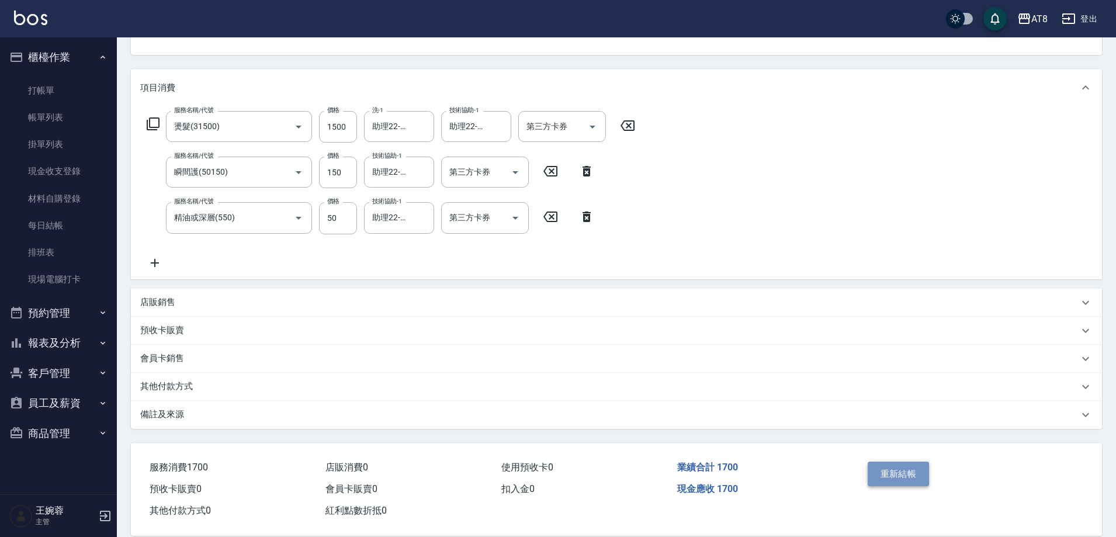
click at [911, 473] on button "重新結帳" at bounding box center [899, 474] width 62 height 25
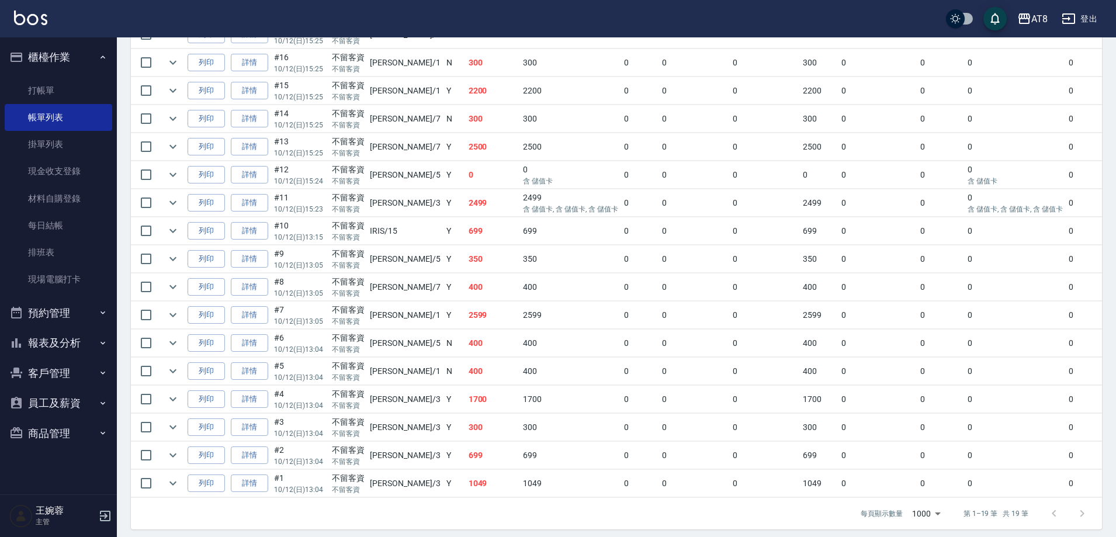
scroll to position [482, 0]
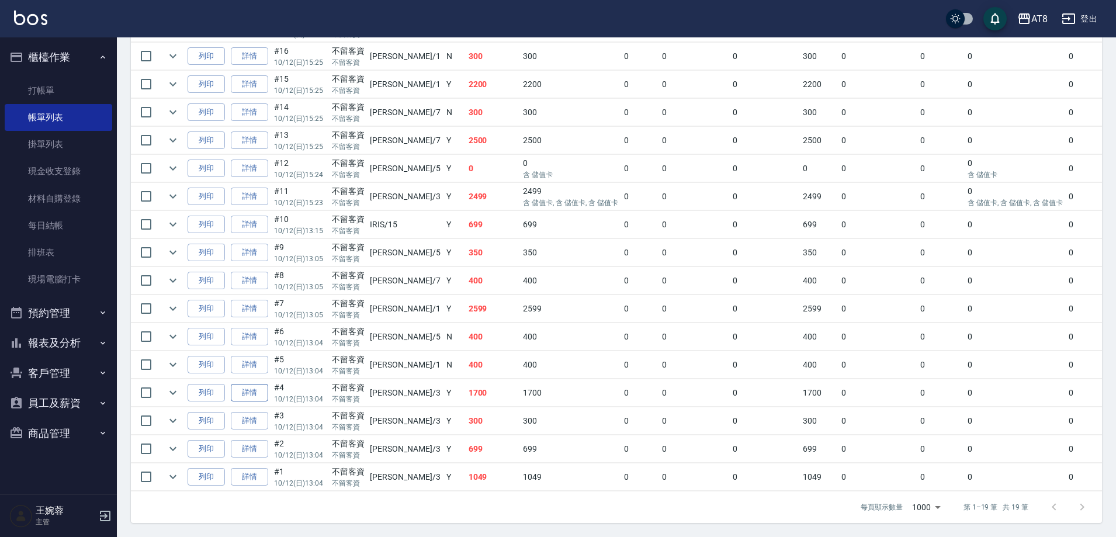
click at [268, 384] on link "詳情" at bounding box center [249, 393] width 37 height 18
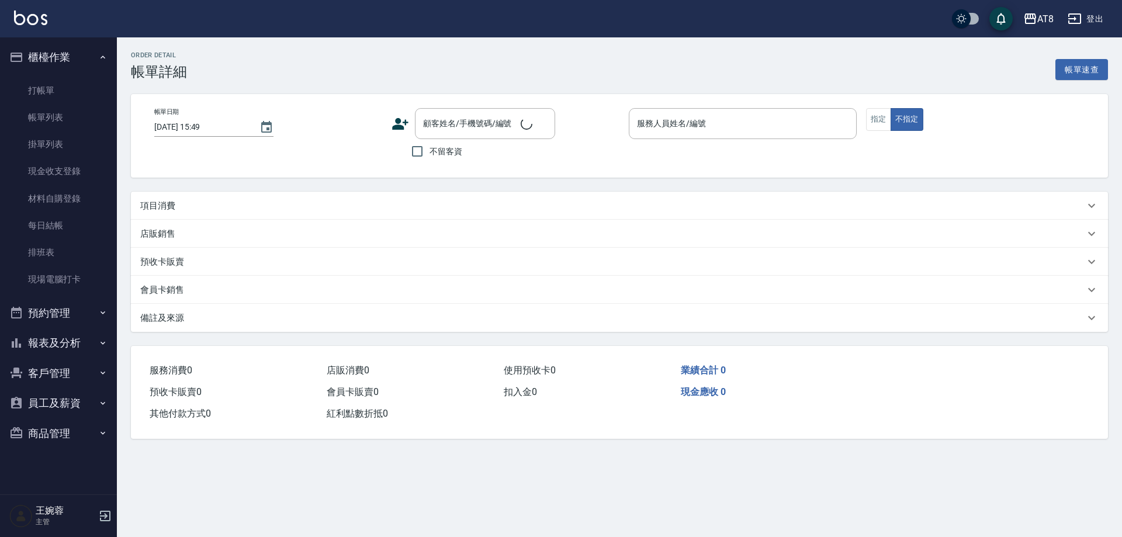
type input "[DATE] 13:04"
checkbox input "true"
type input "[PERSON_NAME]-3"
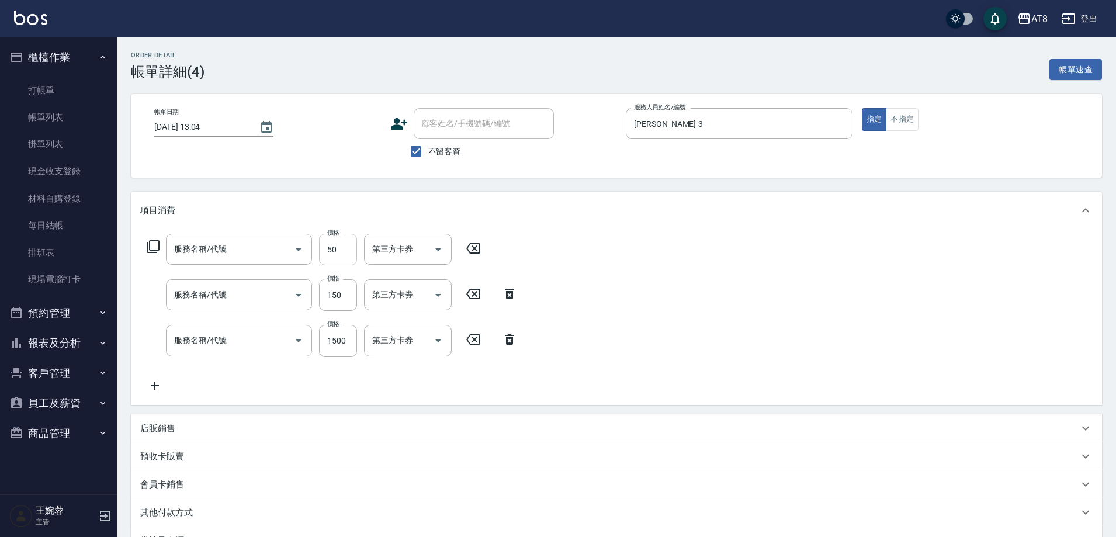
type input "精油或深層(550)"
type input "瞬間護(50150)"
type input "燙髮(31500)"
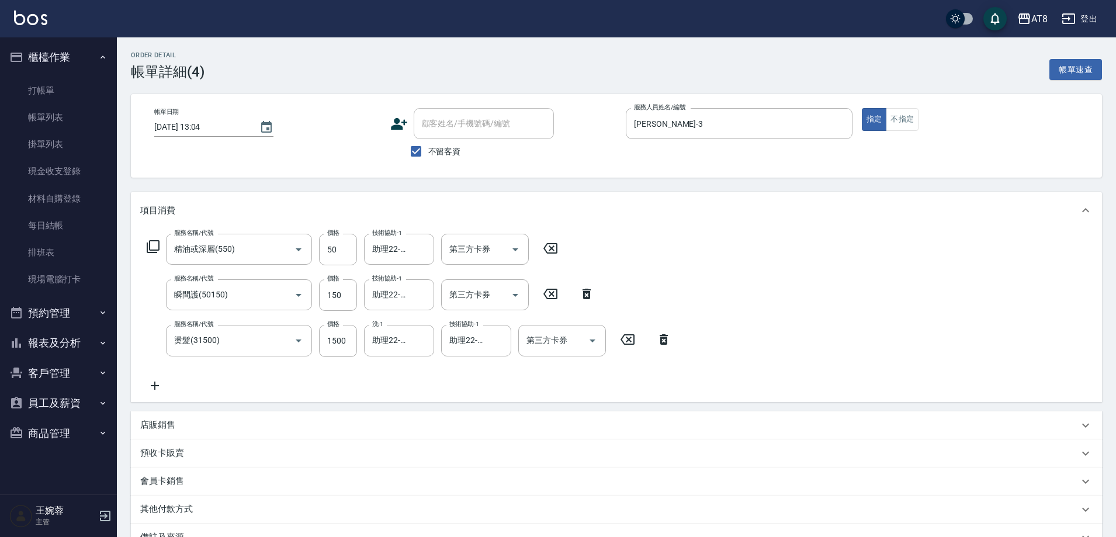
click at [544, 254] on icon at bounding box center [550, 248] width 29 height 14
click at [582, 298] on icon at bounding box center [586, 293] width 29 height 14
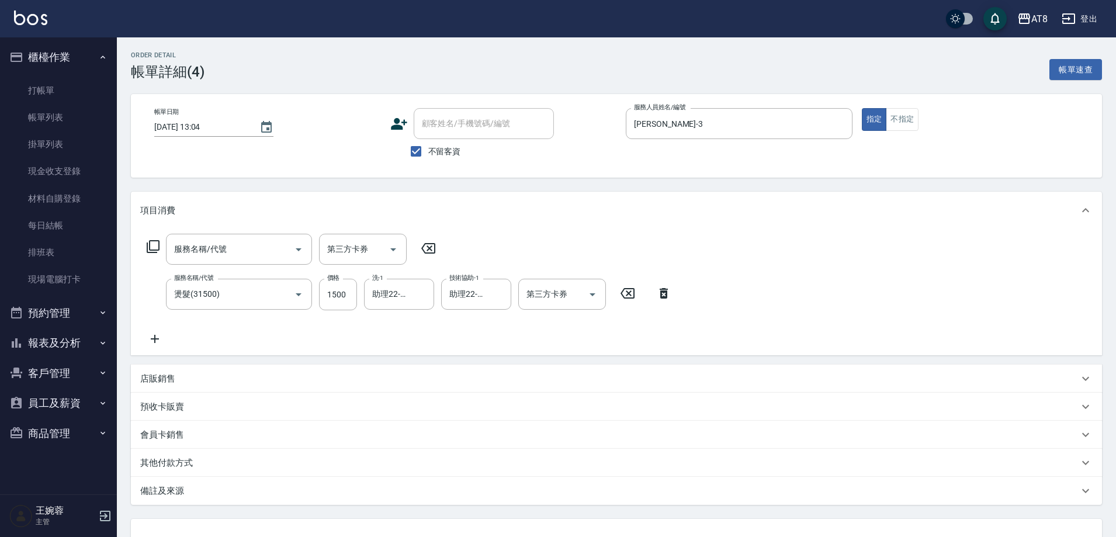
drag, startPoint x: 660, startPoint y: 302, endPoint x: 472, endPoint y: 260, distance: 193.0
click at [660, 299] on icon at bounding box center [664, 293] width 8 height 11
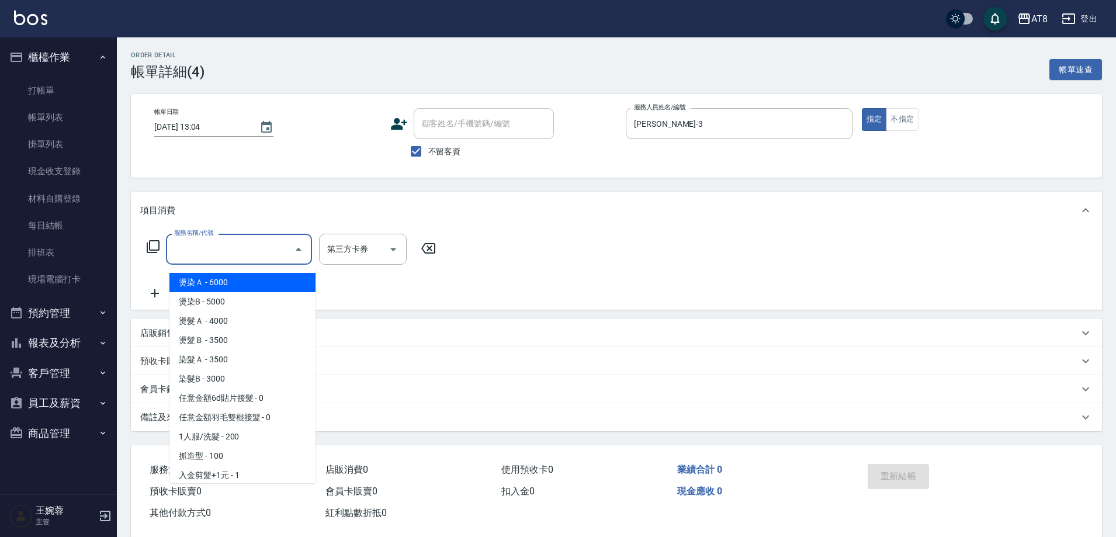
click at [211, 246] on input "服務名稱/代號" at bounding box center [230, 249] width 118 height 20
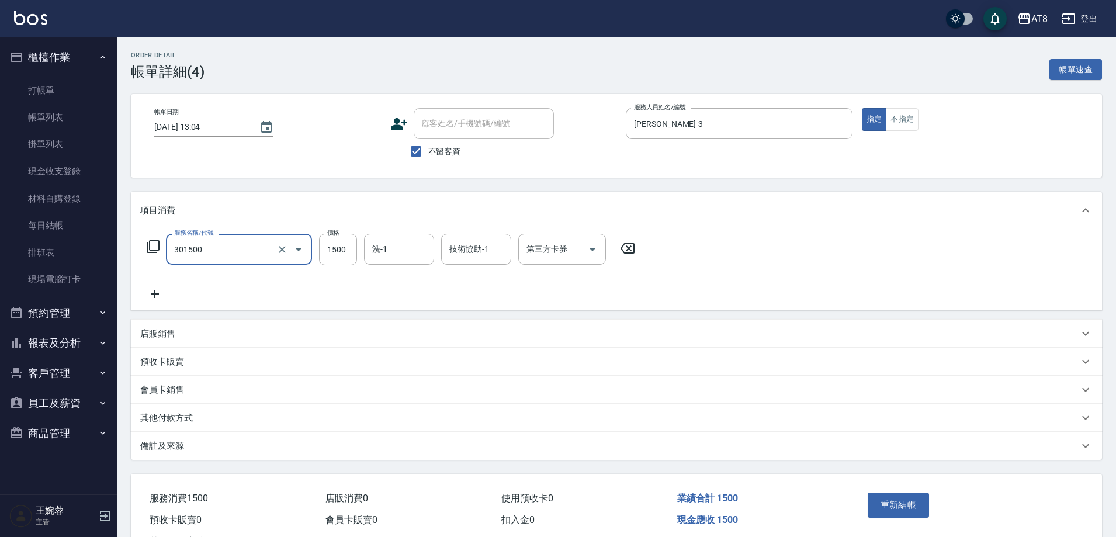
type input "入金燙髮1500(301500)"
type input "助理22-22"
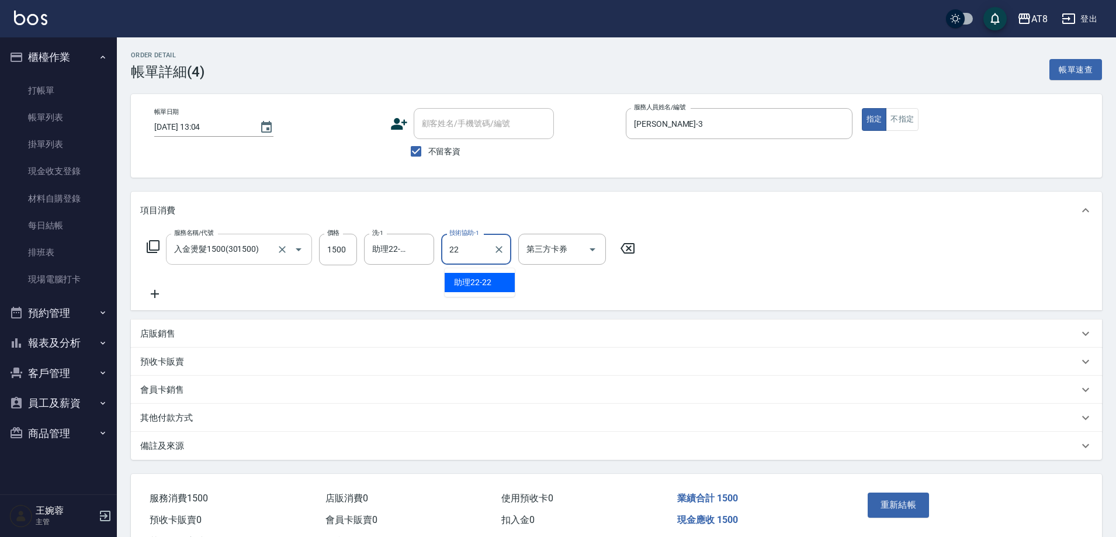
type input "助理22-22"
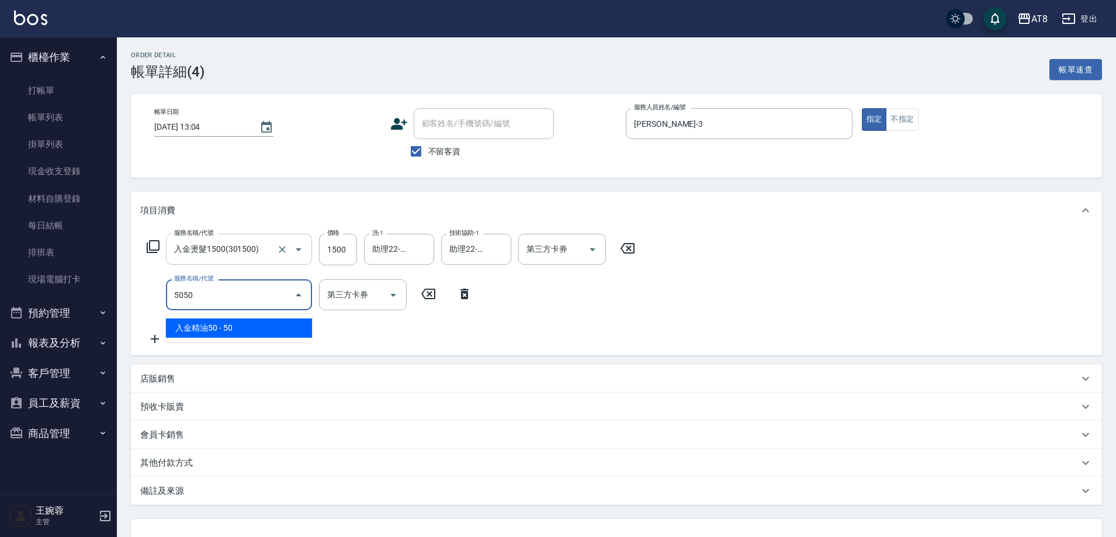
type input "入金精油50(5050)"
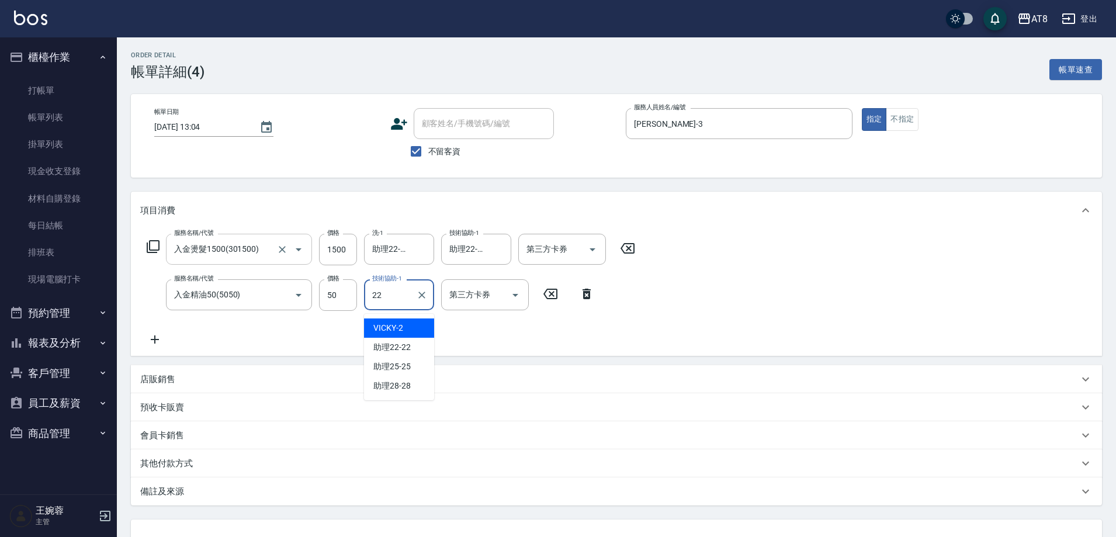
type input "助理22-22"
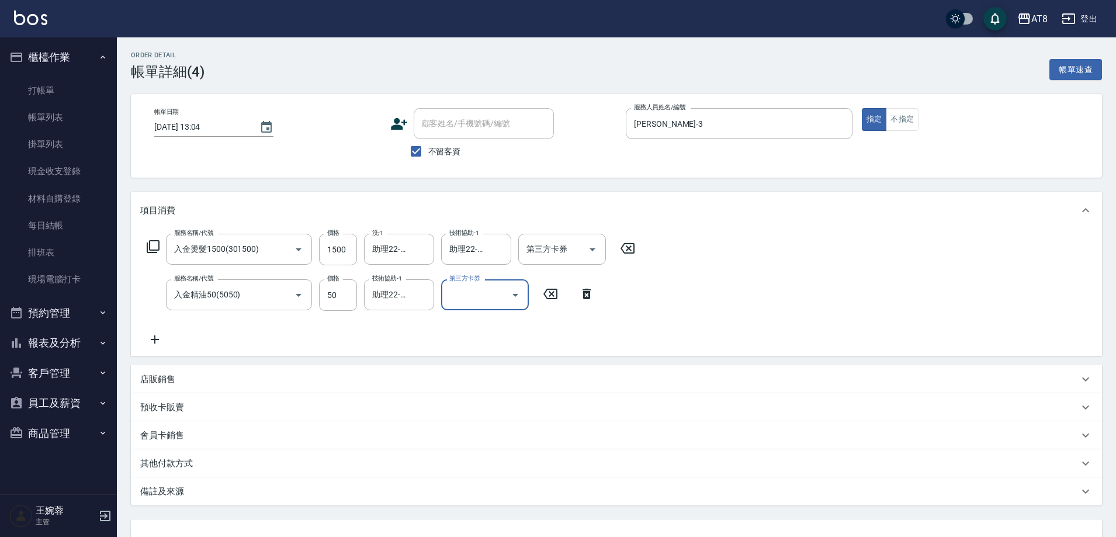
click at [160, 253] on icon at bounding box center [153, 247] width 14 height 14
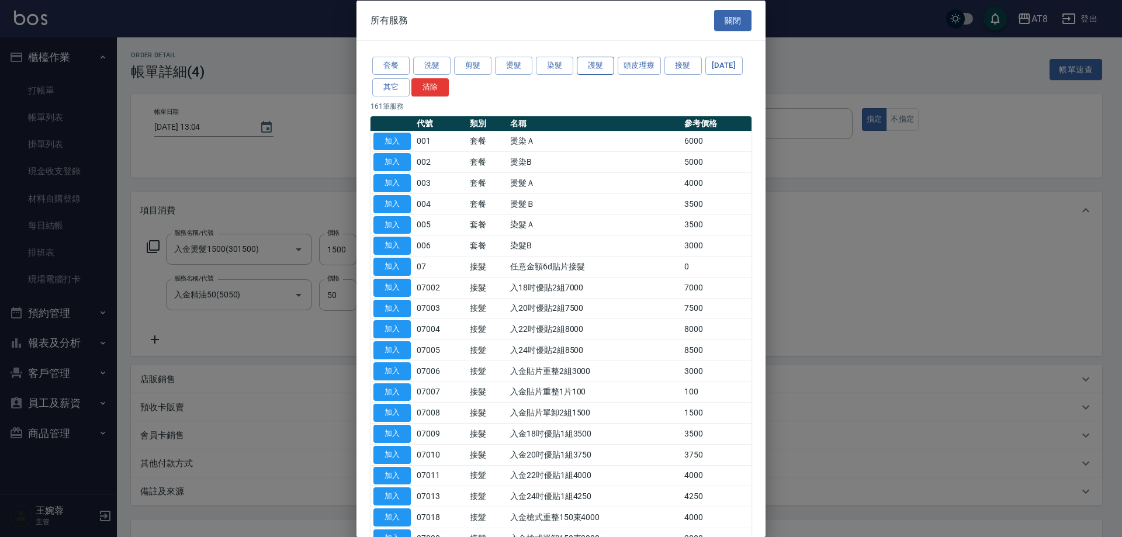
click at [594, 70] on button "護髮" at bounding box center [595, 66] width 37 height 18
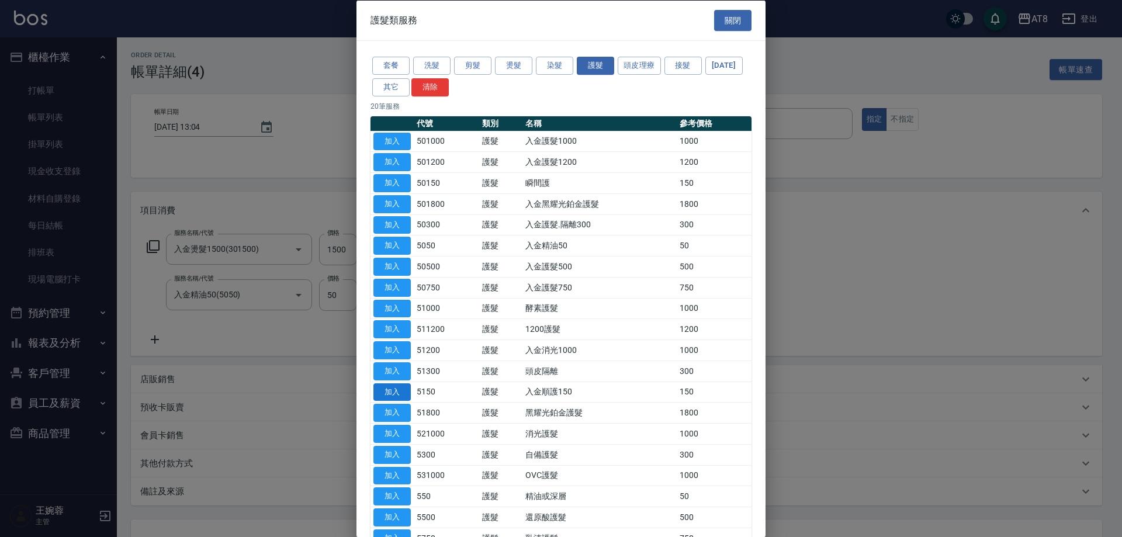
click at [393, 401] on button "加入" at bounding box center [392, 392] width 37 height 18
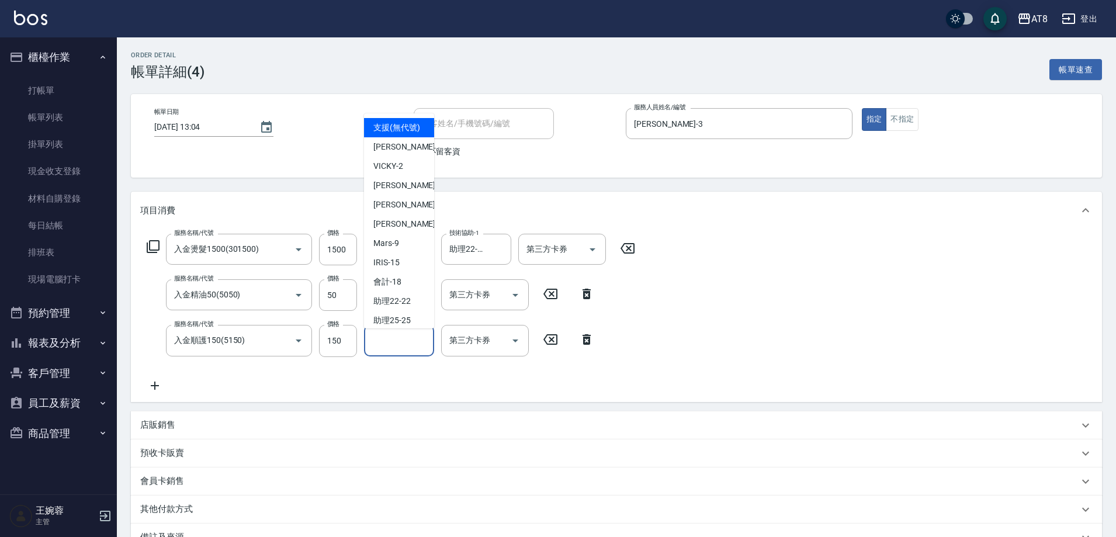
click at [390, 348] on input "技術協助-1" at bounding box center [399, 340] width 60 height 20
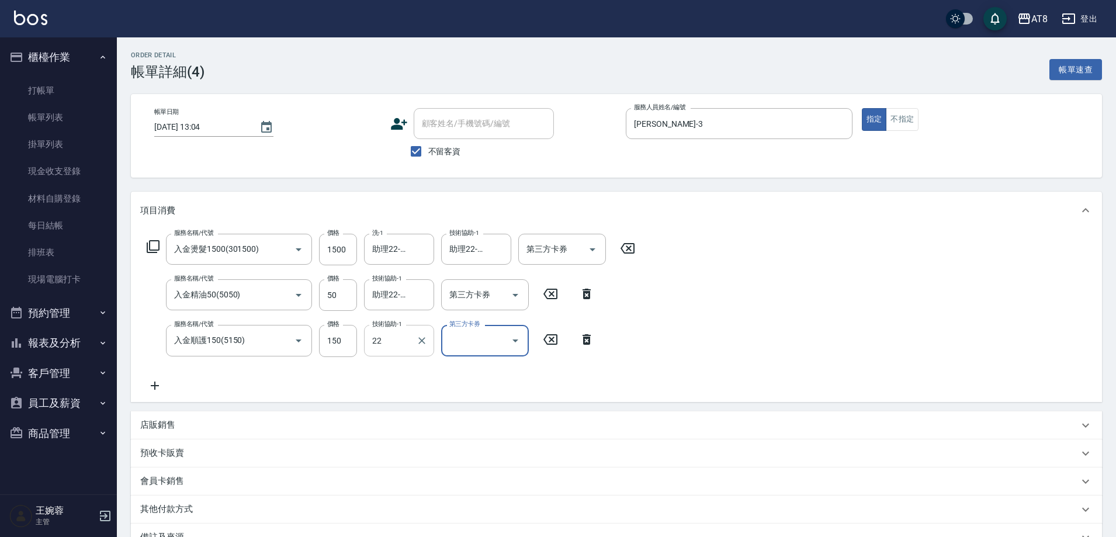
type input "助理22-22"
click at [585, 250] on button "Open" at bounding box center [592, 249] width 19 height 19
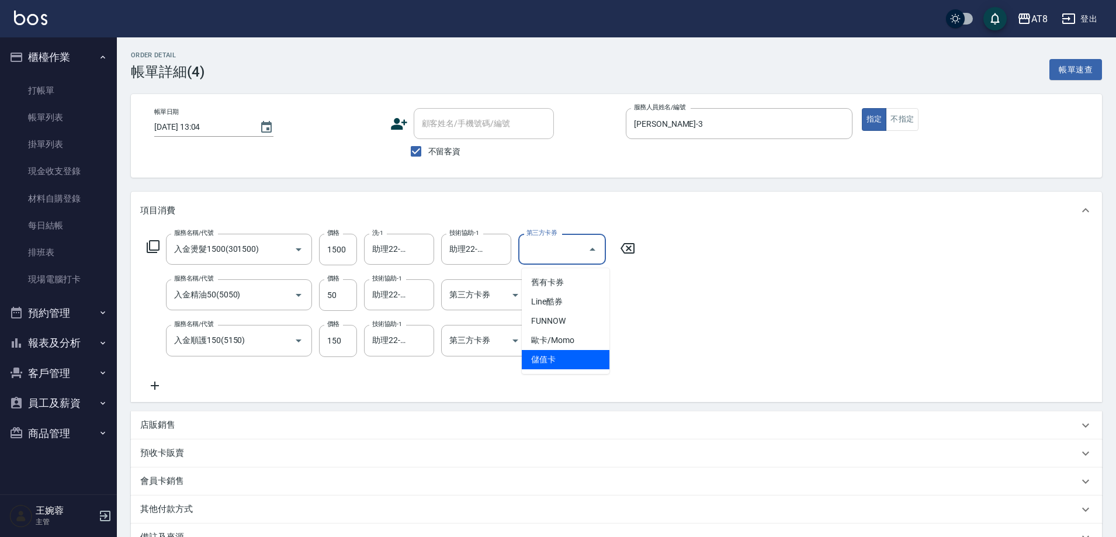
click at [564, 358] on span "儲值卡" at bounding box center [566, 359] width 88 height 19
type input "儲值卡"
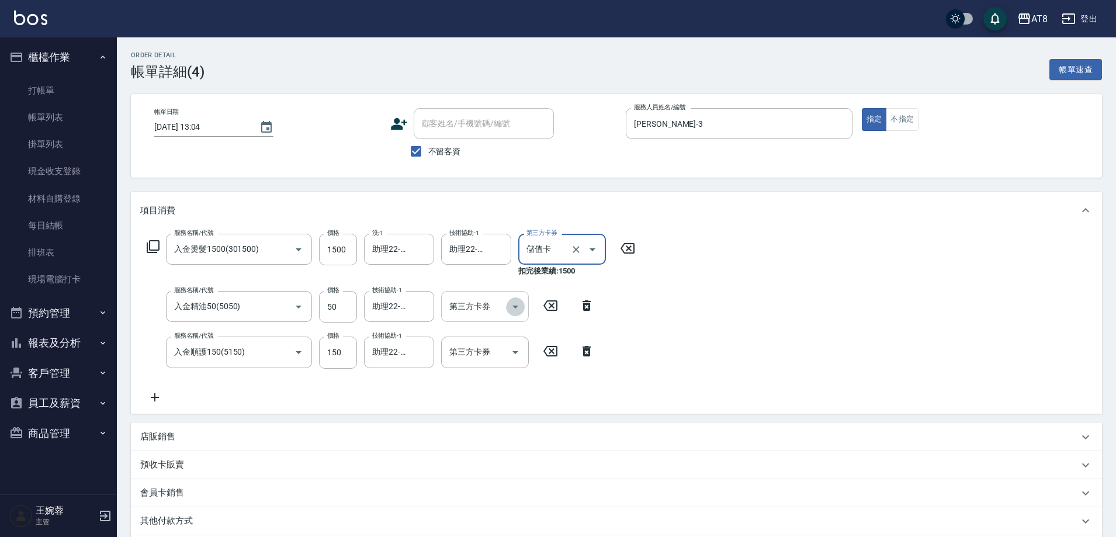
click at [513, 309] on icon "Open" at bounding box center [516, 307] width 6 height 3
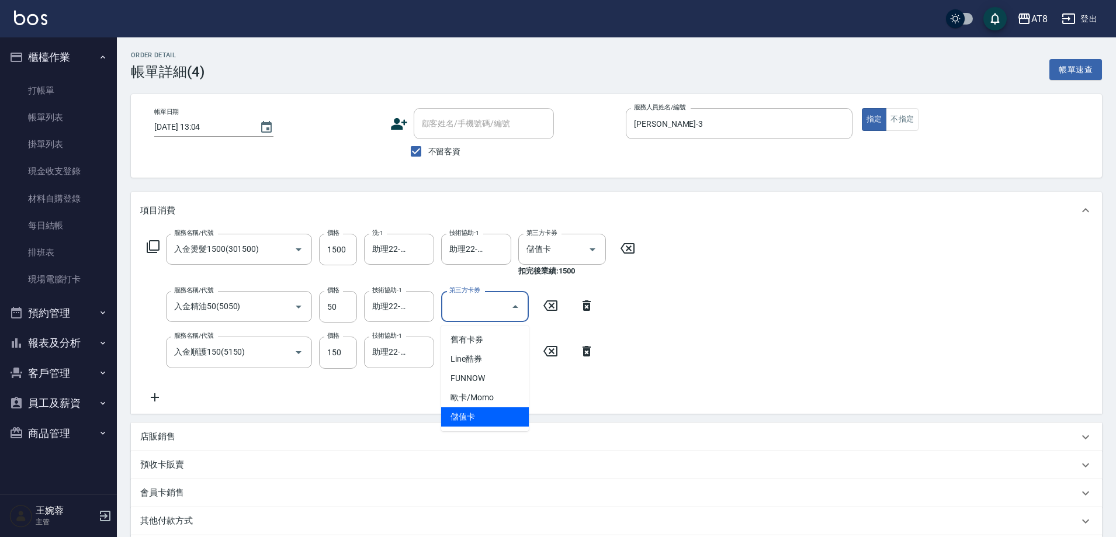
click at [485, 420] on span "儲值卡" at bounding box center [485, 416] width 88 height 19
type input "儲值卡"
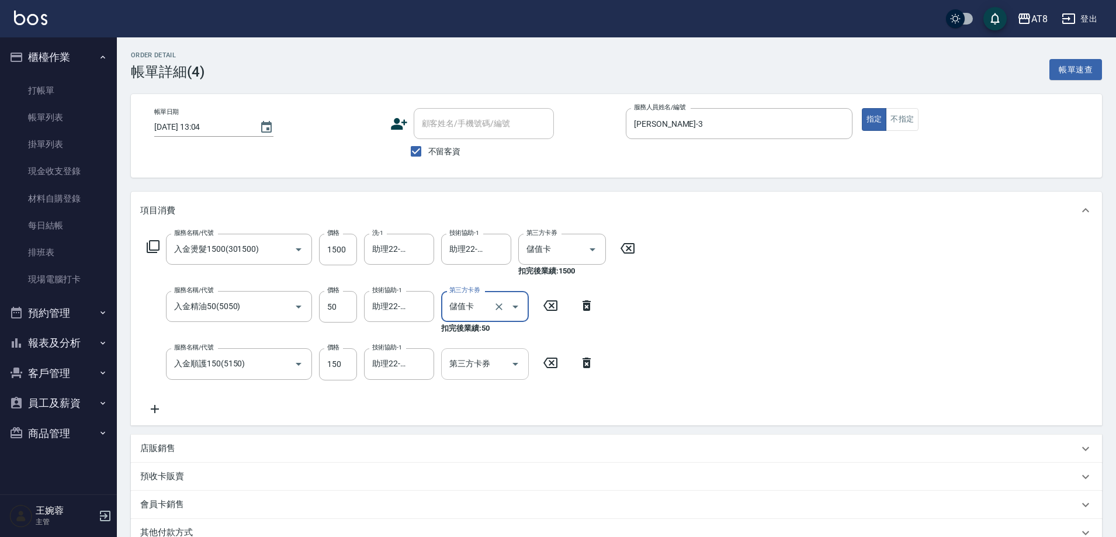
click at [520, 368] on icon "Open" at bounding box center [516, 364] width 14 height 14
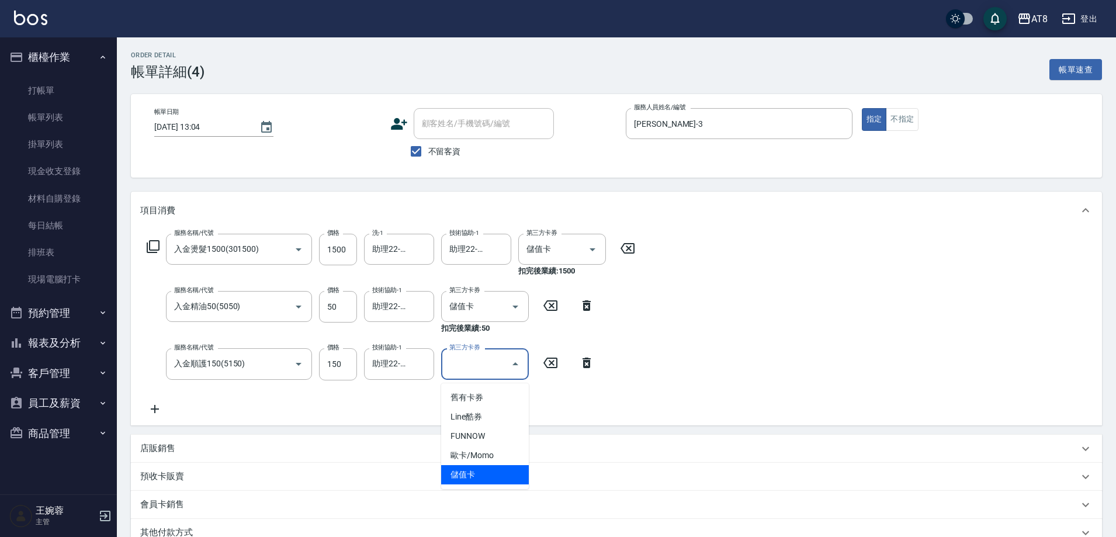
click at [500, 474] on span "儲值卡" at bounding box center [485, 474] width 88 height 19
type input "儲值卡"
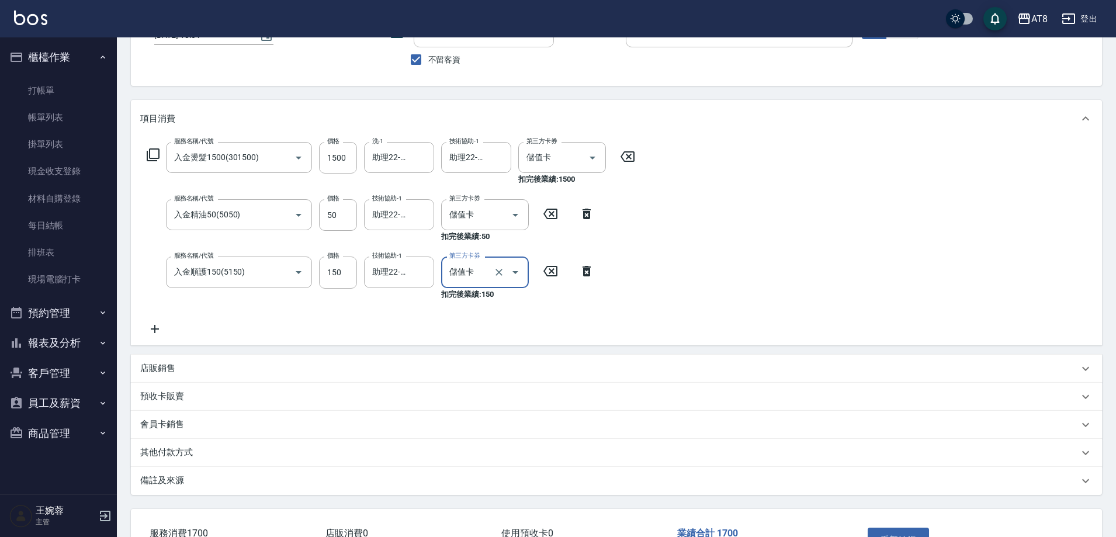
scroll to position [192, 0]
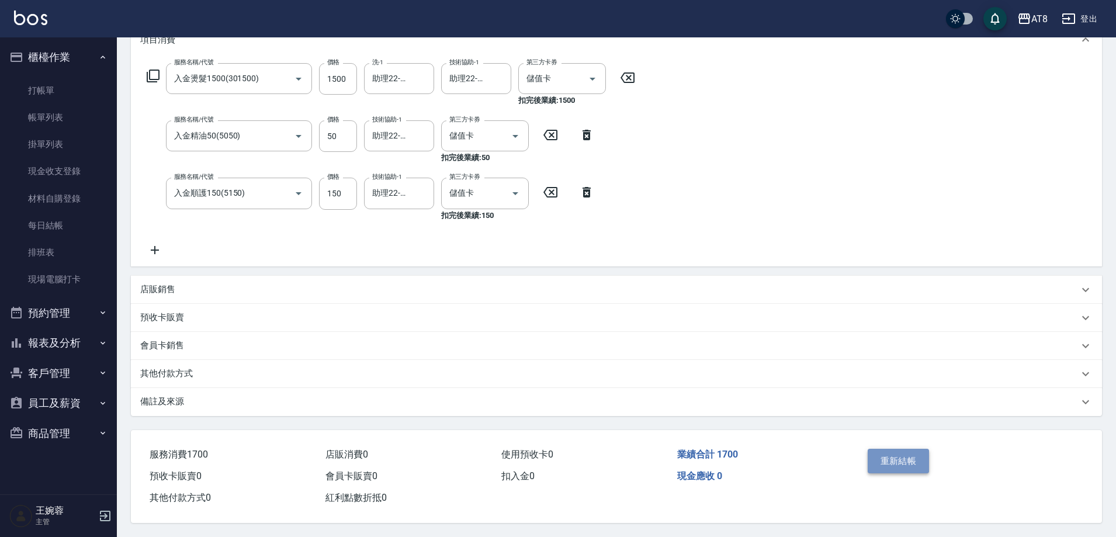
click at [898, 449] on button "重新結帳" at bounding box center [899, 461] width 62 height 25
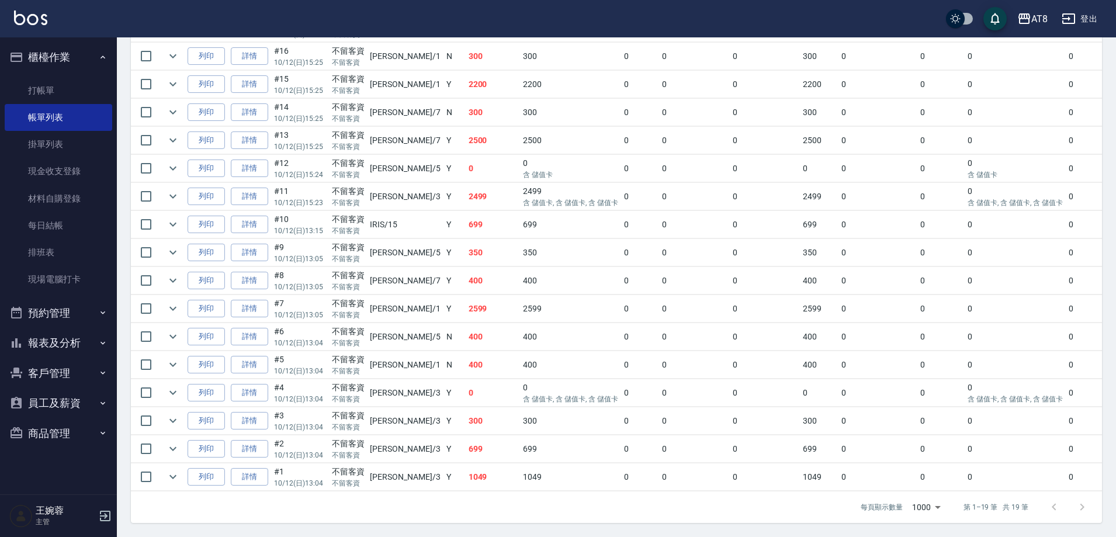
scroll to position [448, 0]
click at [259, 216] on link "詳情" at bounding box center [249, 225] width 37 height 18
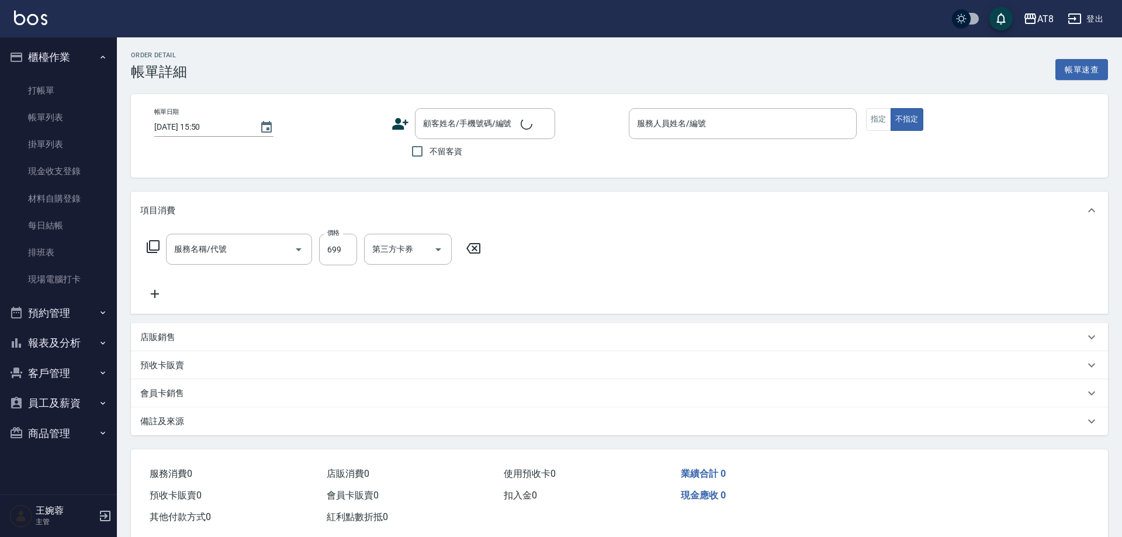
type input "[DATE] 13:15"
checkbox input "true"
type input "IRIS-15"
type input "入金SPA699(60699)"
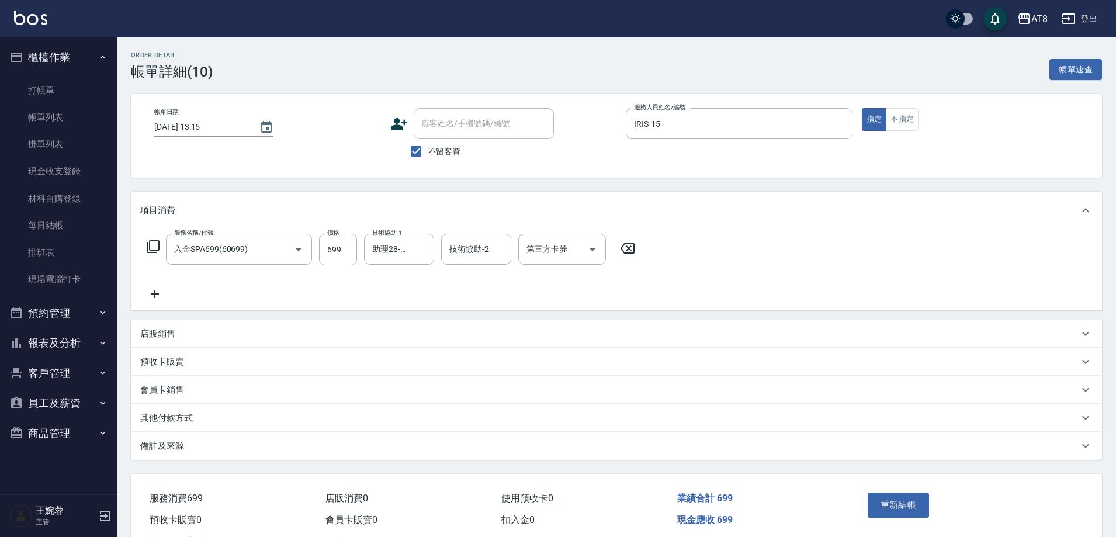
click at [155, 335] on p "店販銷售" at bounding box center [157, 334] width 35 height 12
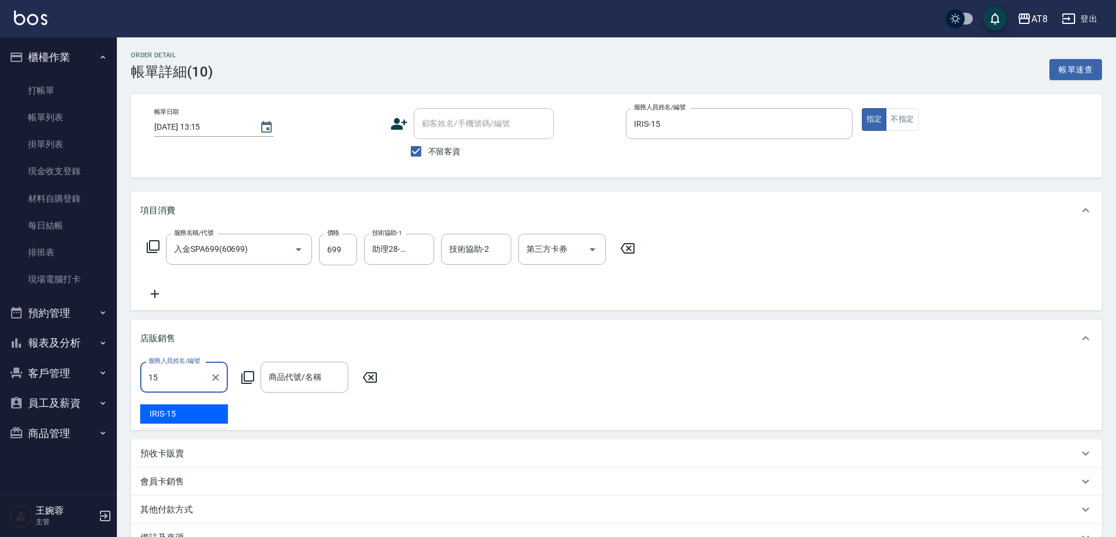
type input "IRIS-15"
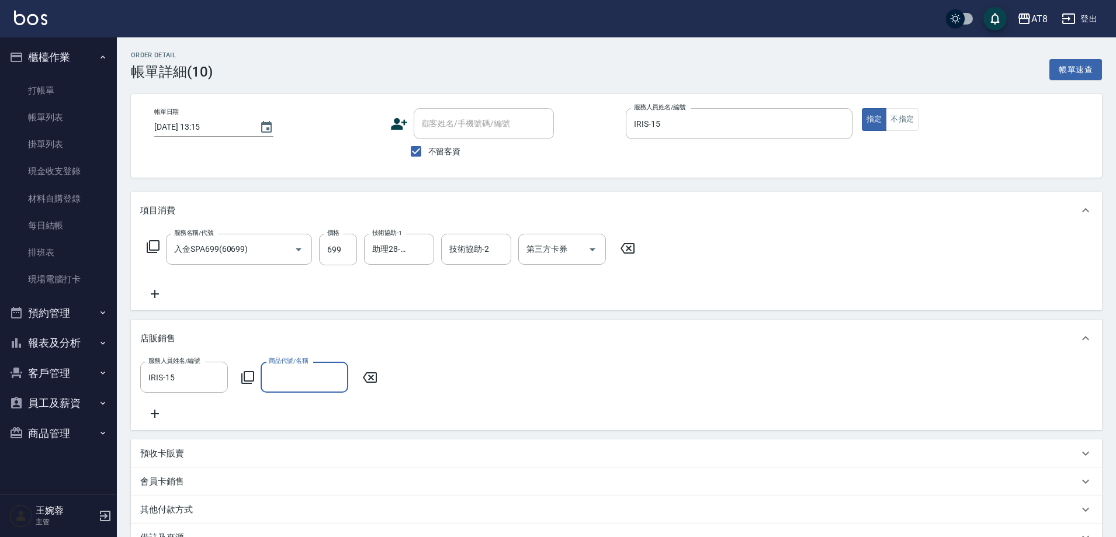
click at [254, 384] on icon at bounding box center [247, 377] width 13 height 13
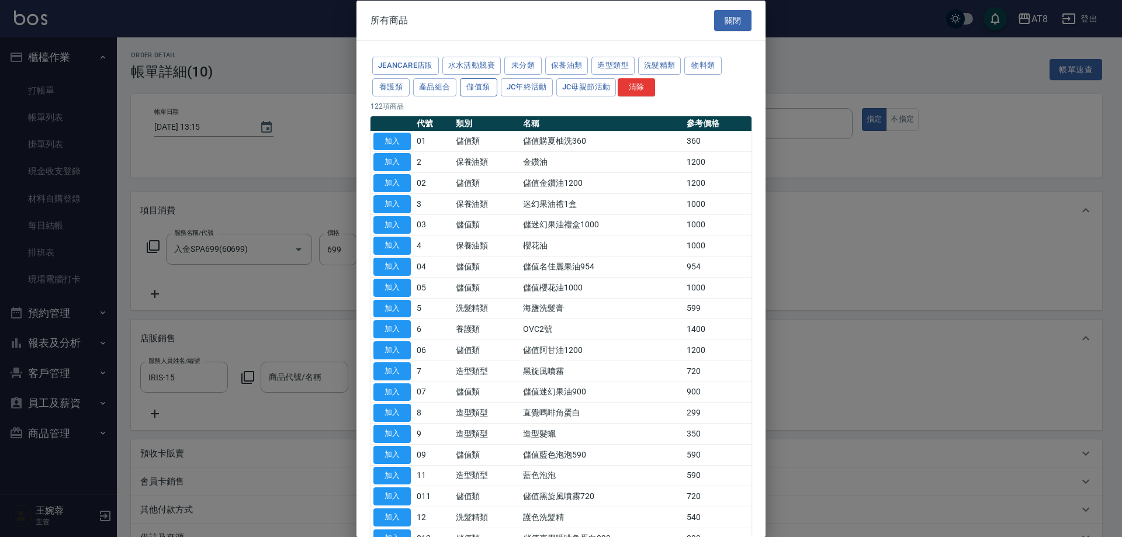
click at [497, 95] on button "儲值類" at bounding box center [478, 87] width 37 height 18
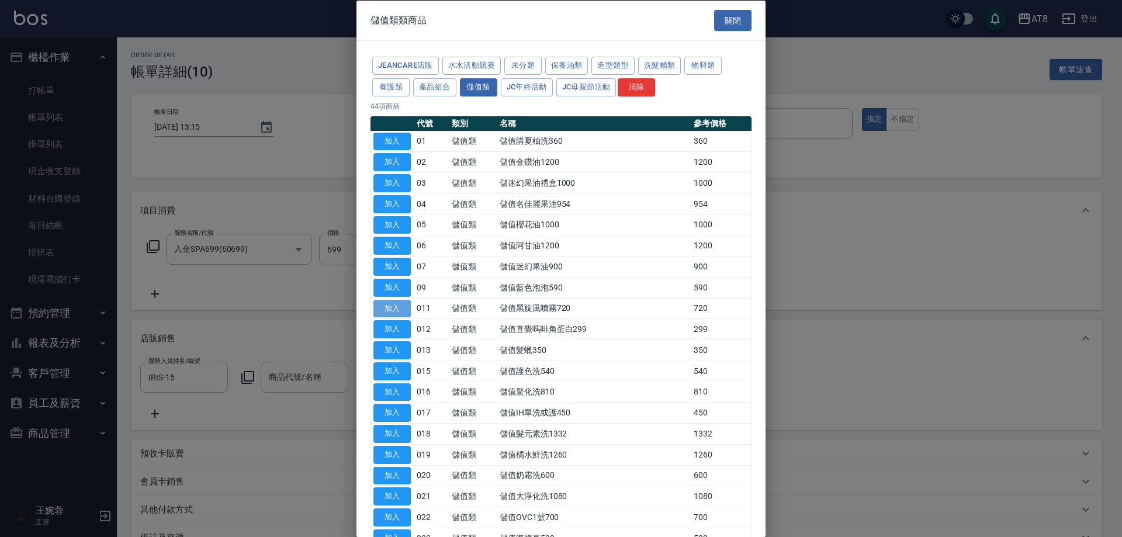
click at [388, 317] on button "加入" at bounding box center [392, 308] width 37 height 18
type input "儲值黑旋風噴霧720"
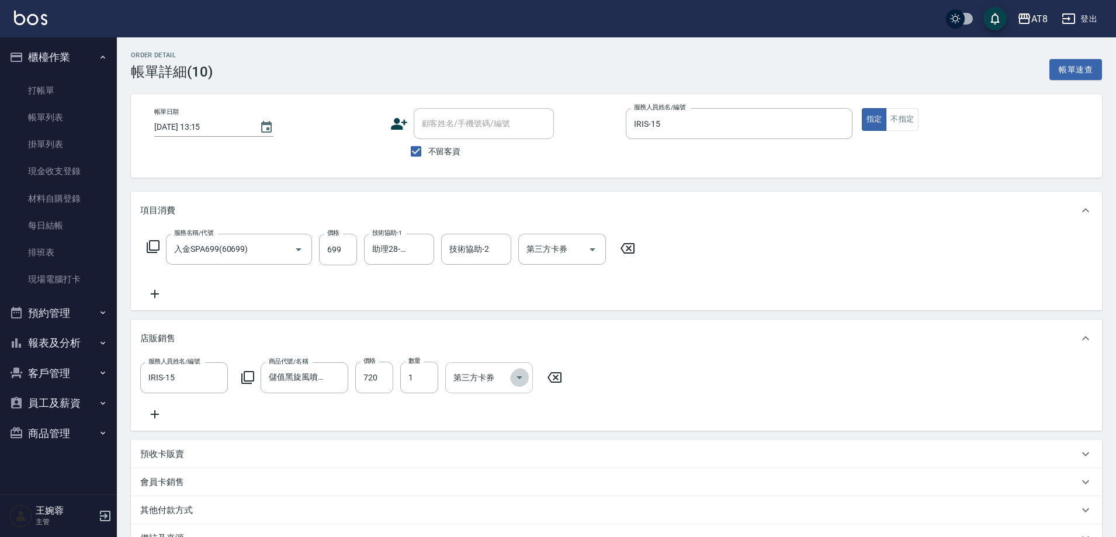
click at [524, 379] on icon "Open" at bounding box center [520, 378] width 14 height 14
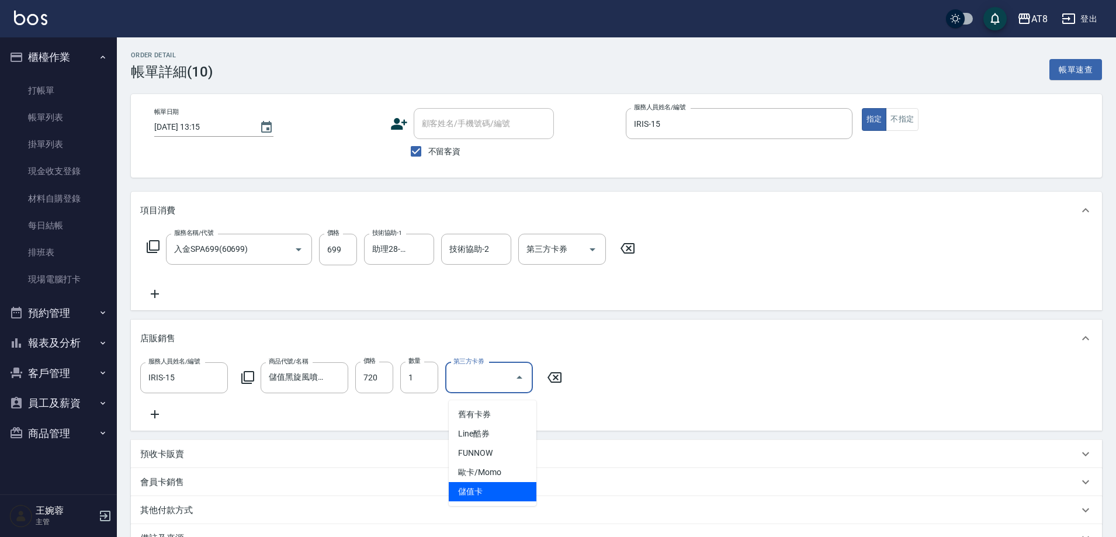
click at [519, 495] on span "儲值卡" at bounding box center [493, 491] width 88 height 19
type input "儲值卡"
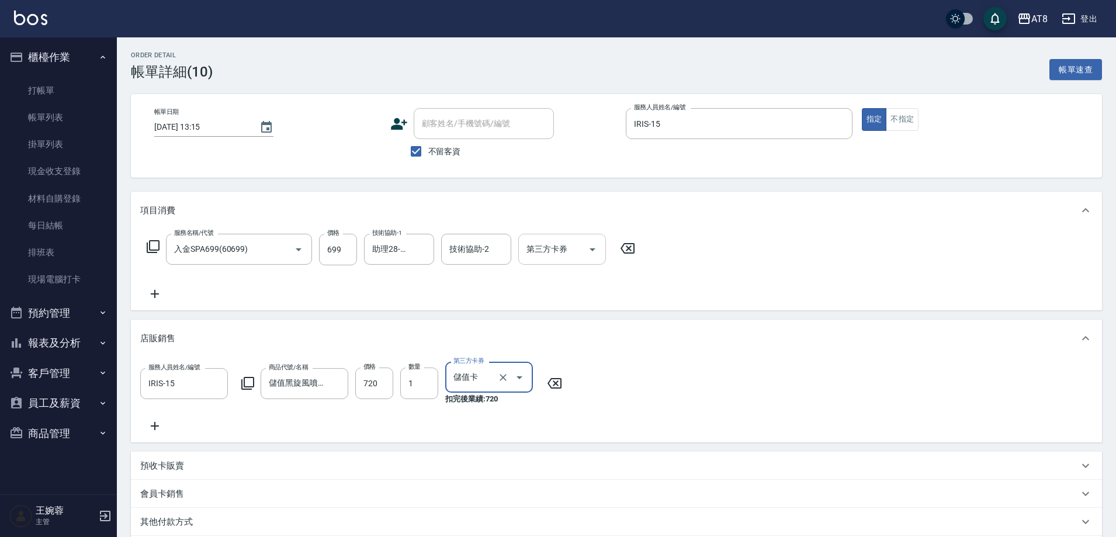
click at [606, 258] on div "第三方卡券" at bounding box center [562, 249] width 88 height 31
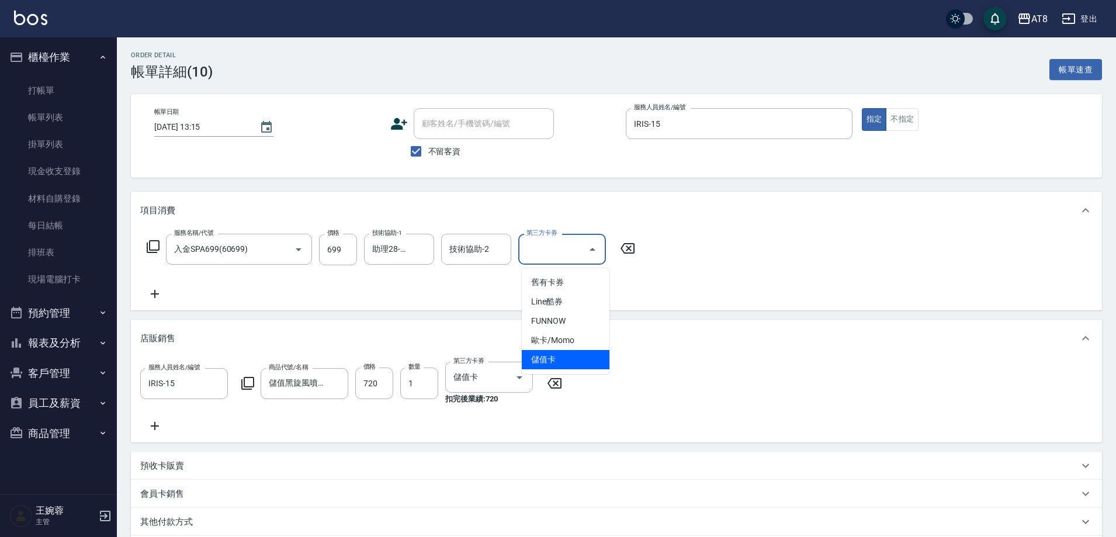
click at [578, 365] on span "儲值卡" at bounding box center [566, 359] width 88 height 19
type input "儲值卡"
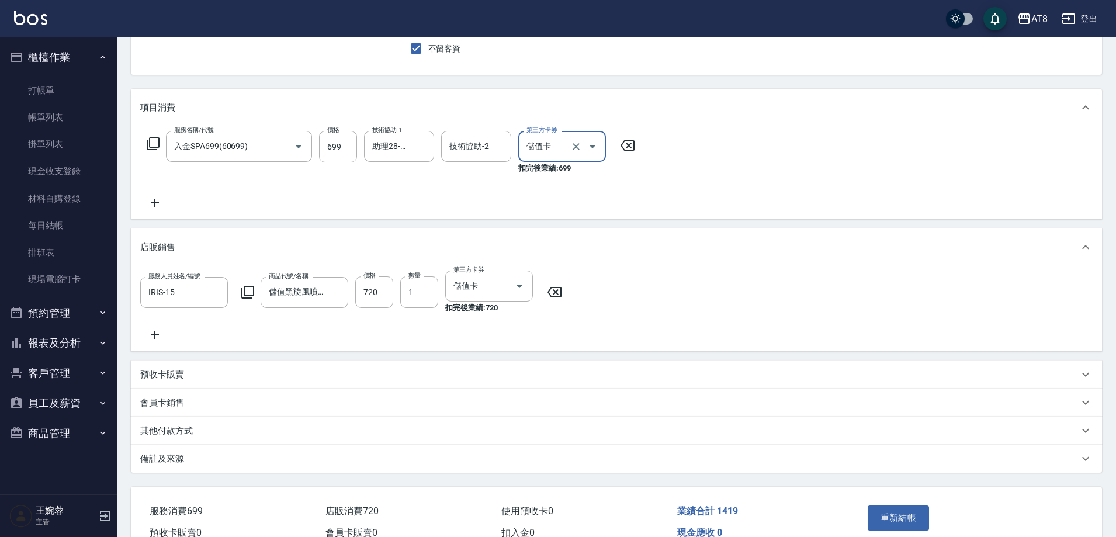
scroll to position [179, 0]
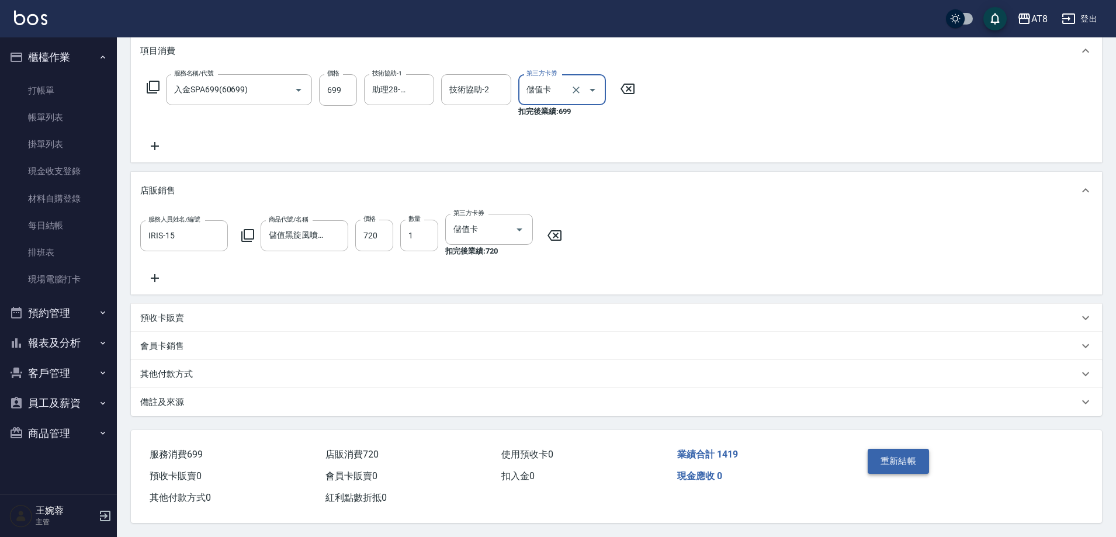
click at [904, 456] on button "重新結帳" at bounding box center [899, 461] width 62 height 25
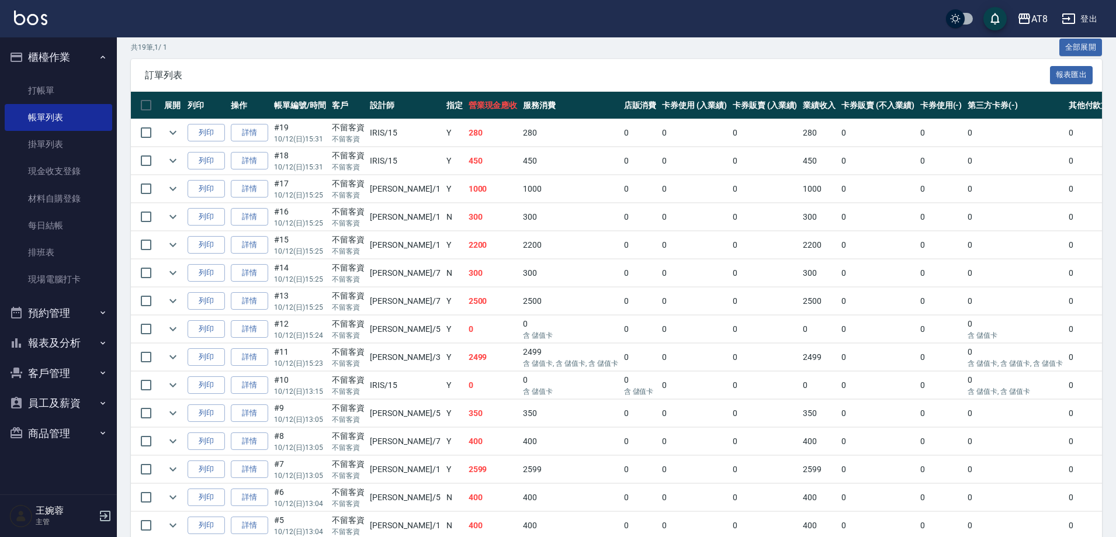
scroll to position [230, 0]
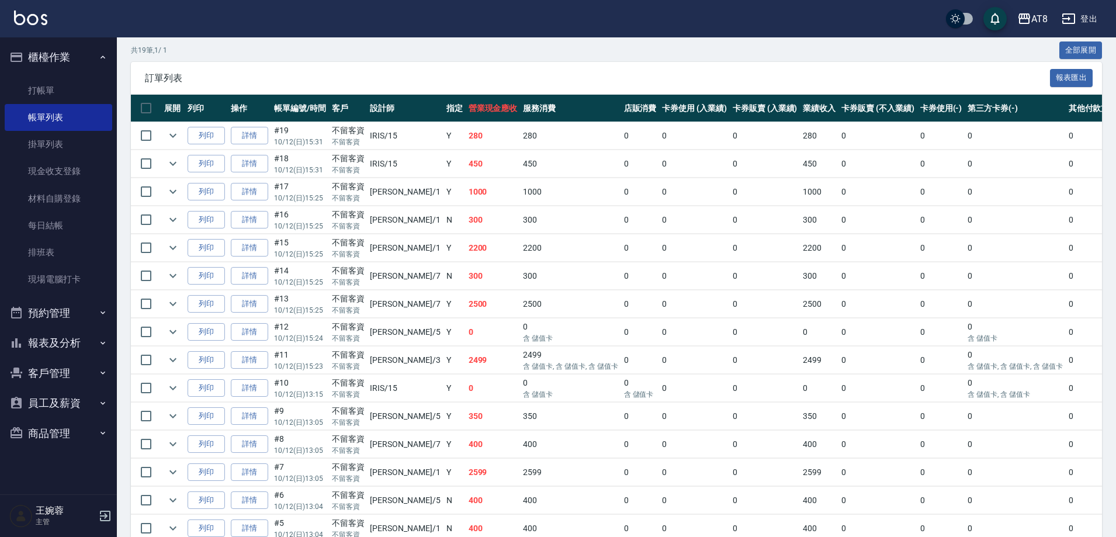
click at [74, 75] on ul "打帳單 帳單列表 掛單列表 現金收支登錄 材料自購登錄 每日結帳 排班表 現場電腦打卡" at bounding box center [59, 185] width 108 height 226
click at [63, 92] on link "打帳單" at bounding box center [59, 90] width 108 height 27
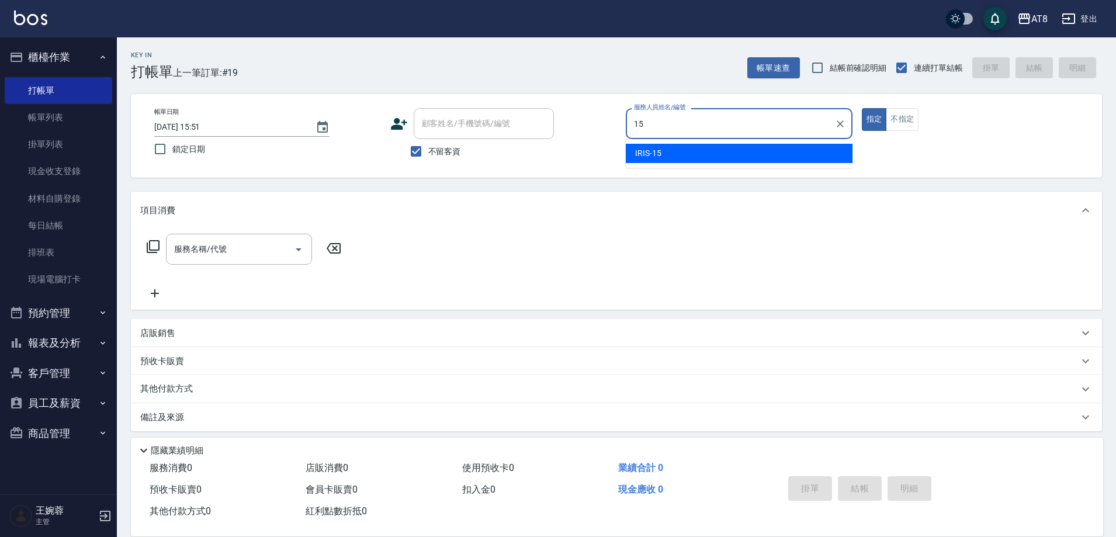
type input "IRIS-15"
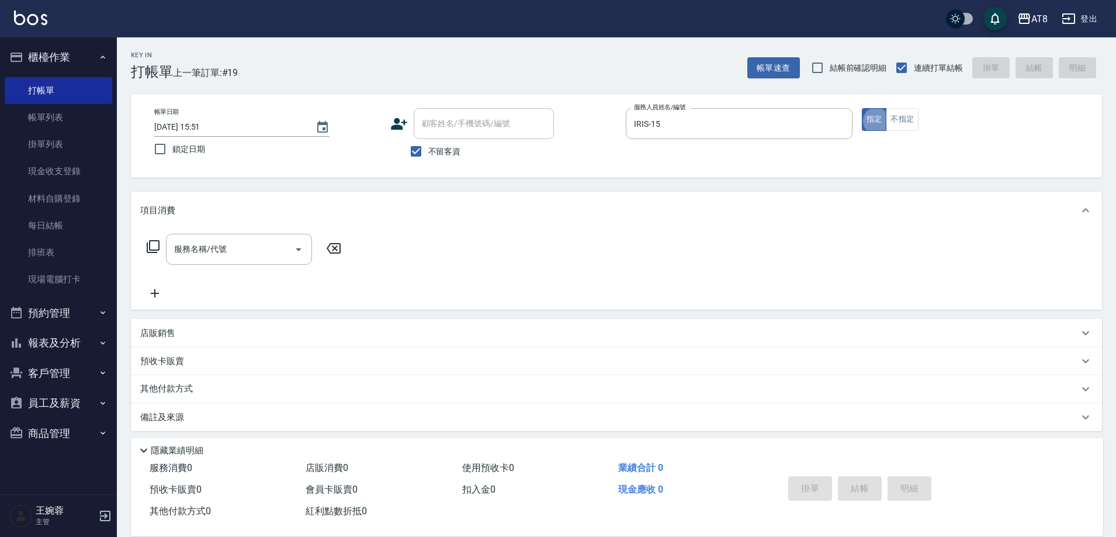
type button "true"
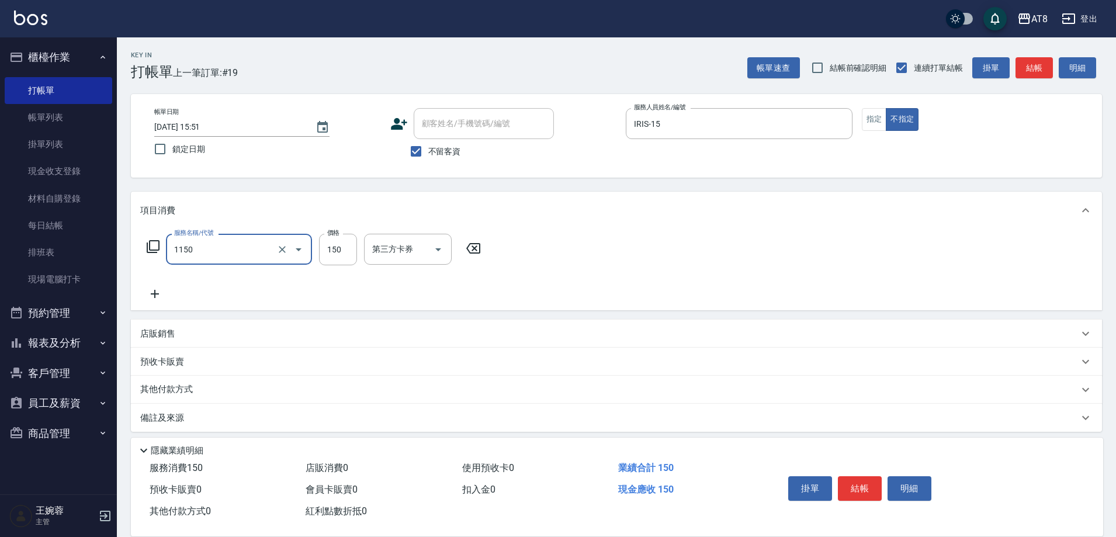
type input "洗髮(1150)"
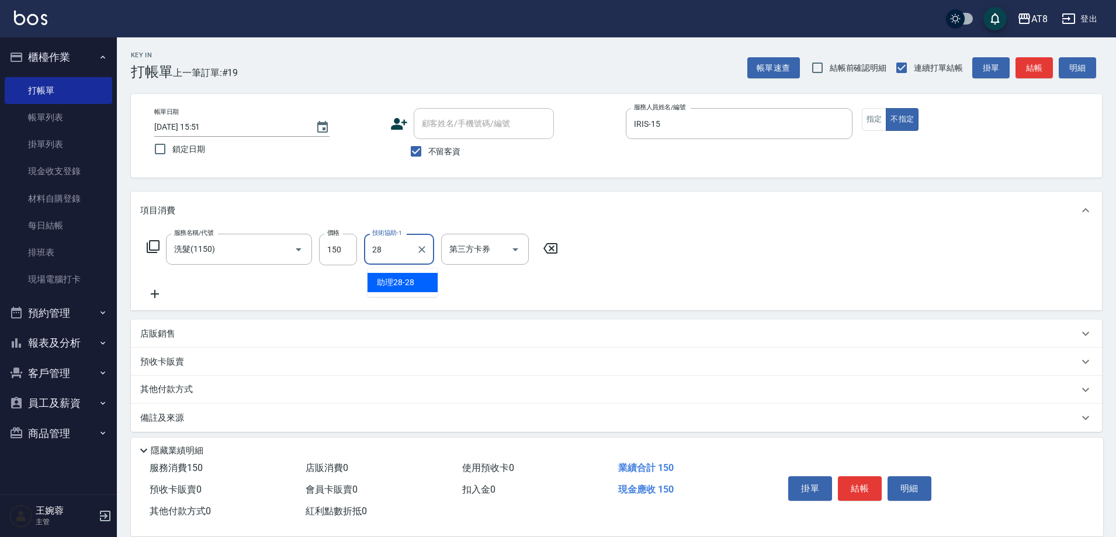
type input "助理28-28"
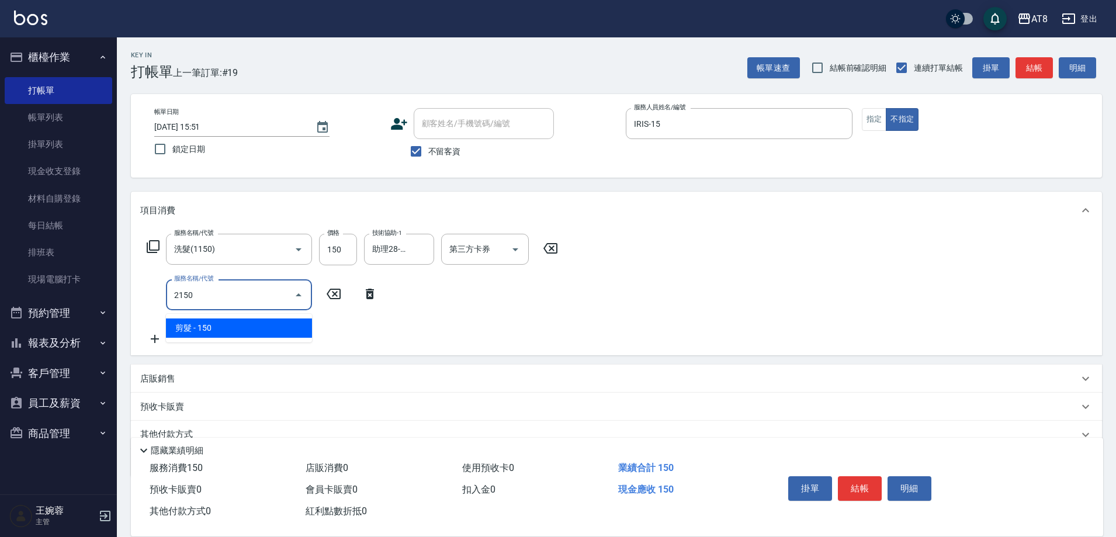
type input "剪髮(2150)"
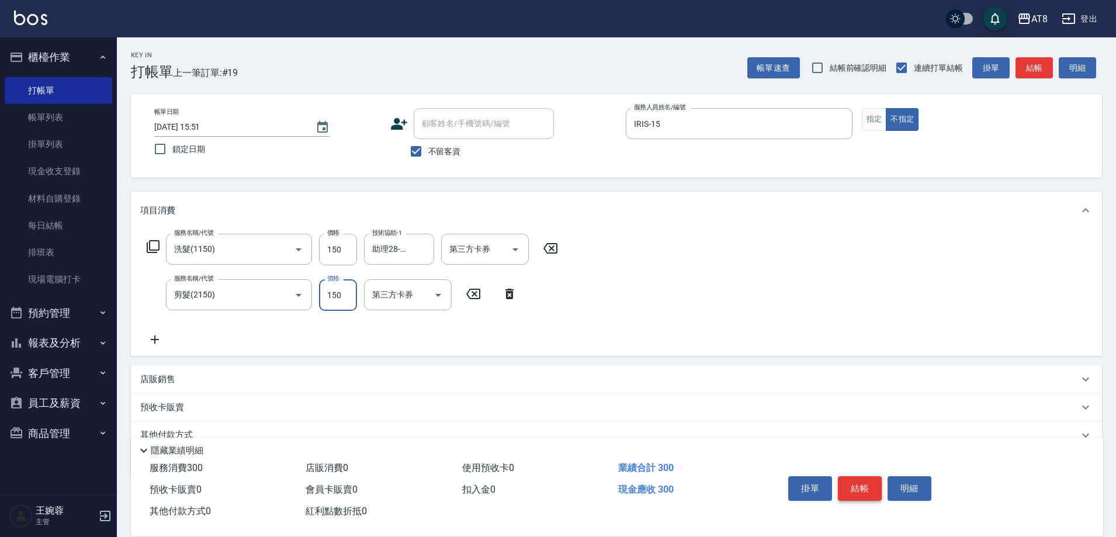
click at [859, 480] on button "結帳" at bounding box center [860, 488] width 44 height 25
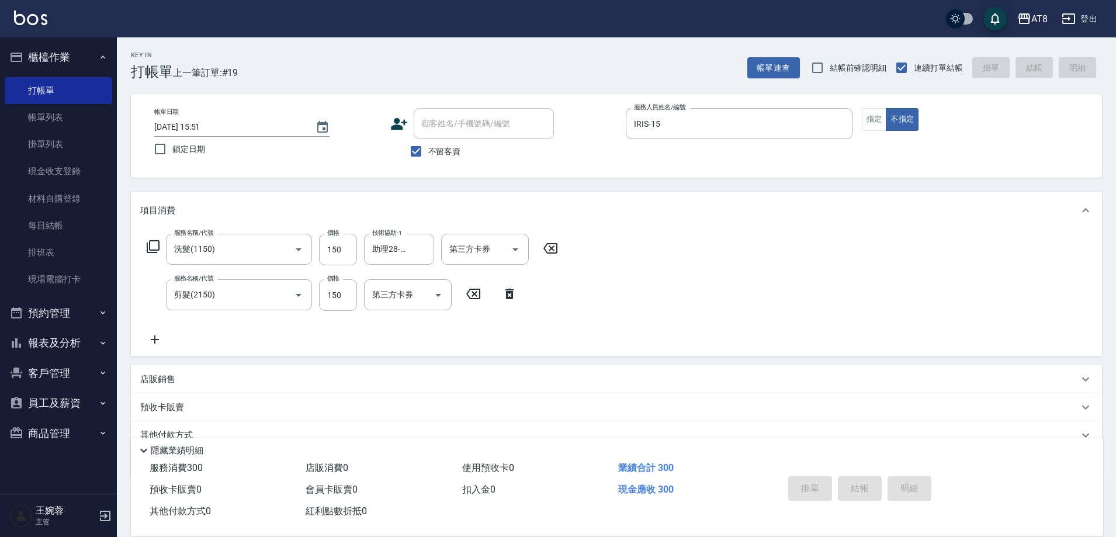
type input "[DATE] 16:00"
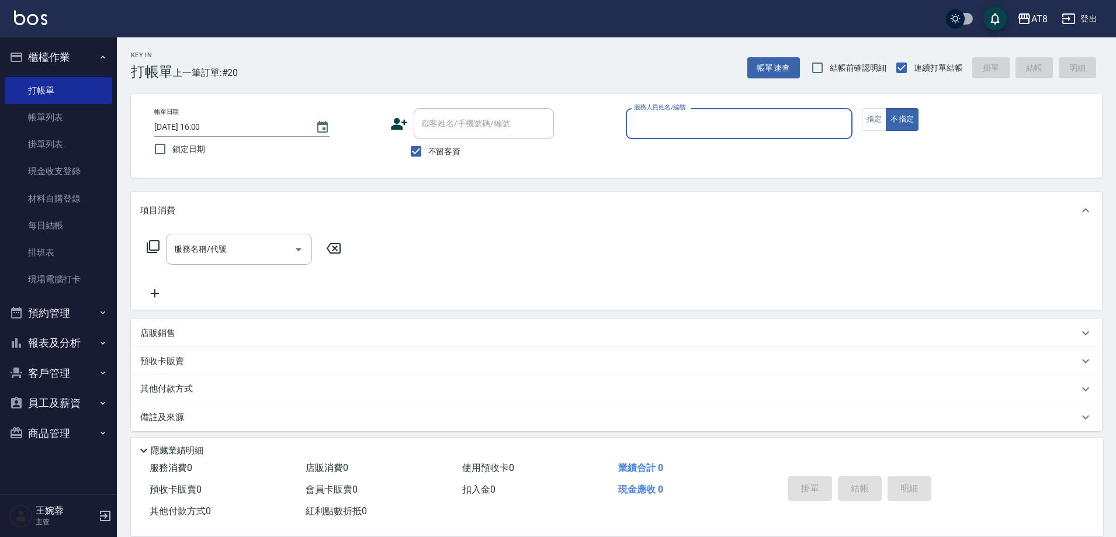
click at [61, 344] on button "報表及分析" at bounding box center [59, 343] width 108 height 30
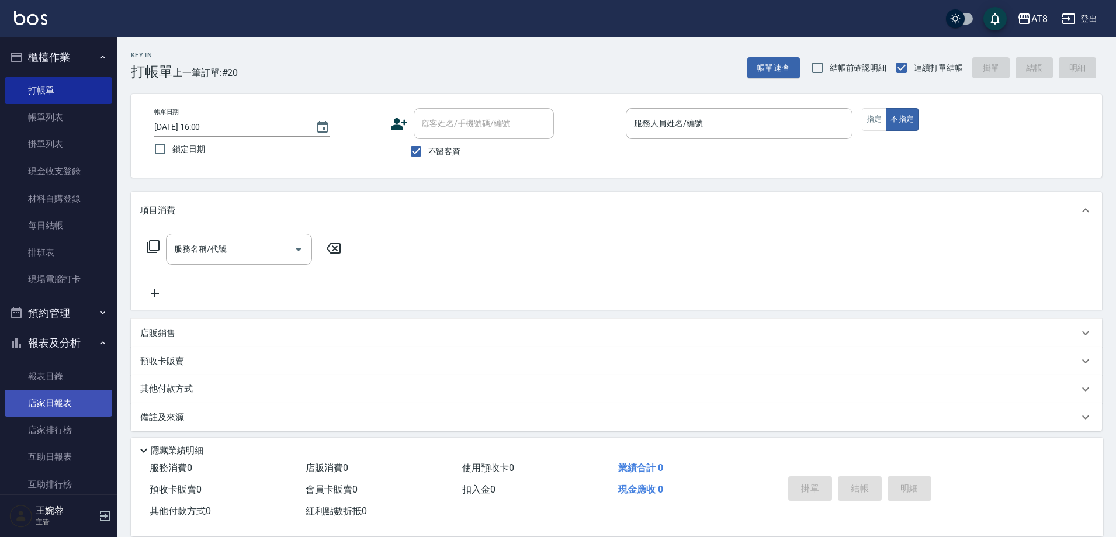
click at [54, 399] on link "店家日報表" at bounding box center [59, 403] width 108 height 27
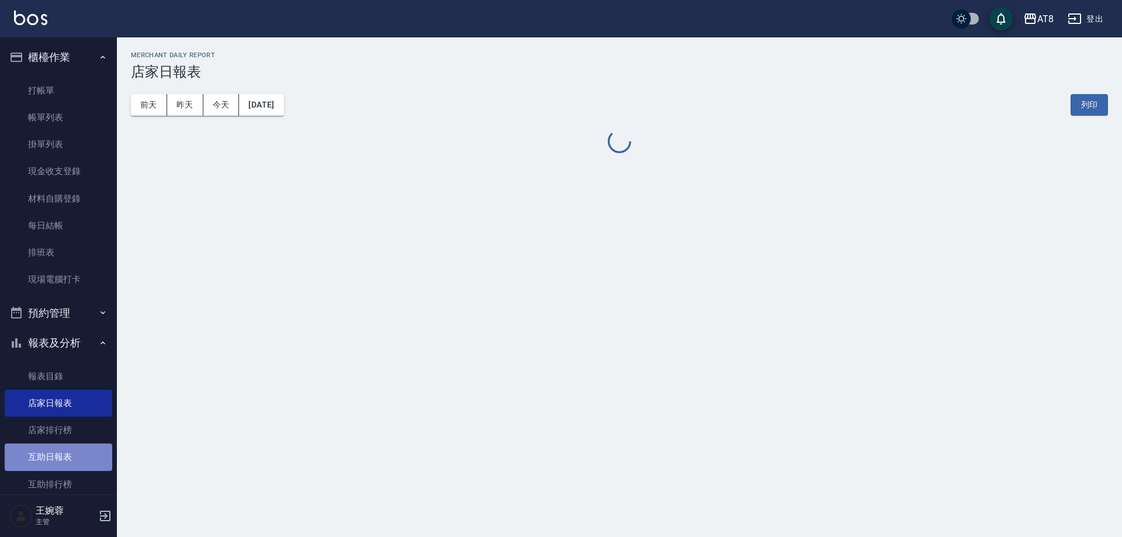
click at [63, 452] on link "互助日報表" at bounding box center [59, 457] width 108 height 27
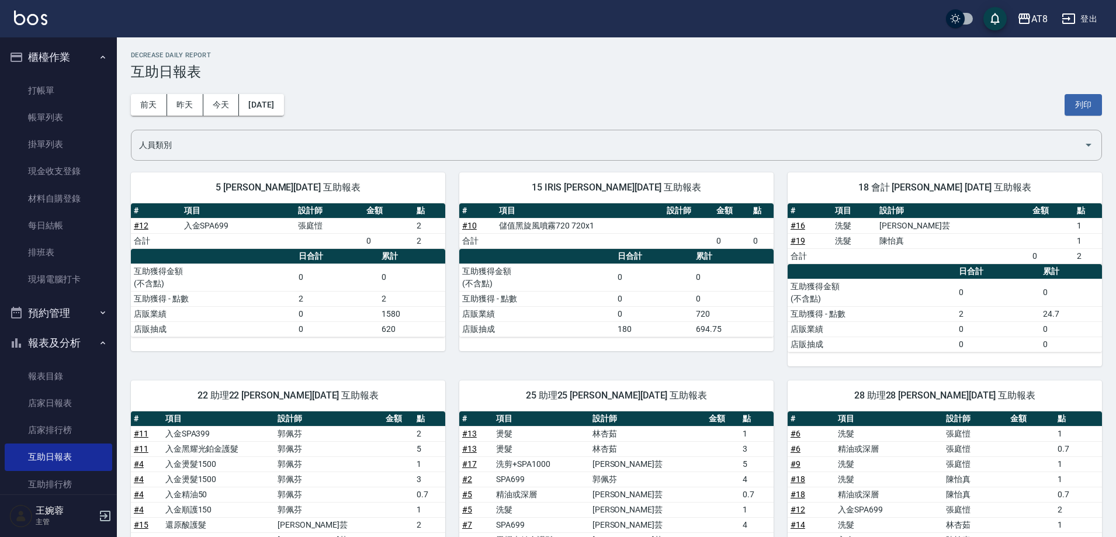
click at [31, 22] on img at bounding box center [30, 18] width 33 height 15
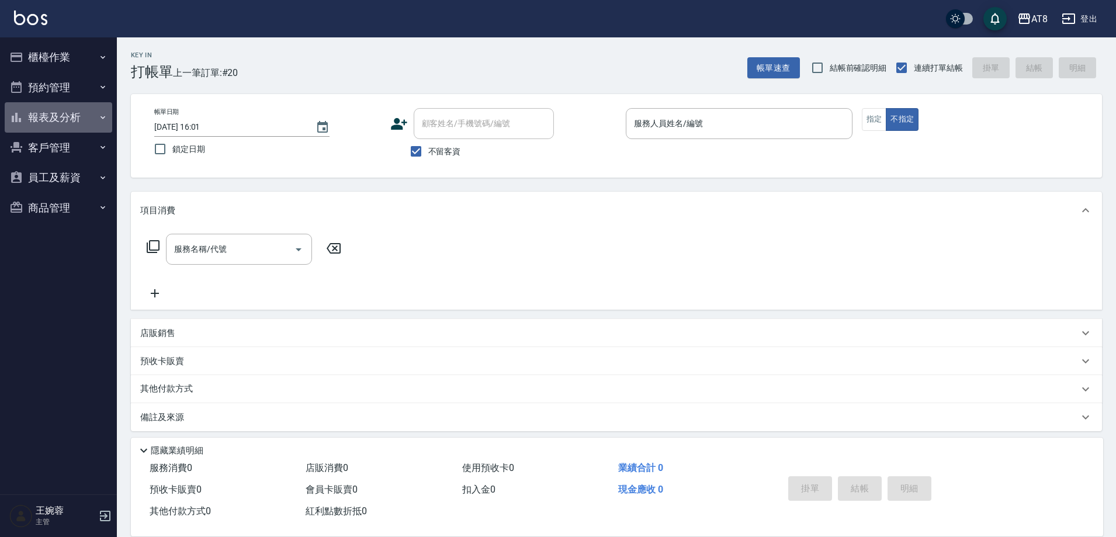
click at [70, 123] on button "報表及分析" at bounding box center [59, 117] width 108 height 30
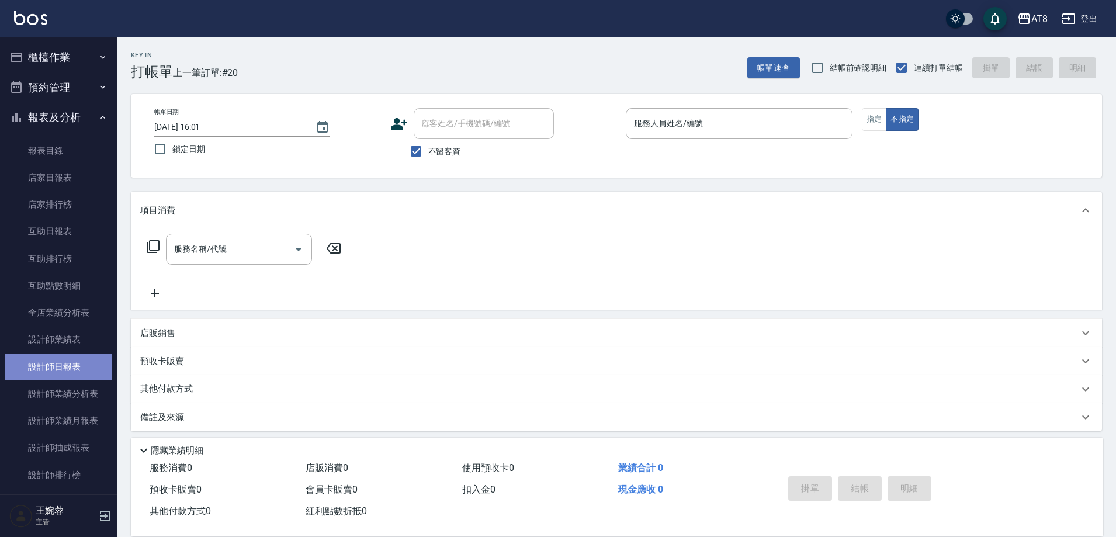
click at [71, 368] on link "設計師日報表" at bounding box center [59, 367] width 108 height 27
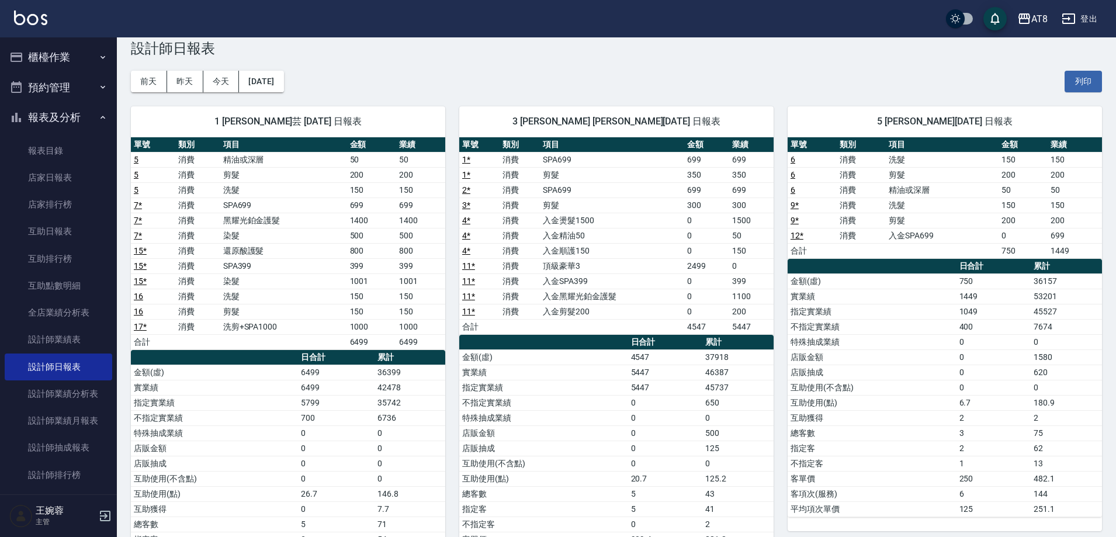
scroll to position [29, 0]
